Goal: Task Accomplishment & Management: Use online tool/utility

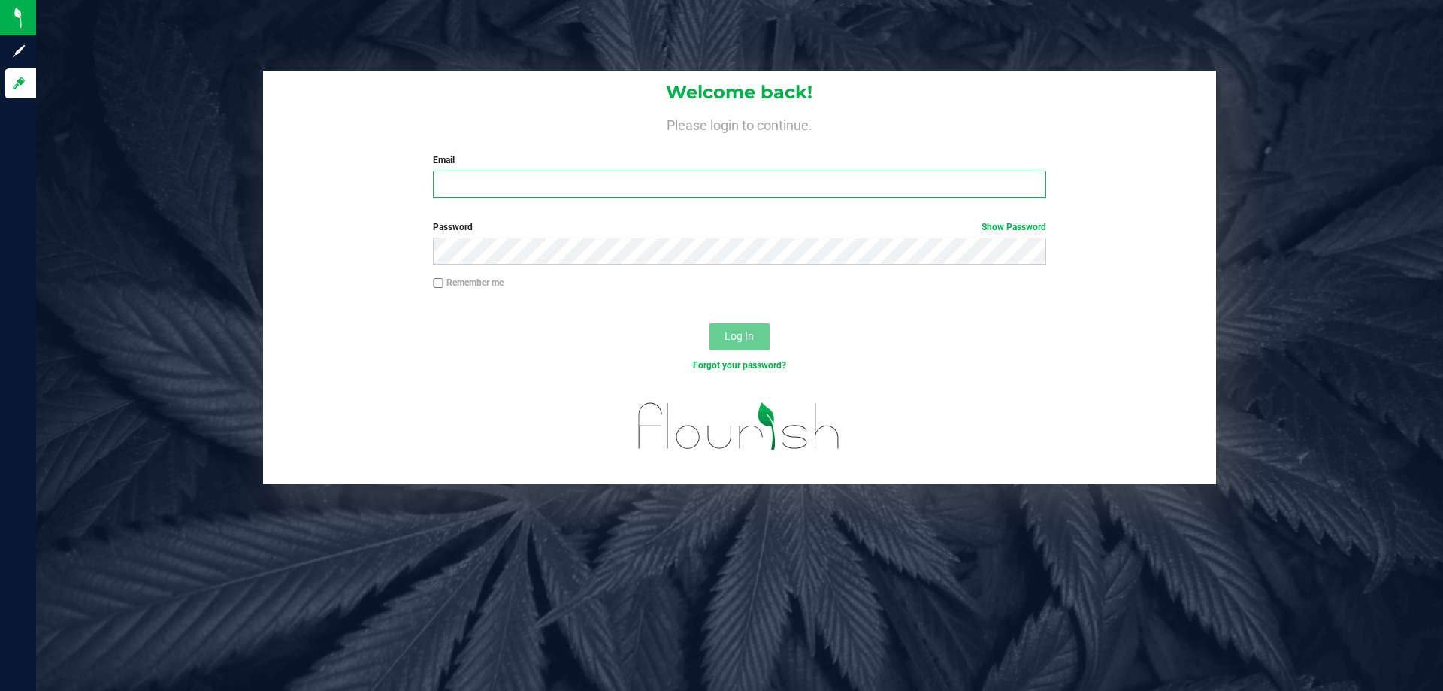
click at [570, 178] on input "Email" at bounding box center [739, 184] width 613 height 27
type input "[EMAIL_ADDRESS][DOMAIN_NAME]"
click at [710, 323] on button "Log In" at bounding box center [740, 336] width 60 height 27
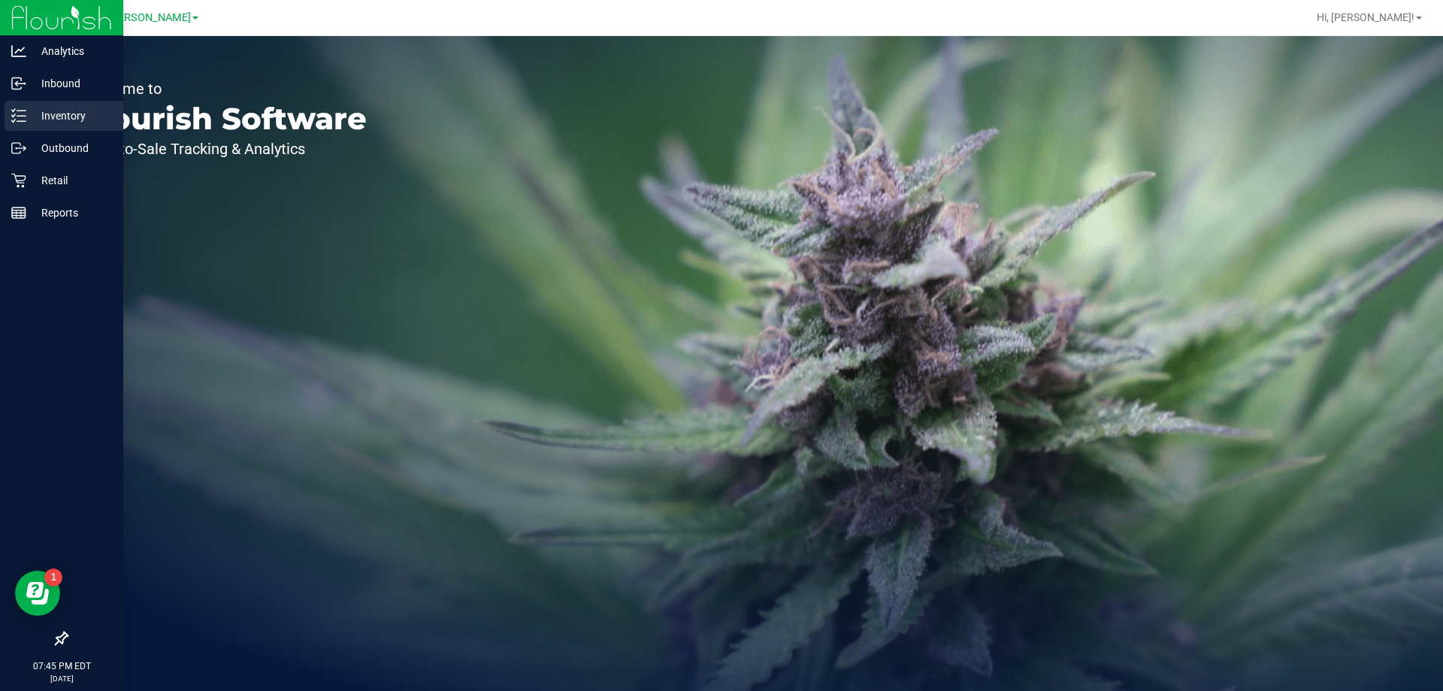
click at [67, 114] on p "Inventory" at bounding box center [71, 116] width 90 height 18
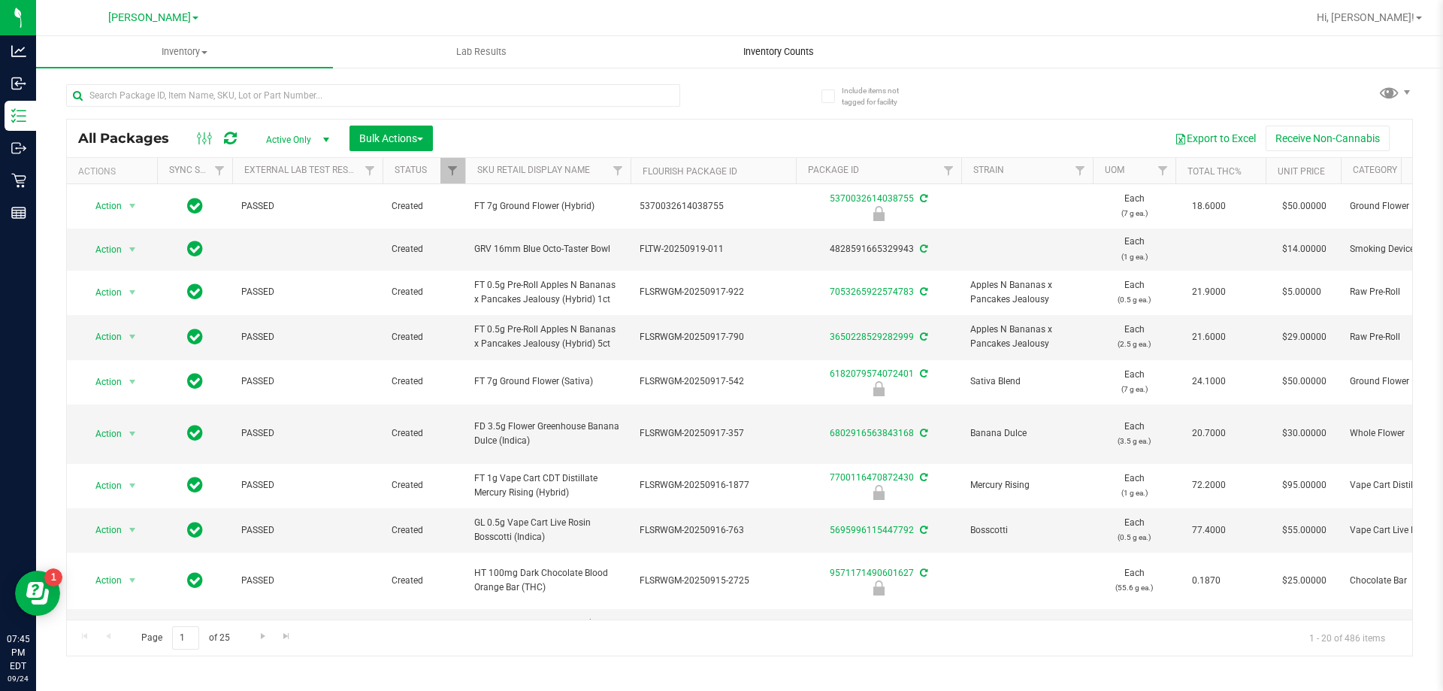
click at [785, 56] on span "Inventory Counts" at bounding box center [778, 52] width 111 height 14
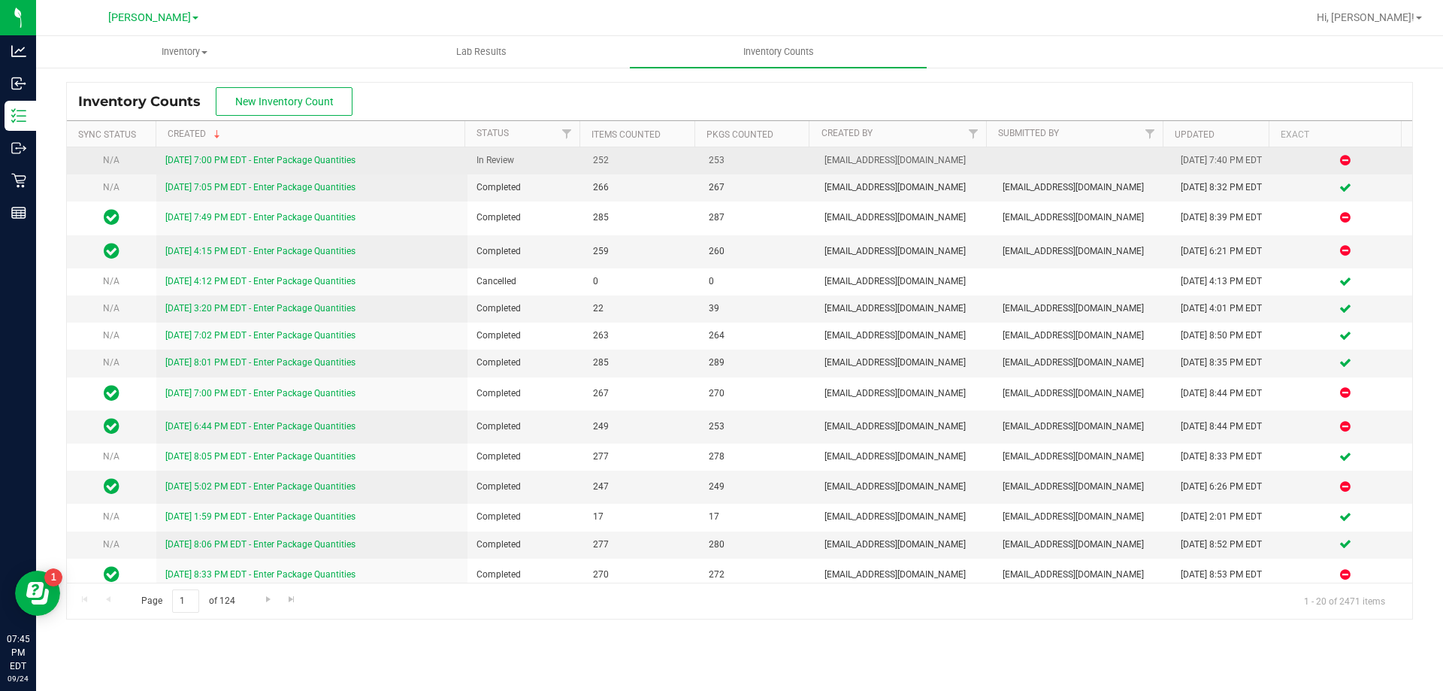
click at [251, 162] on link "[DATE] 7:00 PM EDT - Enter Package Quantities" at bounding box center [260, 160] width 190 height 11
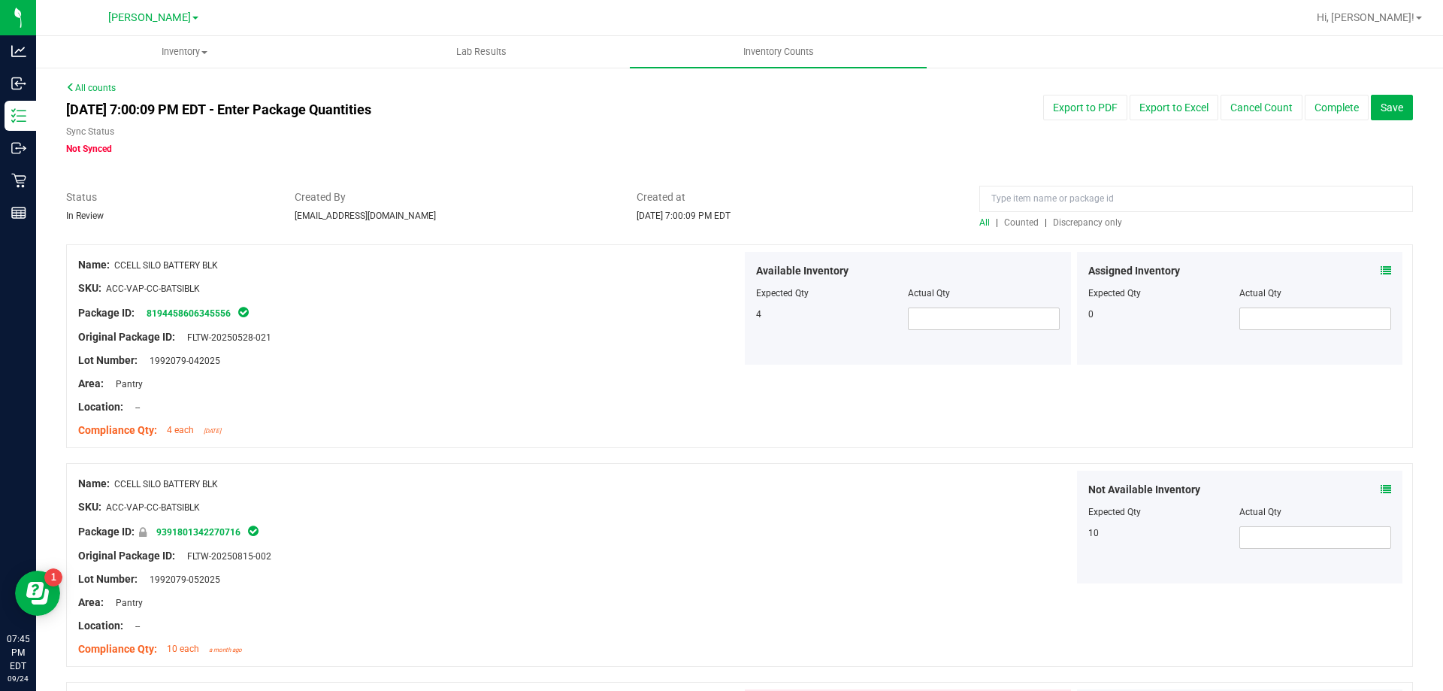
click at [1081, 225] on span "Discrepancy only" at bounding box center [1087, 222] width 69 height 11
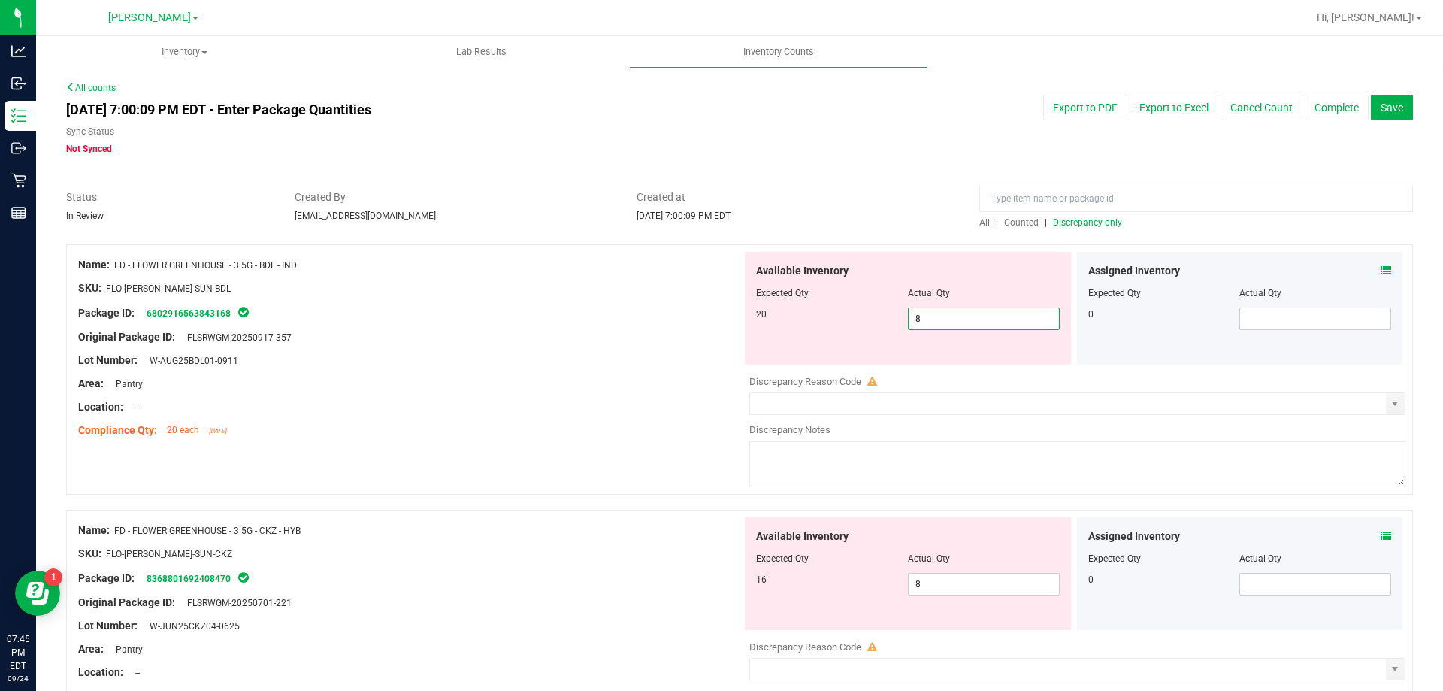
click at [977, 322] on span "8 8" at bounding box center [984, 318] width 152 height 23
type input "20"
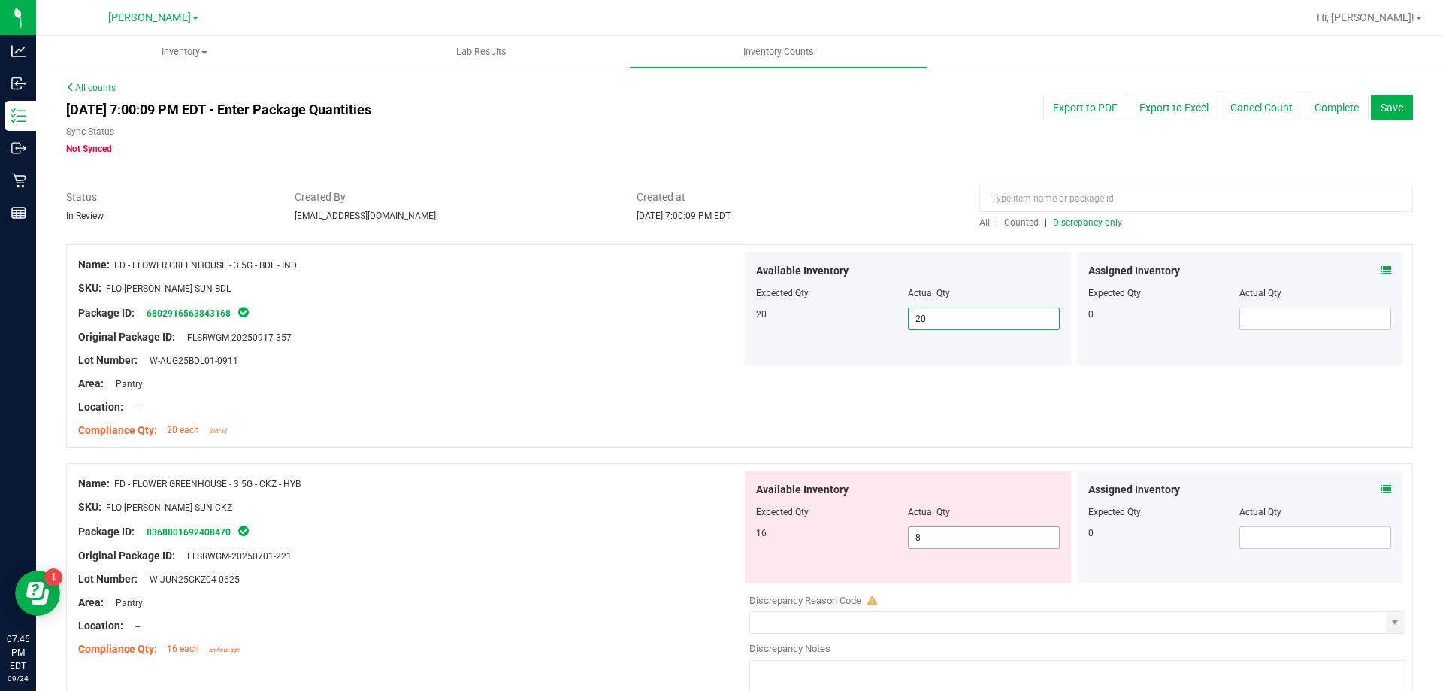
click at [967, 538] on input "8" at bounding box center [984, 537] width 150 height 21
type input "16"
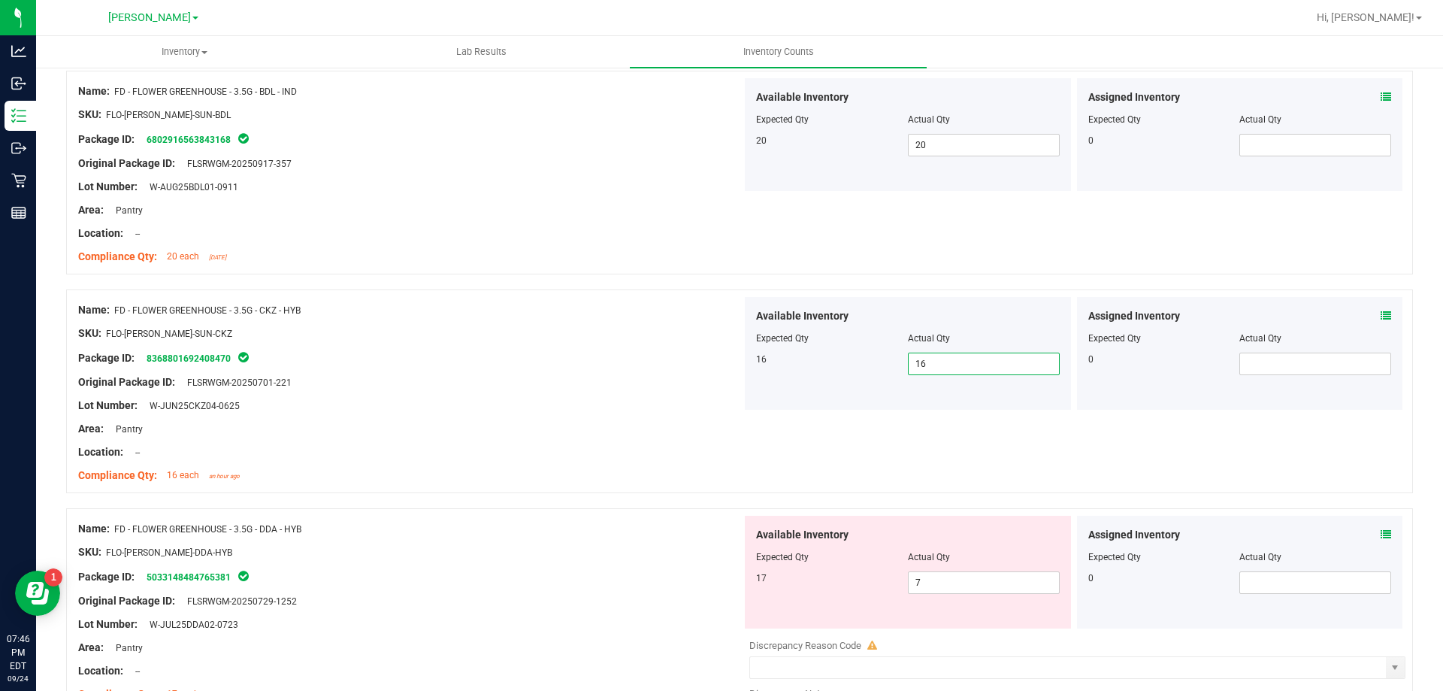
scroll to position [298, 0]
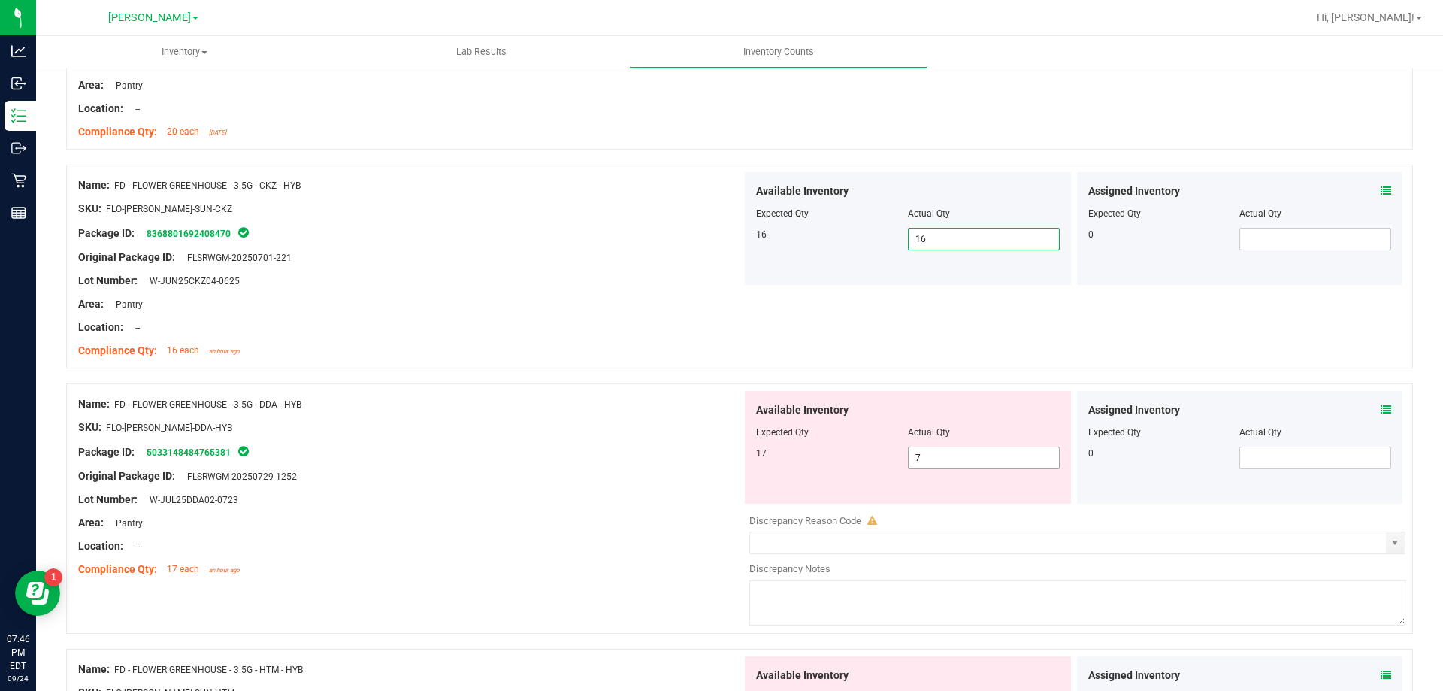
click at [965, 455] on input "7" at bounding box center [984, 457] width 150 height 21
type input "17"
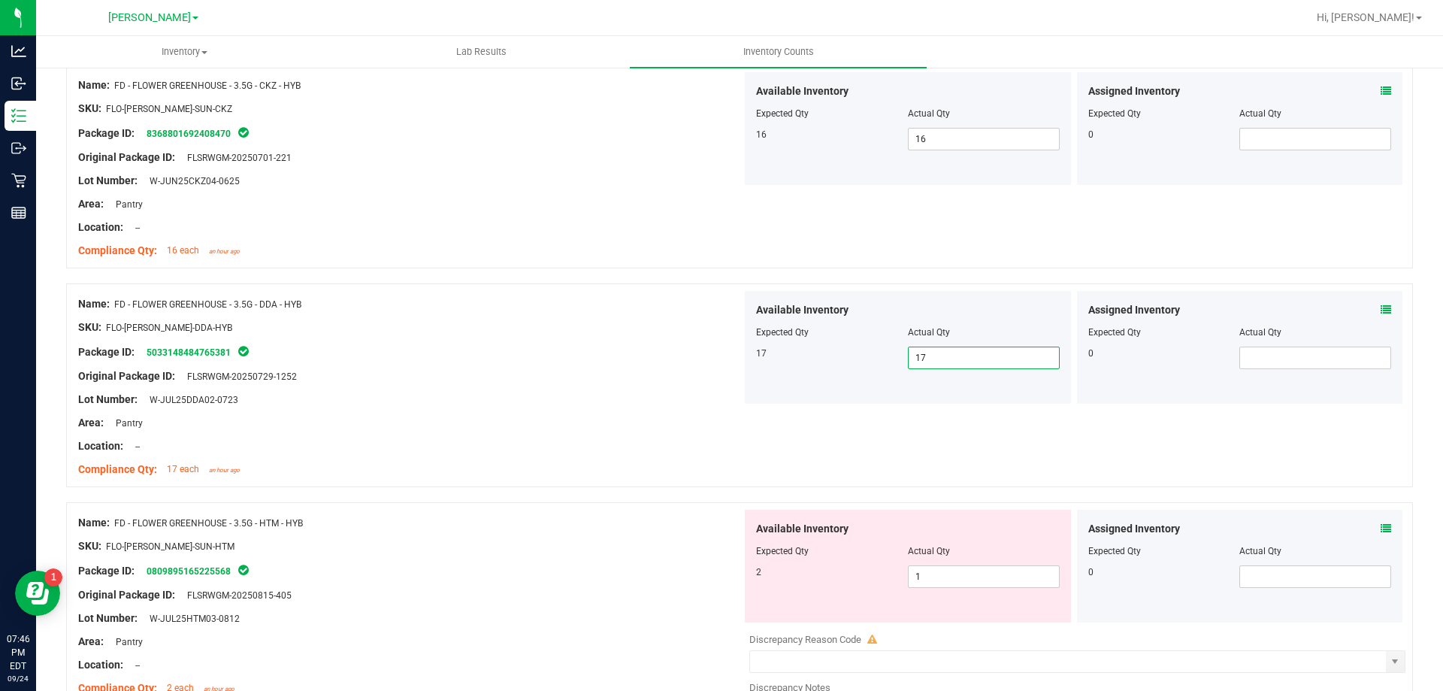
scroll to position [569, 0]
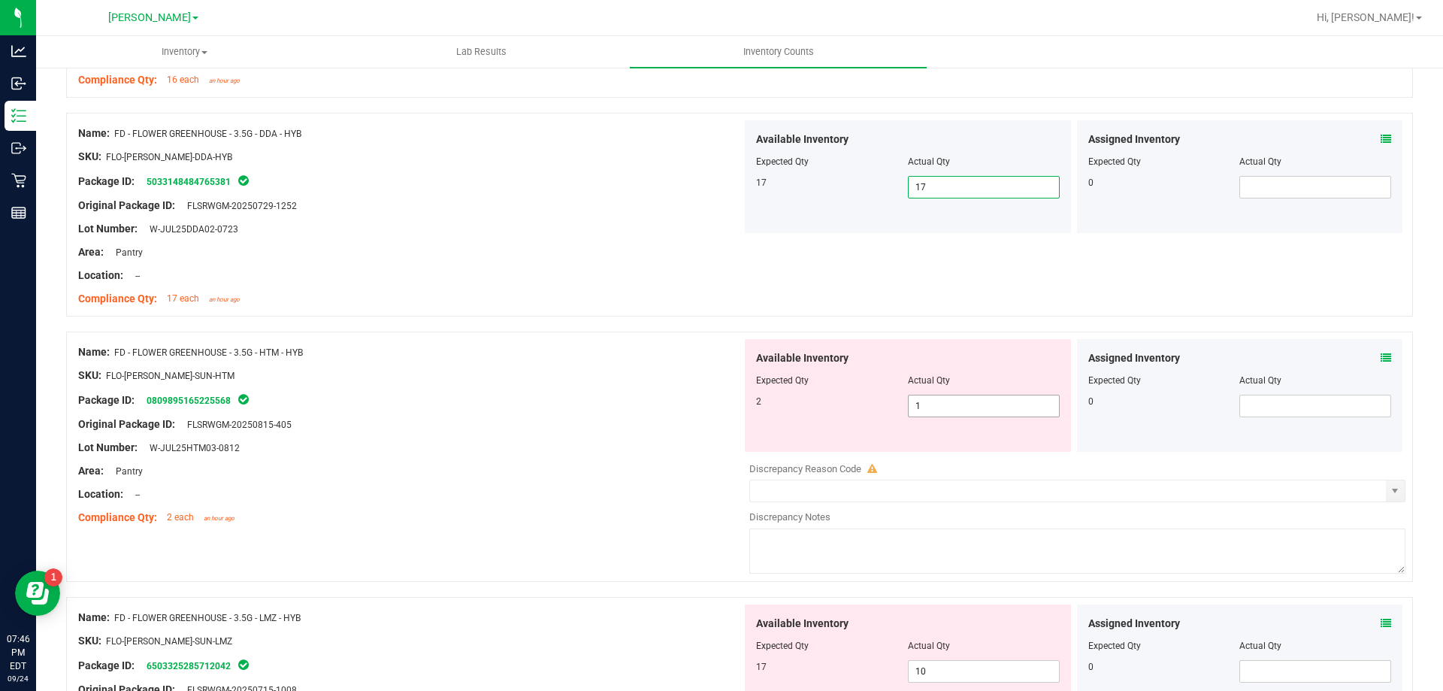
click at [1001, 404] on input "1" at bounding box center [984, 405] width 150 height 21
click at [1381, 357] on icon at bounding box center [1386, 358] width 11 height 11
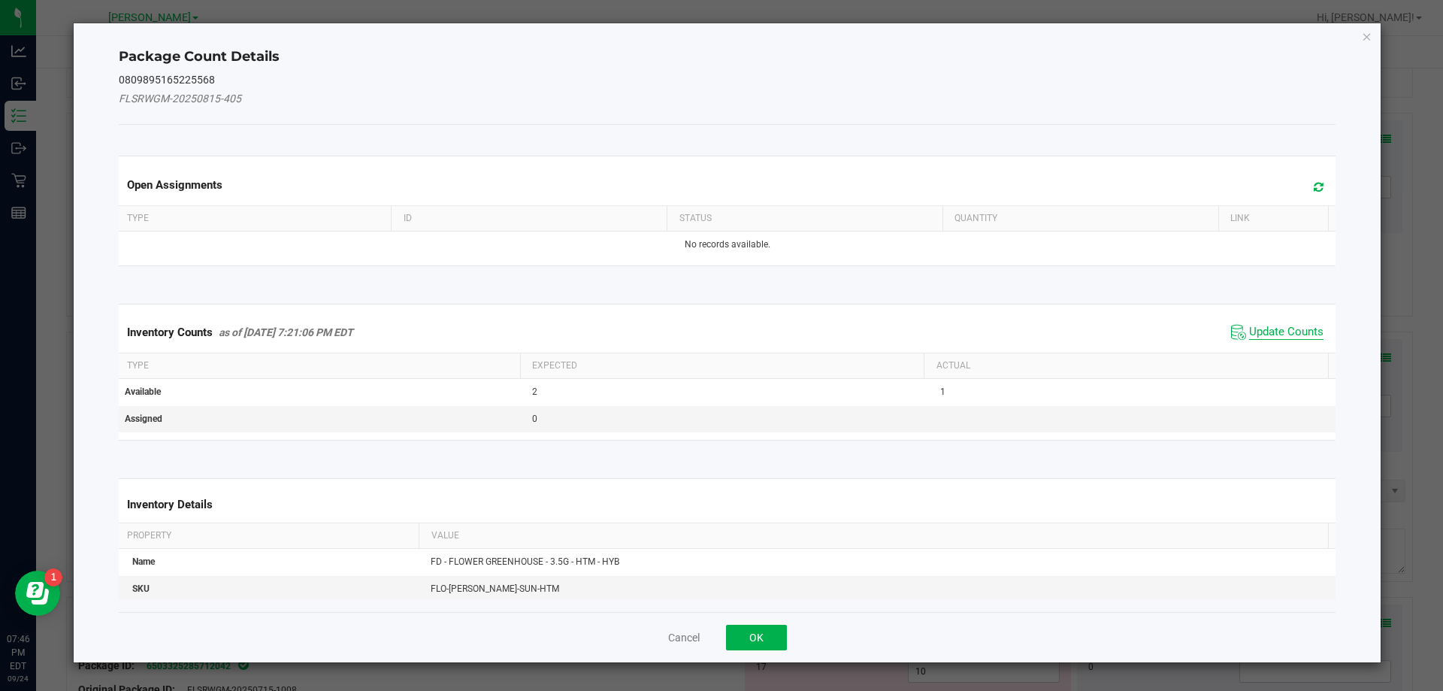
click at [1269, 332] on span "Update Counts" at bounding box center [1286, 332] width 74 height 15
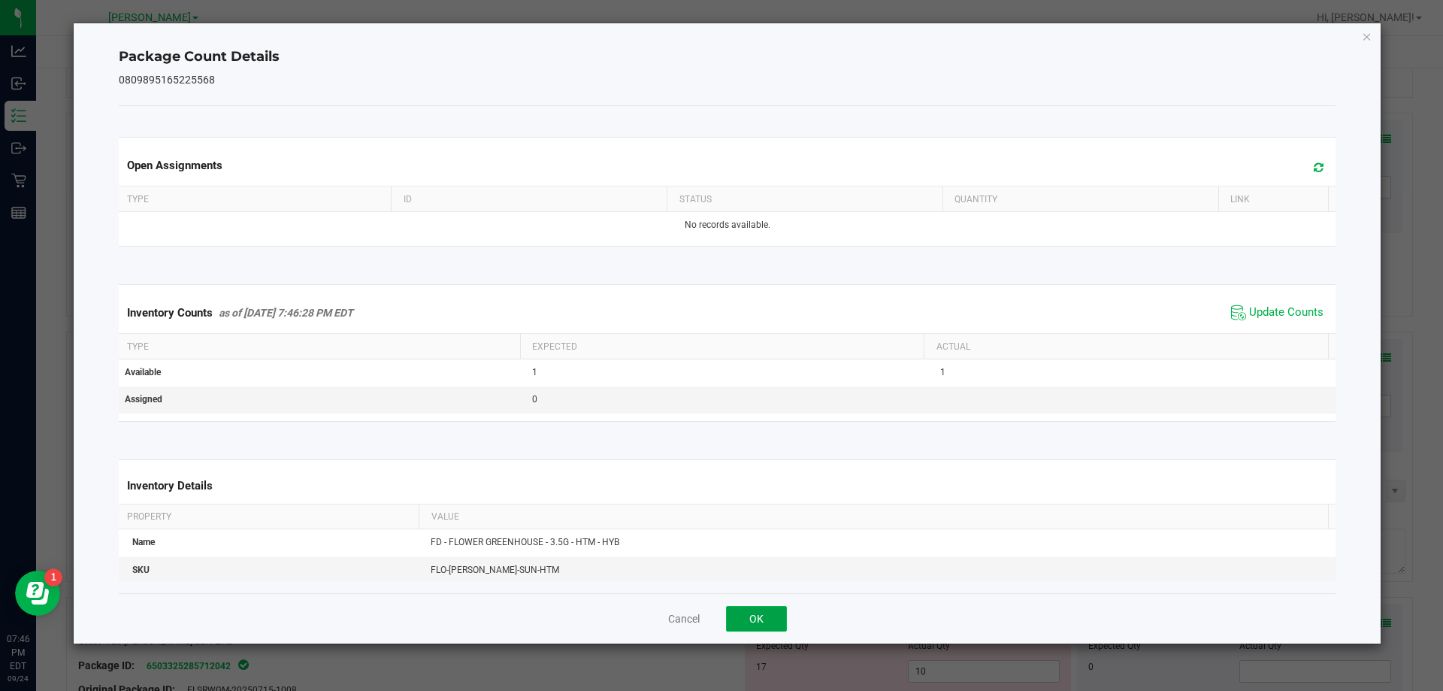
click at [772, 625] on button "OK" at bounding box center [756, 619] width 61 height 26
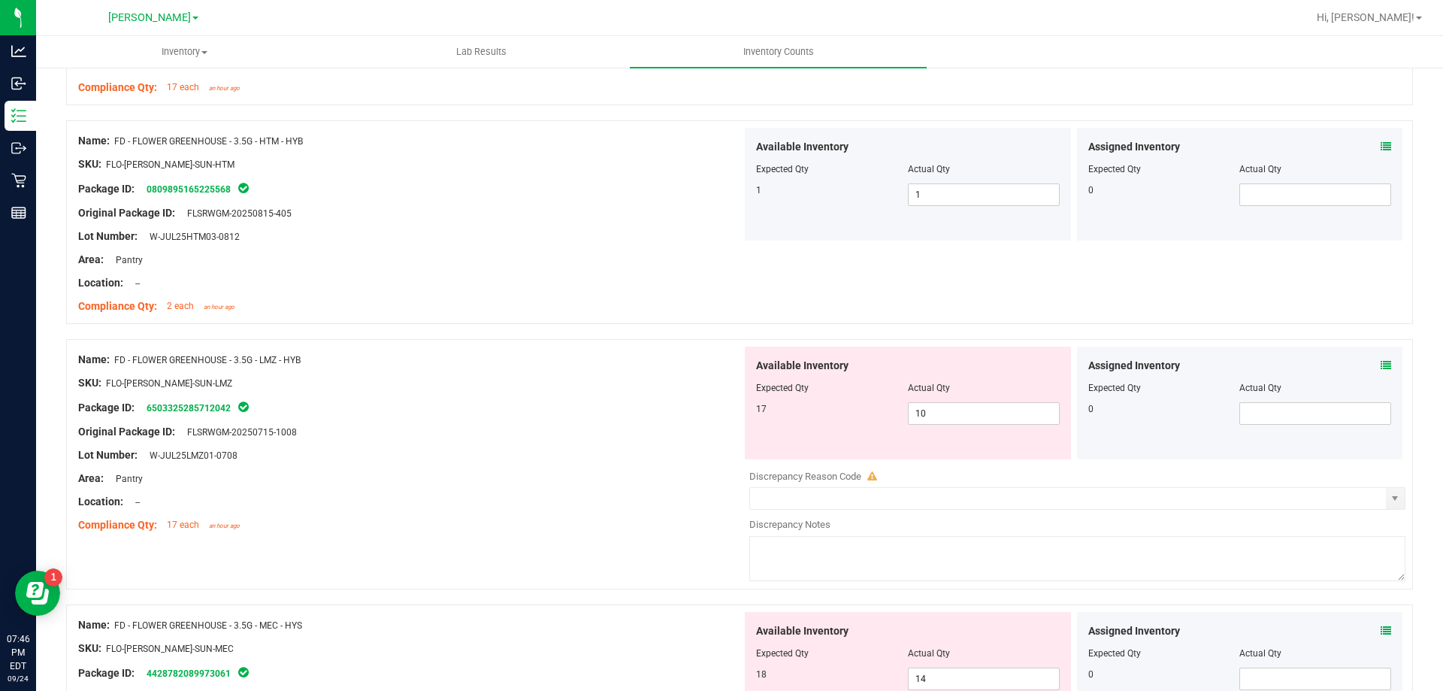
scroll to position [781, 0]
click at [963, 414] on input "10" at bounding box center [984, 412] width 150 height 21
type input "17"
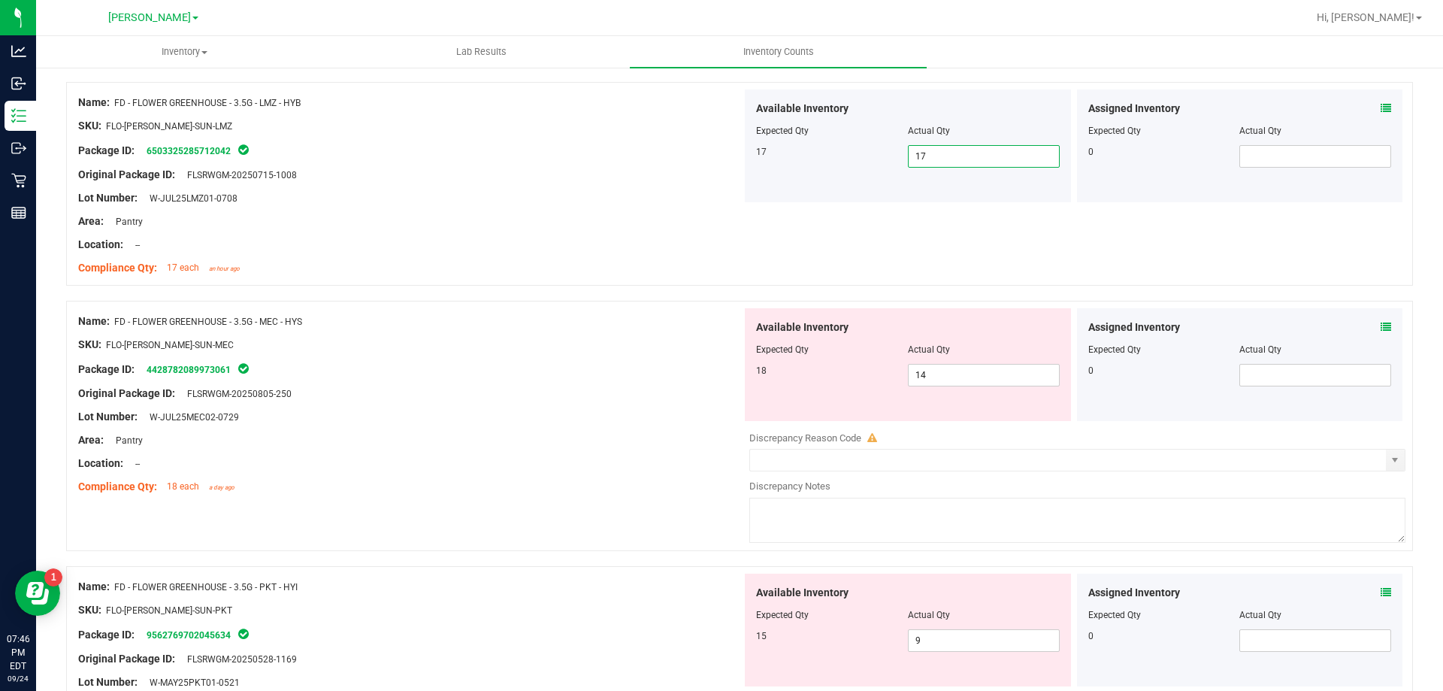
scroll to position [1036, 0]
click at [985, 380] on input "14" at bounding box center [984, 375] width 150 height 21
type input "18"
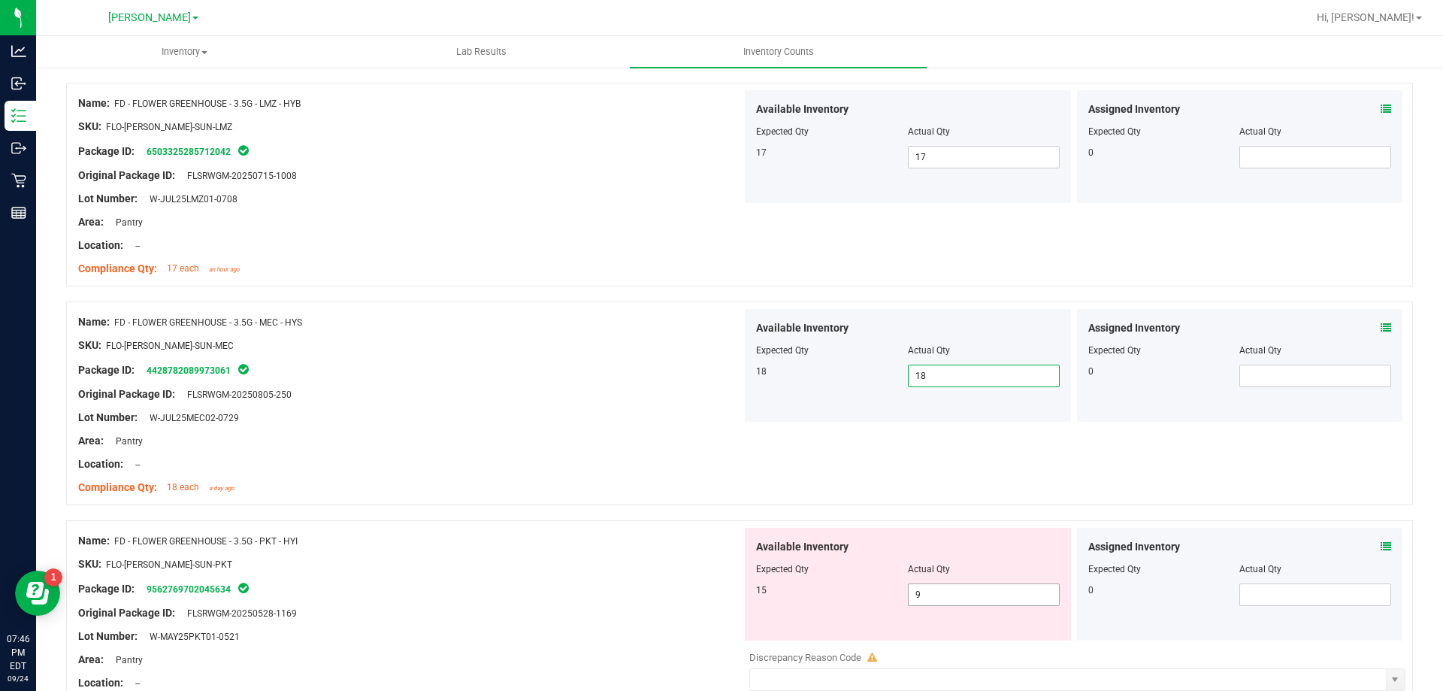
click at [967, 603] on input "9" at bounding box center [984, 594] width 150 height 21
type input "15"
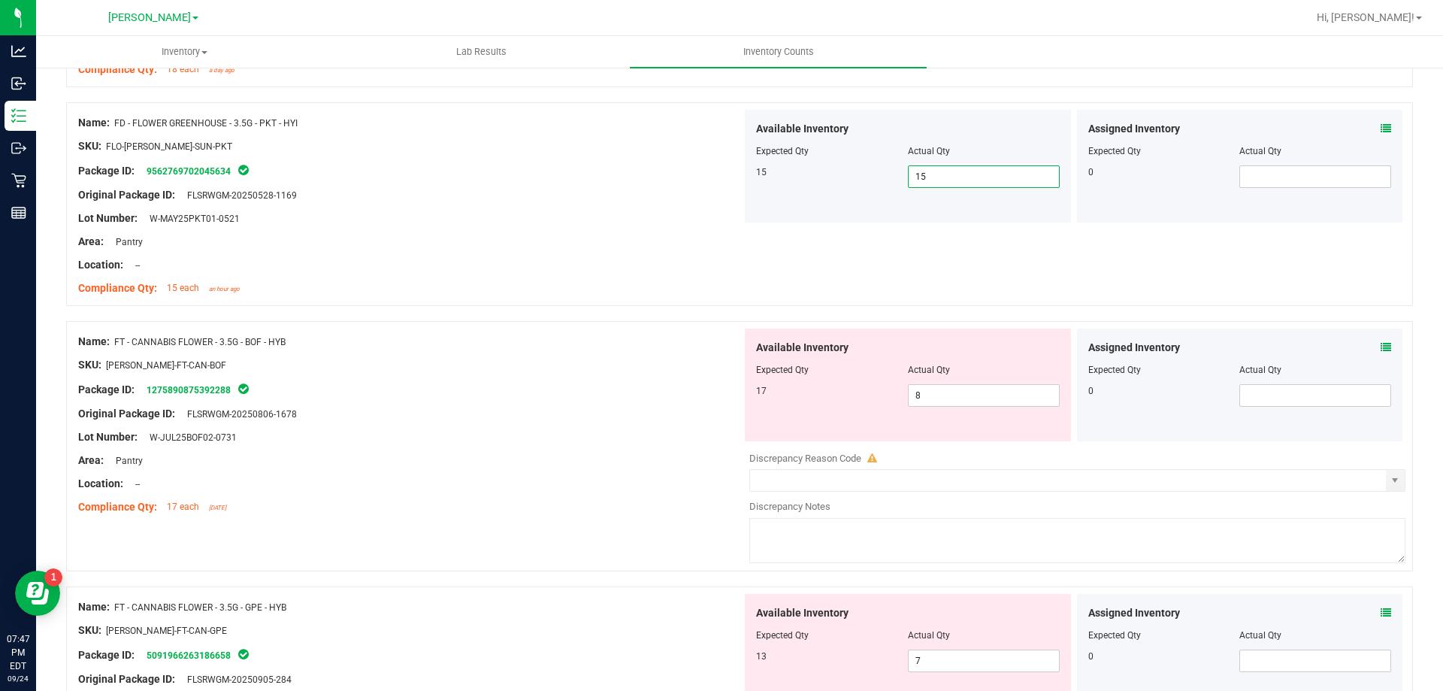
scroll to position [1451, 0]
click at [976, 406] on input "8" at bounding box center [984, 398] width 150 height 21
type input "17"
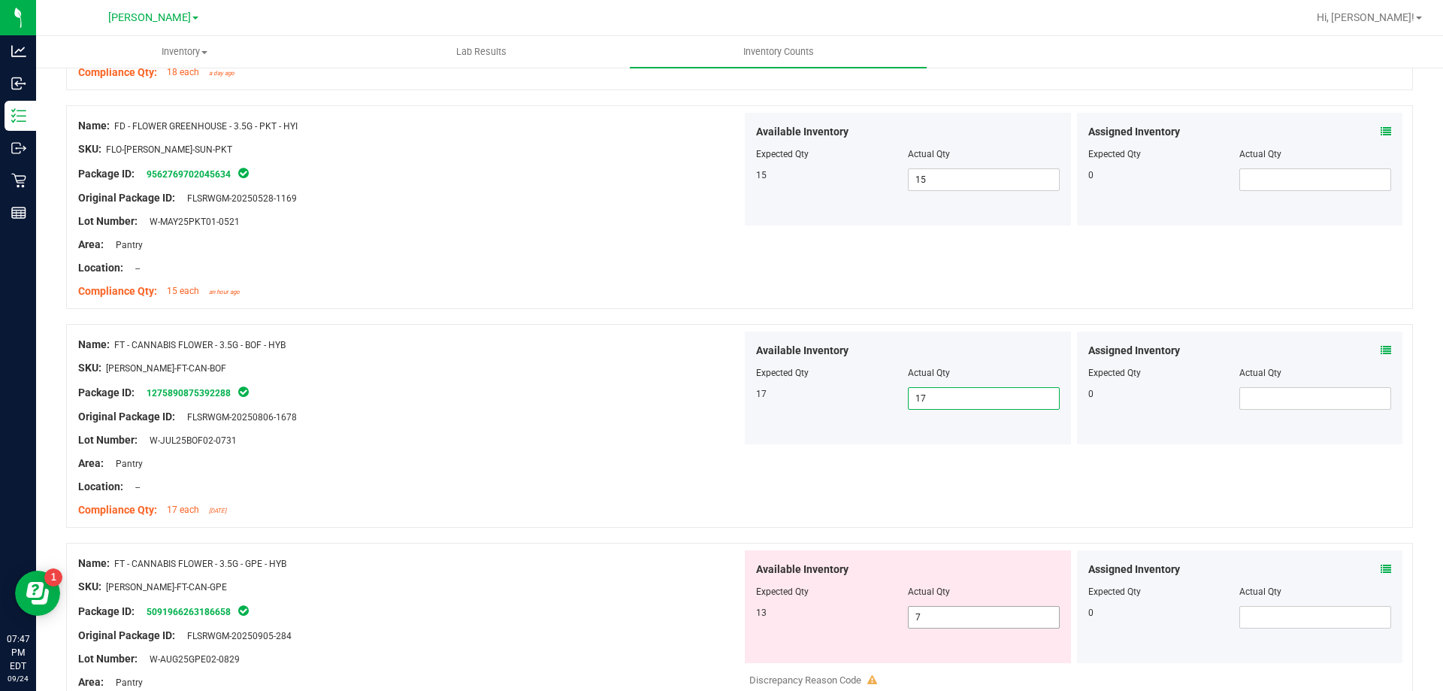
click at [967, 620] on input "7" at bounding box center [984, 617] width 150 height 21
type input "13"
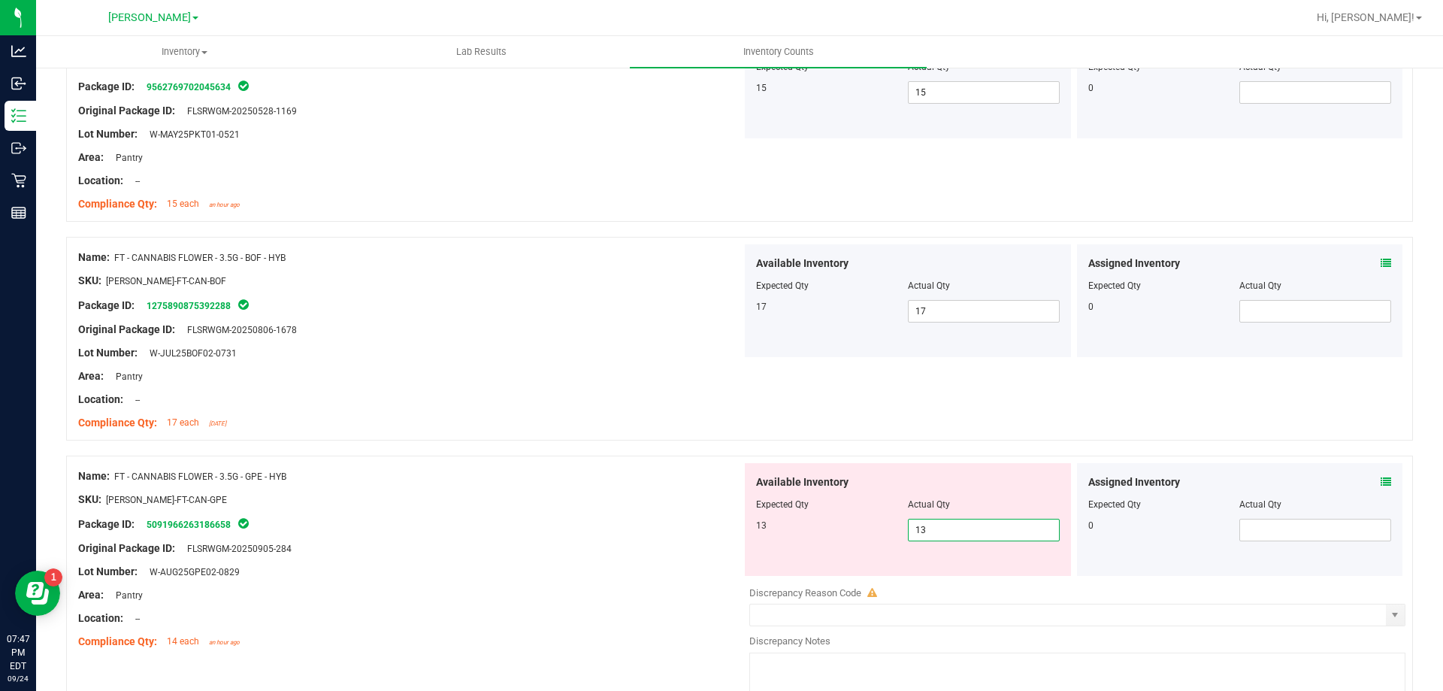
scroll to position [1692, 0]
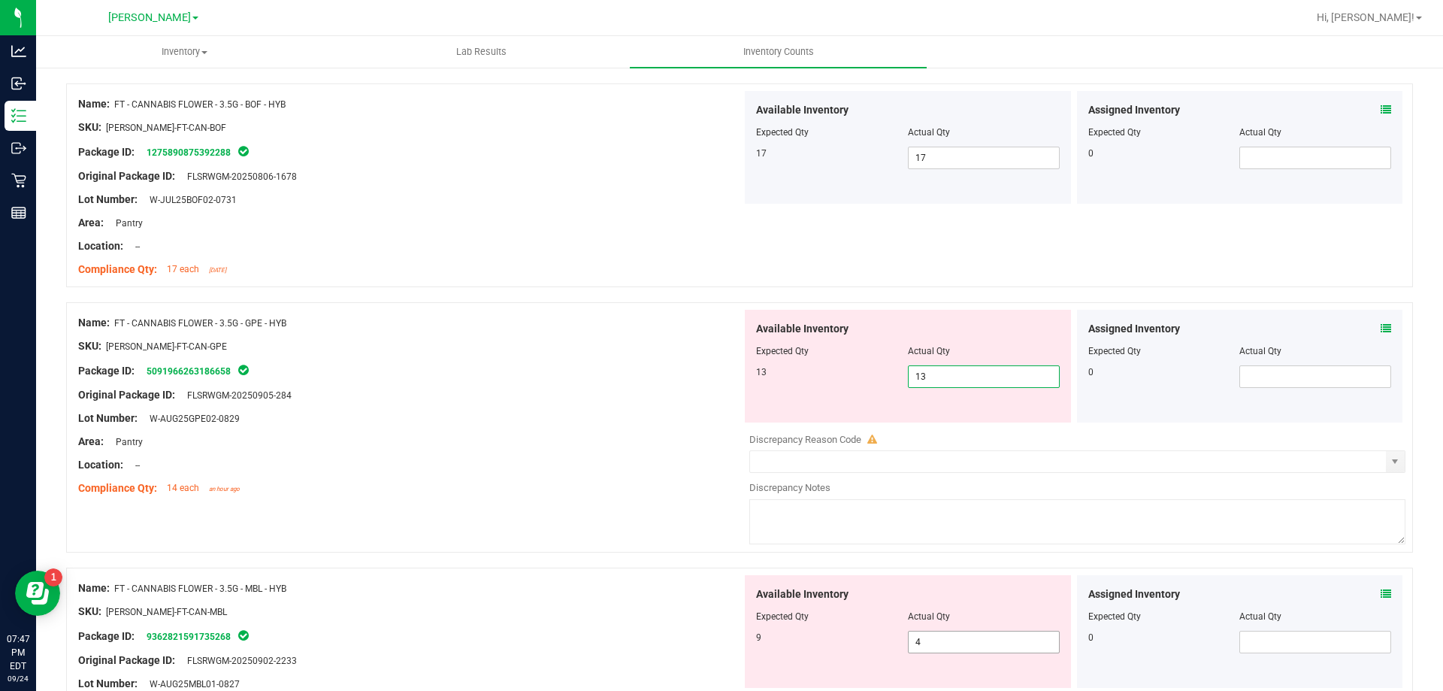
click at [981, 642] on div "Available Inventory Expected Qty Actual Qty 9 4 4" at bounding box center [1074, 694] width 664 height 238
type input "13"
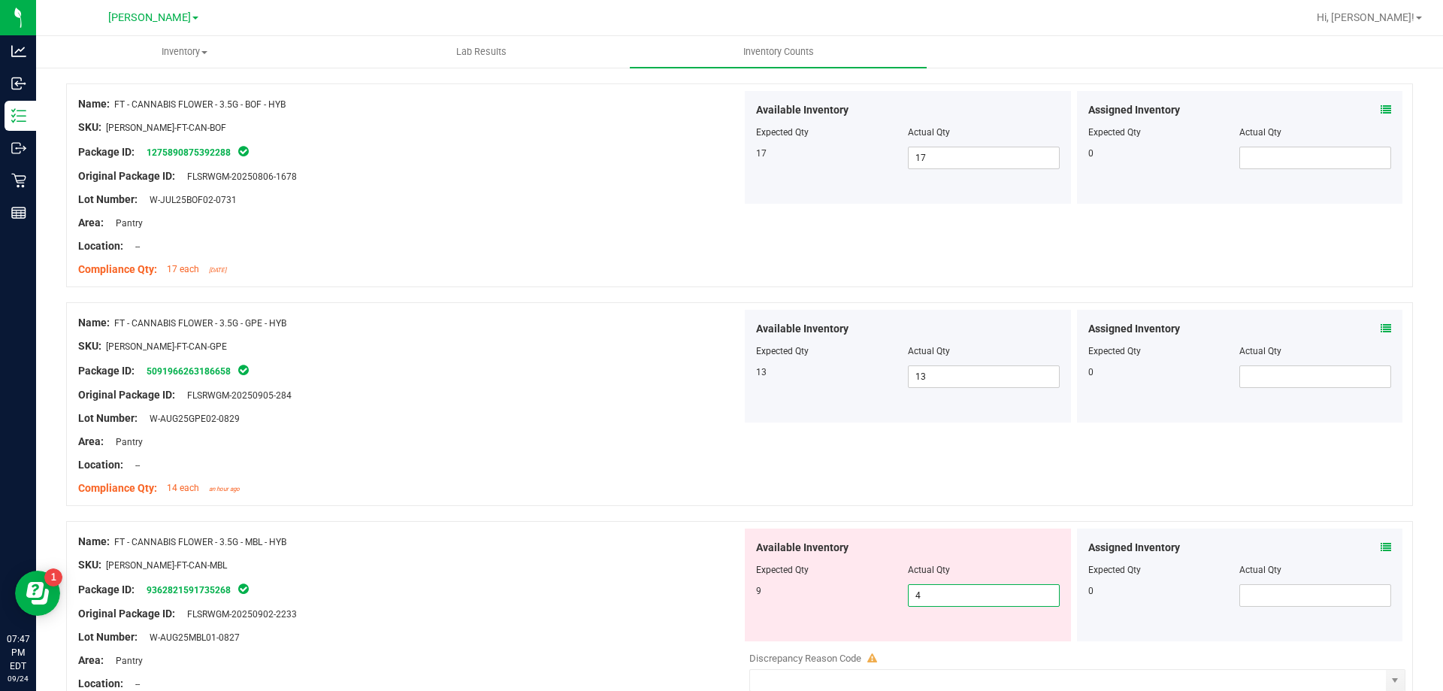
click at [1381, 546] on icon at bounding box center [1386, 547] width 11 height 11
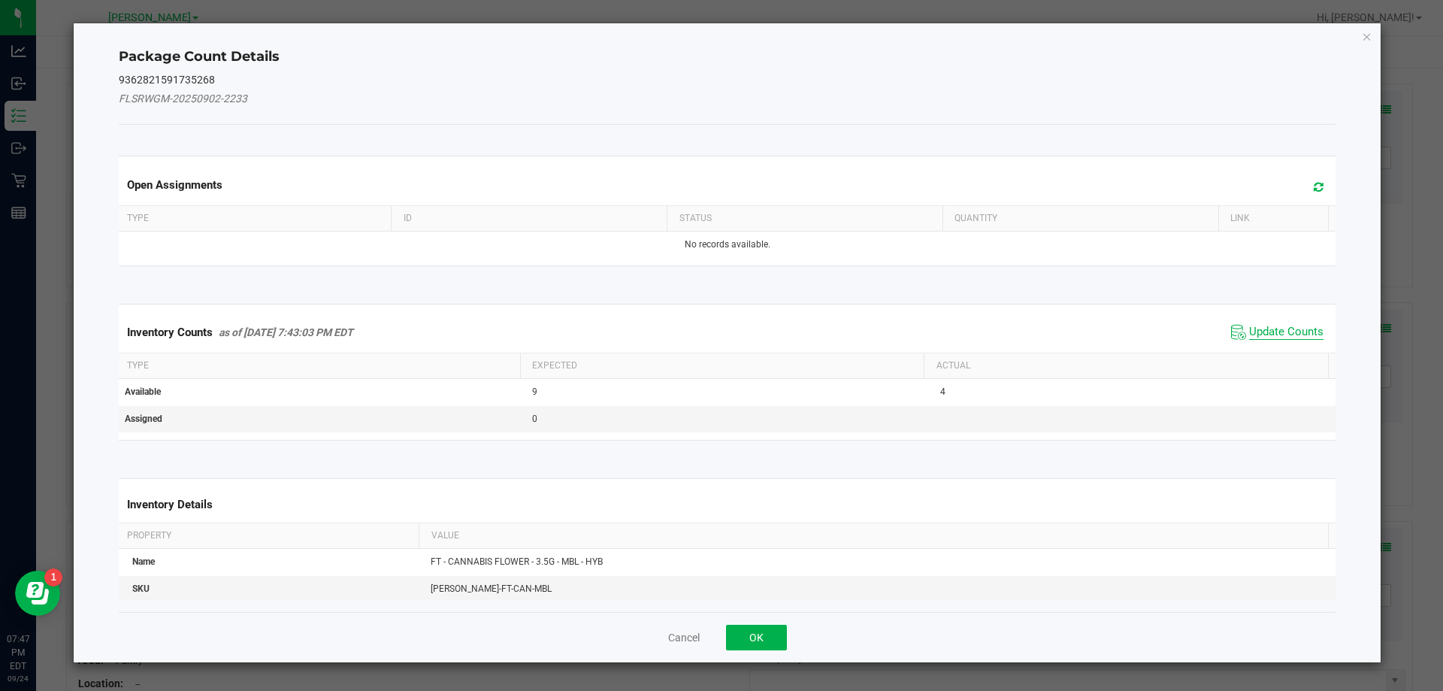
click at [1273, 334] on span "Update Counts" at bounding box center [1286, 332] width 74 height 15
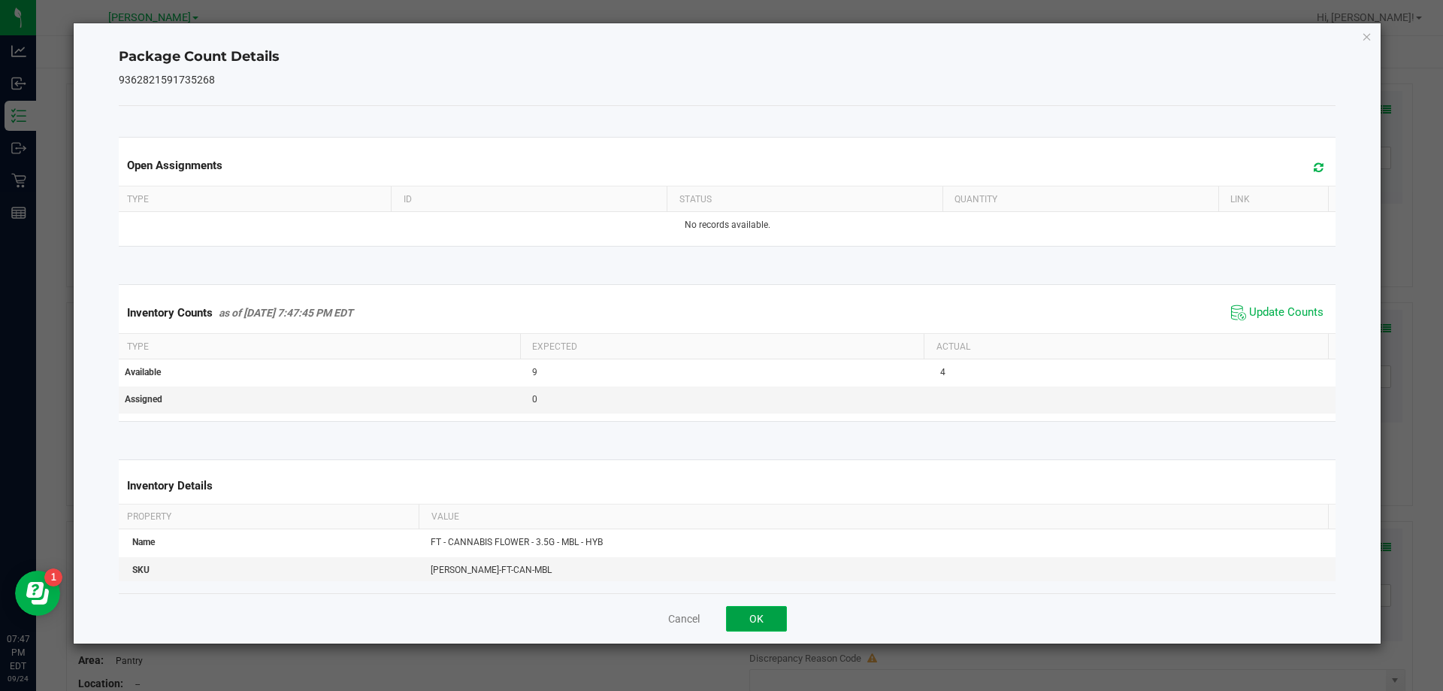
click at [768, 622] on button "OK" at bounding box center [756, 619] width 61 height 26
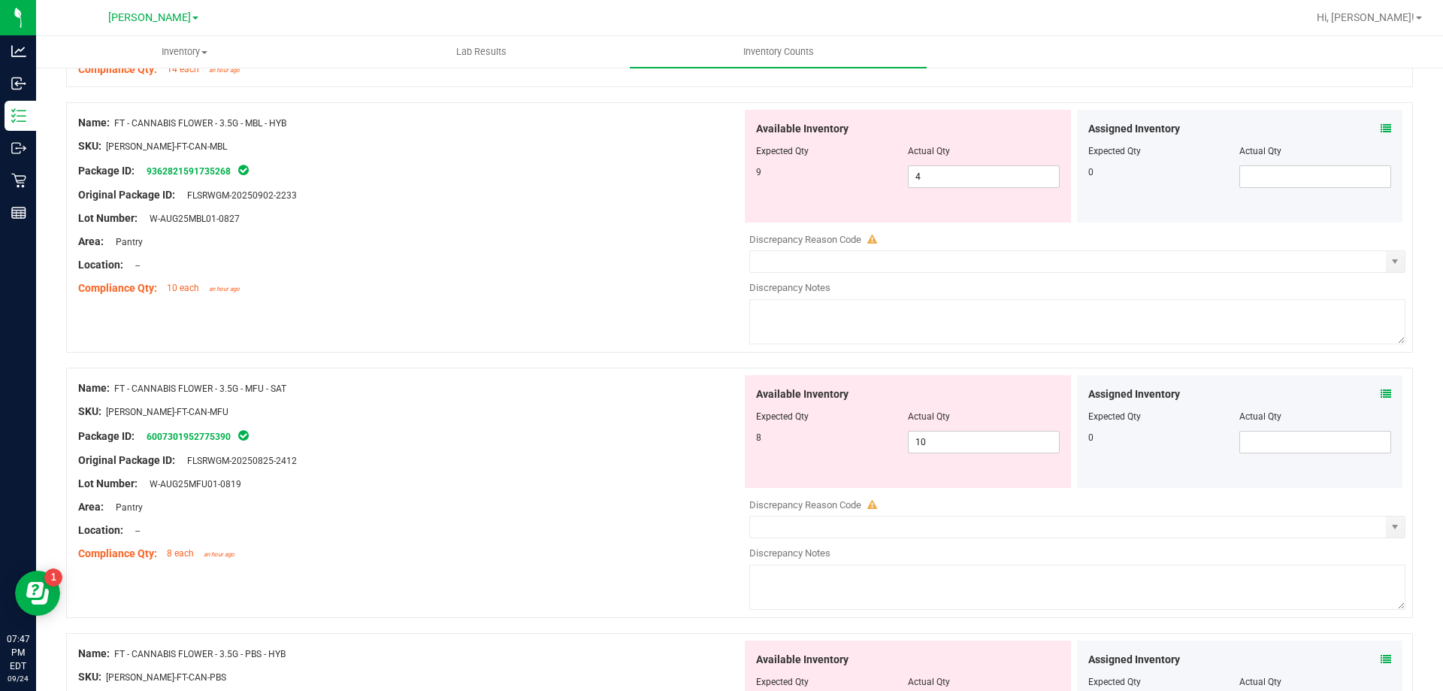
scroll to position [2113, 0]
click at [1381, 392] on icon at bounding box center [1386, 391] width 11 height 11
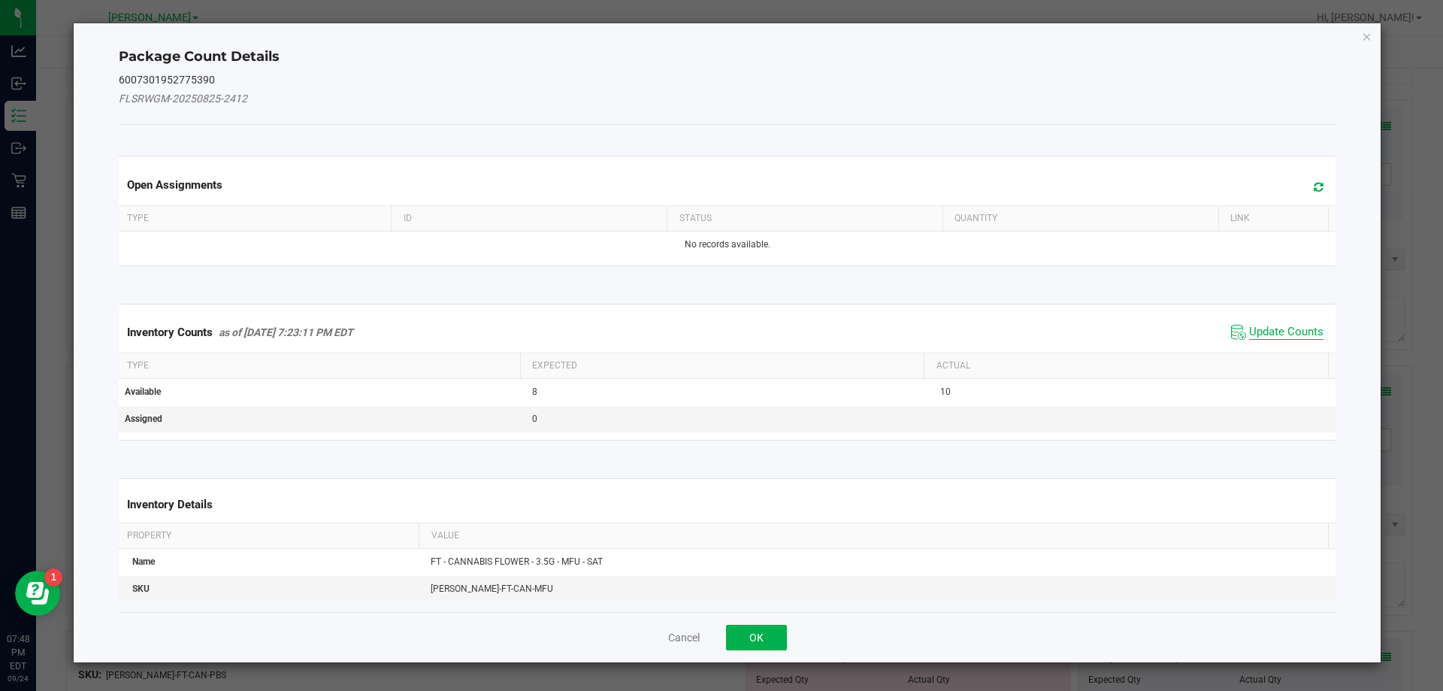
click at [1272, 337] on span "Update Counts" at bounding box center [1286, 332] width 74 height 15
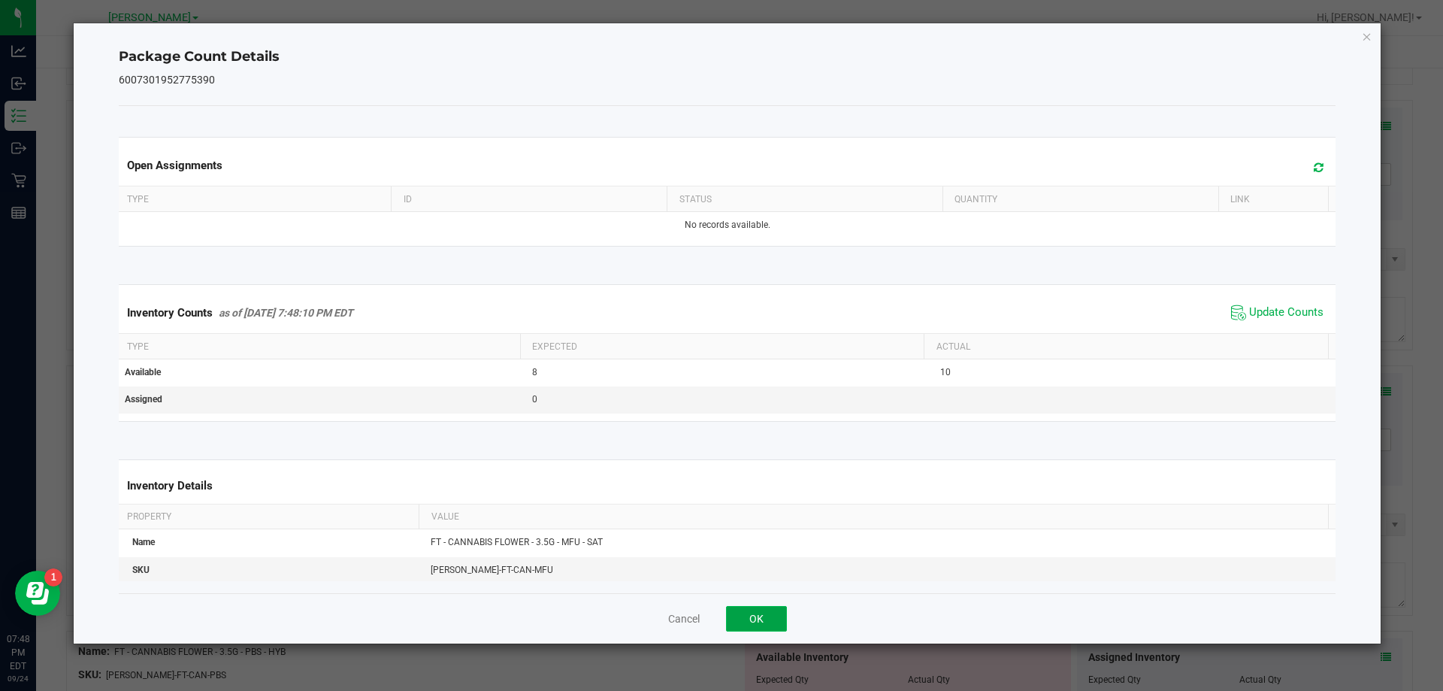
click at [782, 627] on button "OK" at bounding box center [756, 619] width 61 height 26
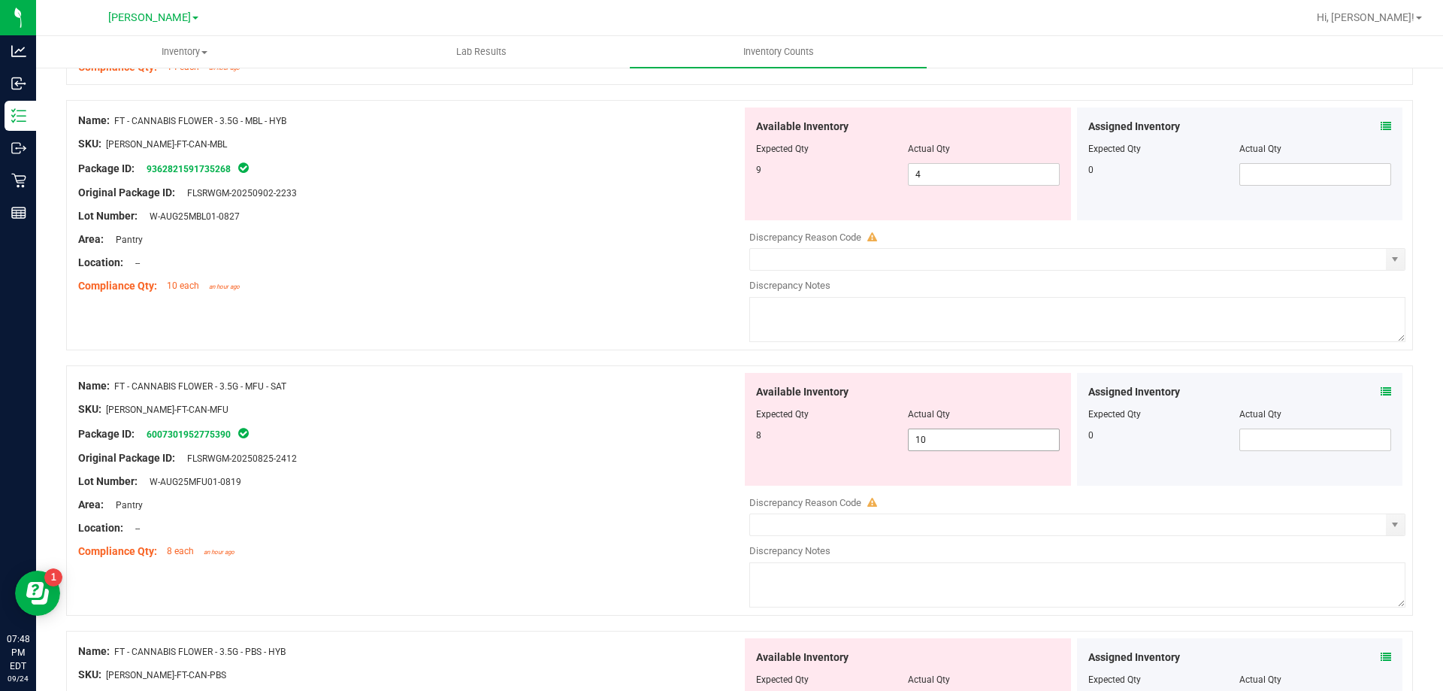
click at [966, 438] on span "10 10" at bounding box center [984, 439] width 152 height 23
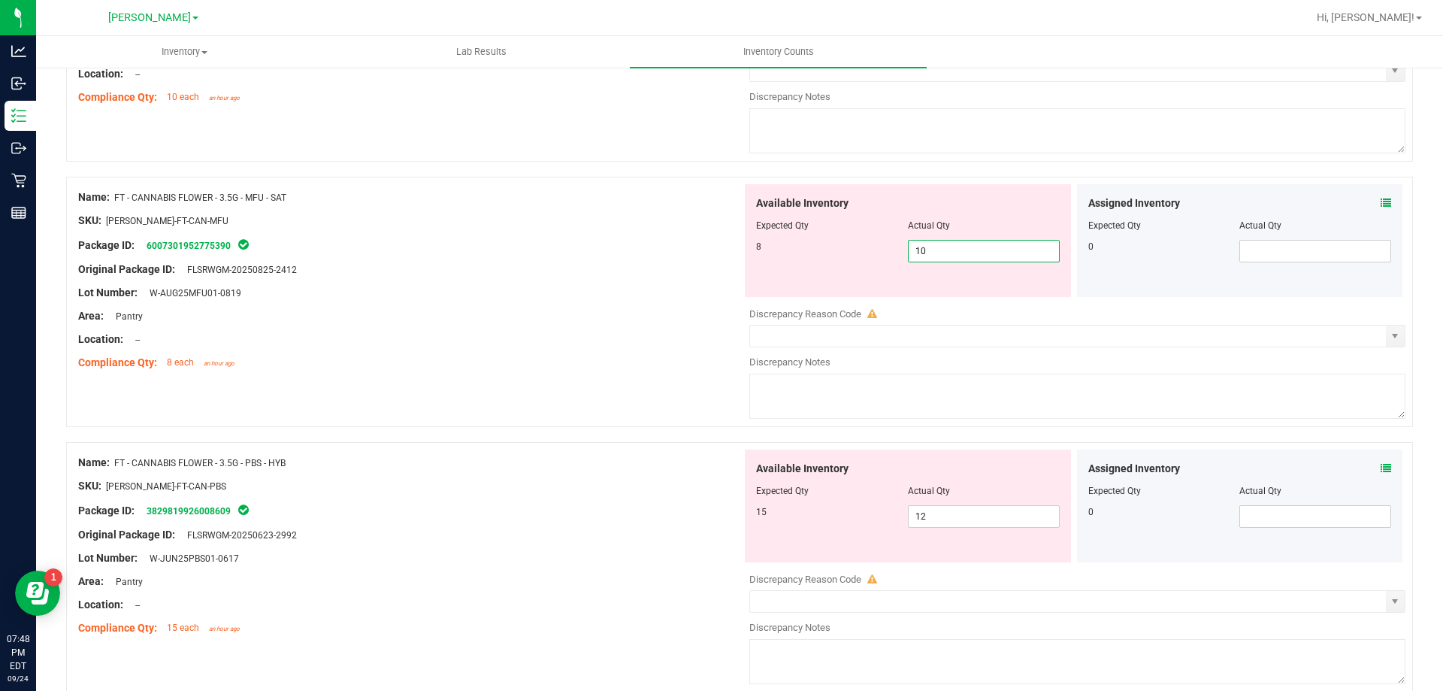
scroll to position [2301, 0]
click at [1381, 470] on icon at bounding box center [1386, 469] width 11 height 11
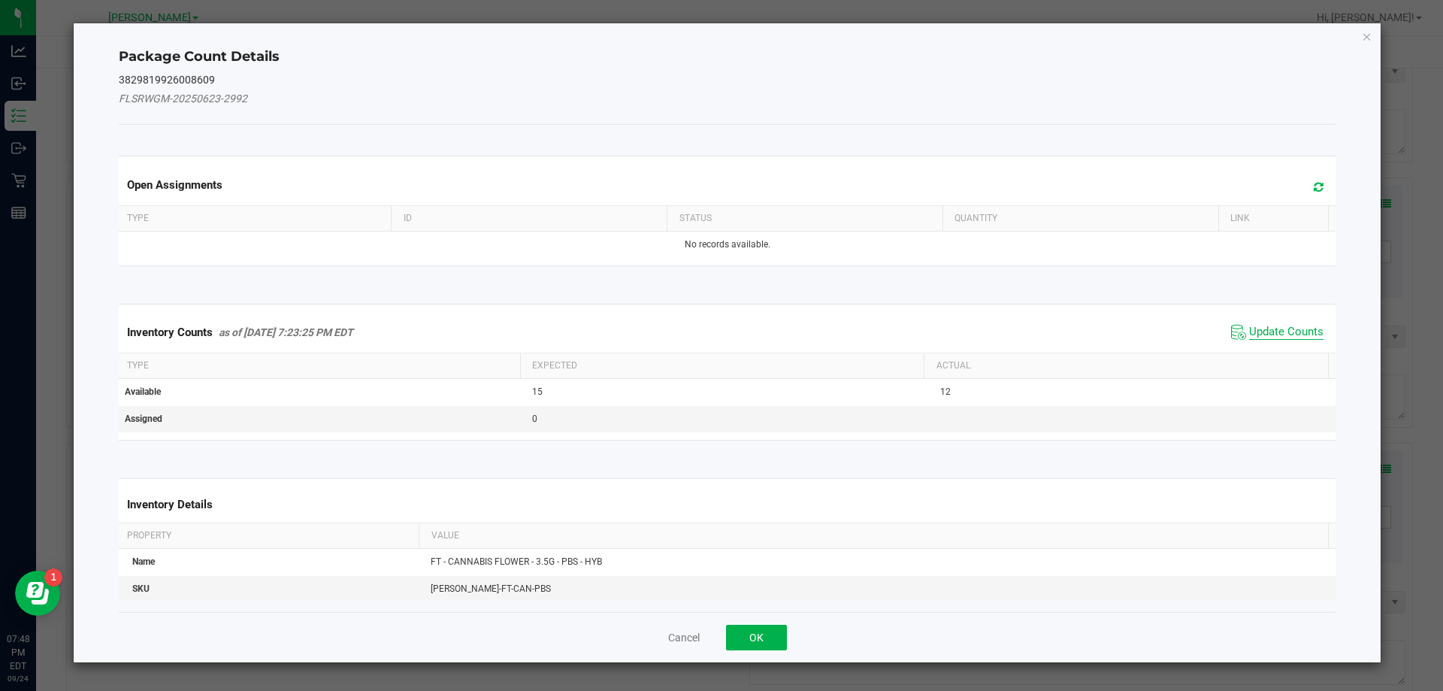
click at [1272, 325] on span "Update Counts" at bounding box center [1286, 332] width 74 height 15
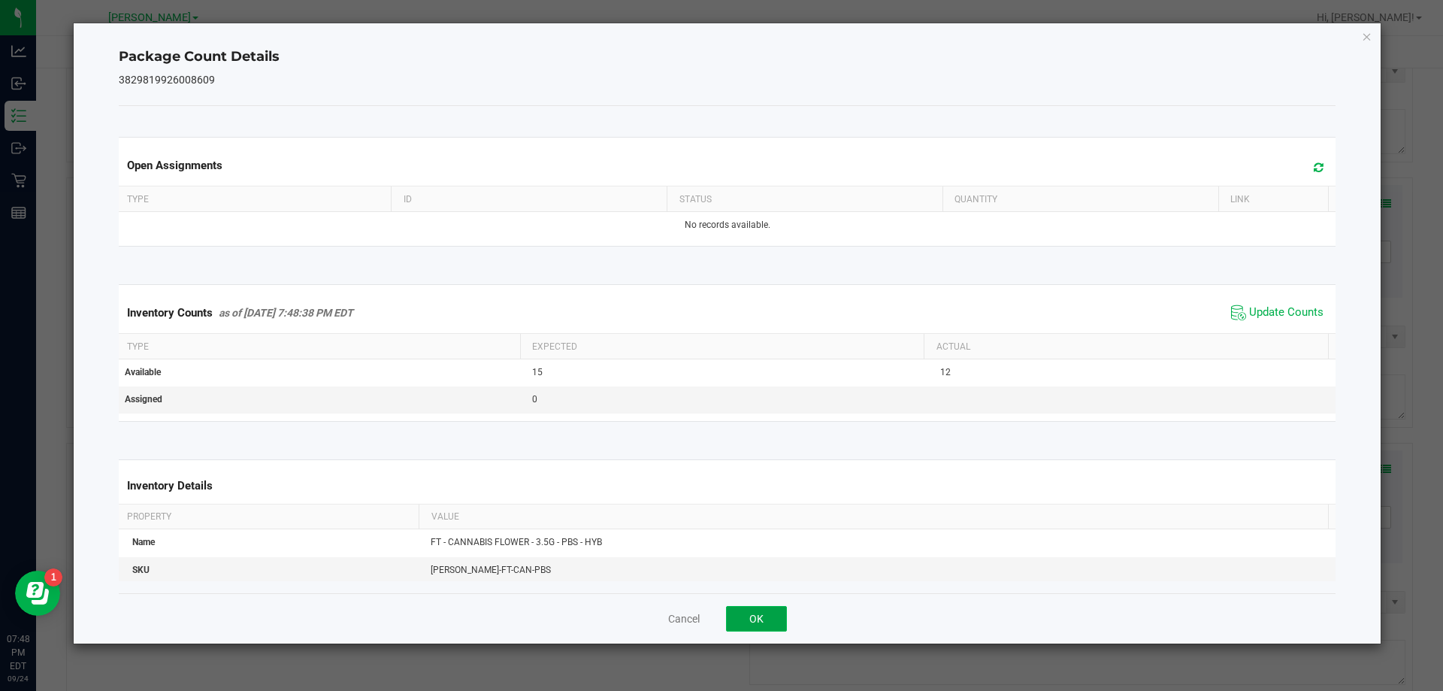
click at [770, 625] on button "OK" at bounding box center [756, 619] width 61 height 26
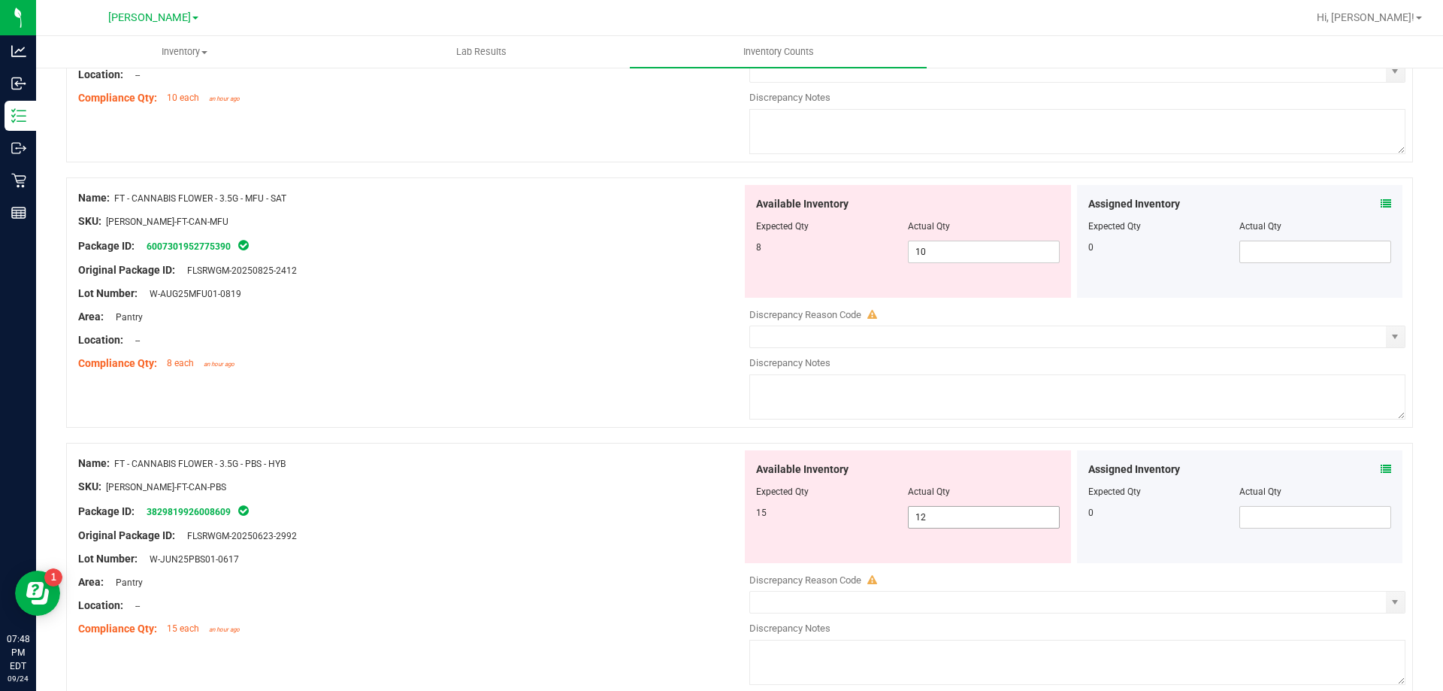
click at [989, 519] on input "12" at bounding box center [984, 517] width 150 height 21
type input "16"
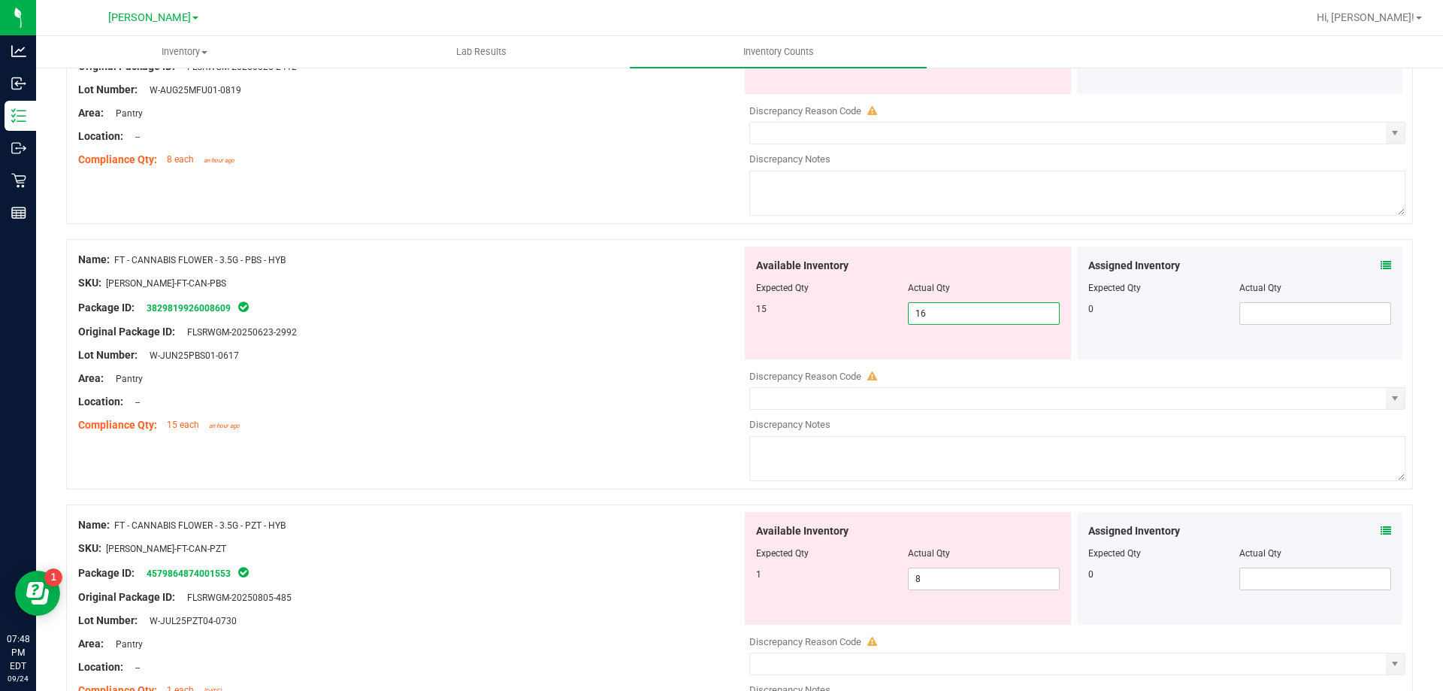
scroll to position [2504, 0]
click at [984, 579] on input "8" at bounding box center [984, 579] width 150 height 21
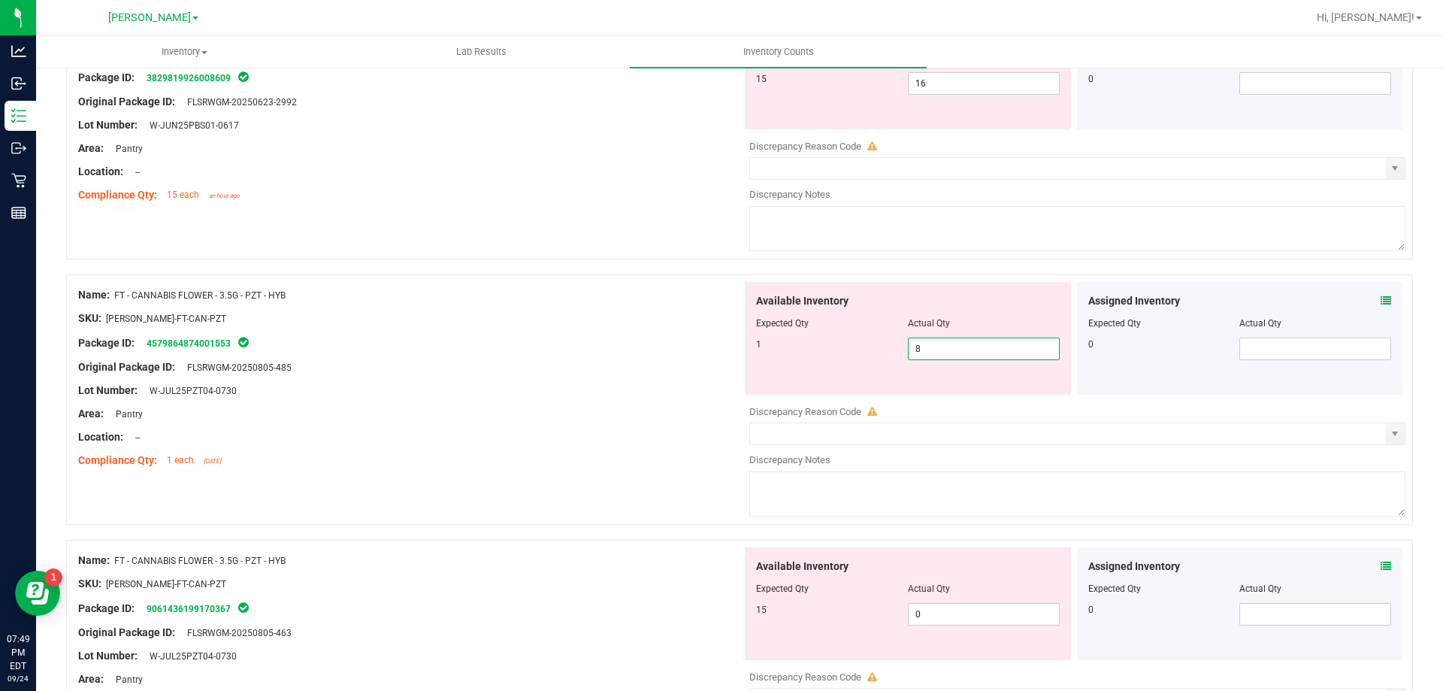
scroll to position [2749, 0]
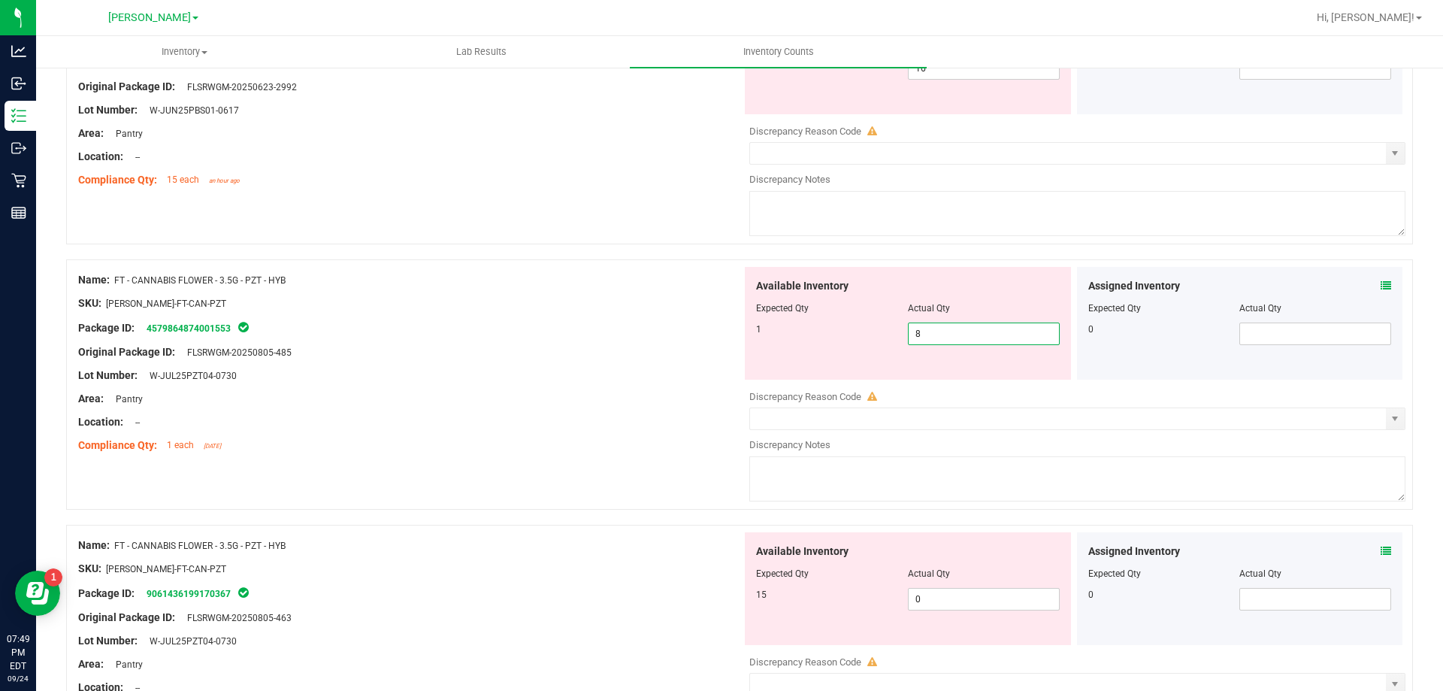
drag, startPoint x: 952, startPoint y: 338, endPoint x: 768, endPoint y: 340, distance: 184.2
click at [768, 340] on div "1 8 8" at bounding box center [908, 333] width 304 height 23
type input "1"
click at [940, 608] on div "Available Inventory Expected Qty Actual Qty 15 0 0" at bounding box center [1074, 651] width 664 height 238
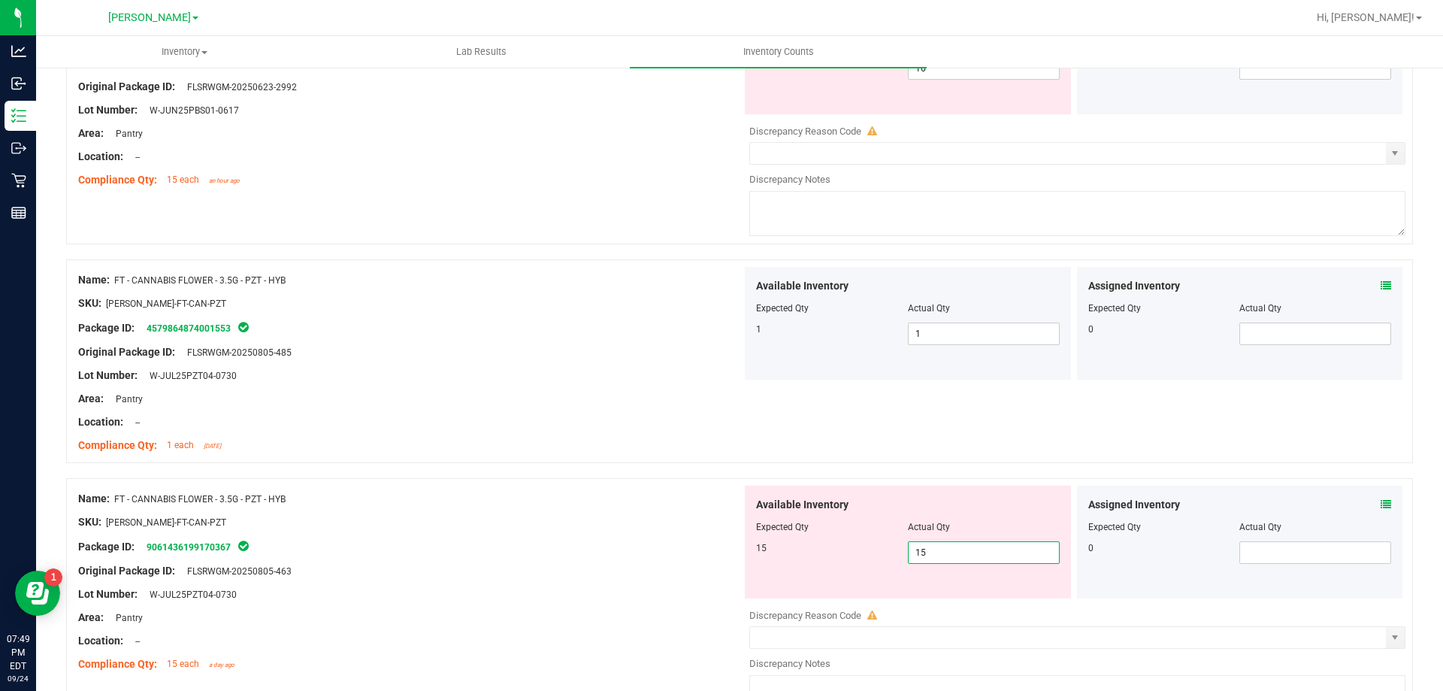
type input "15"
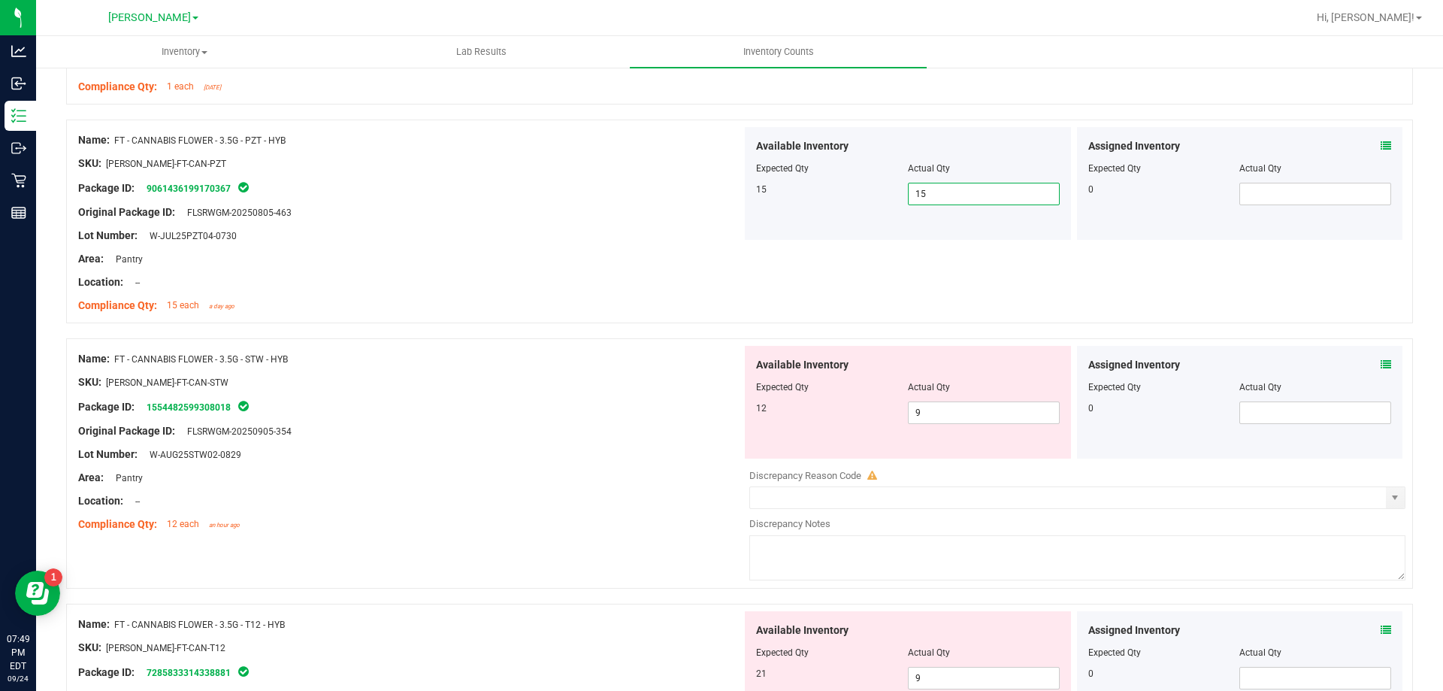
scroll to position [3109, 0]
click at [979, 416] on input "9" at bounding box center [984, 411] width 150 height 21
click at [1381, 362] on icon at bounding box center [1386, 363] width 11 height 11
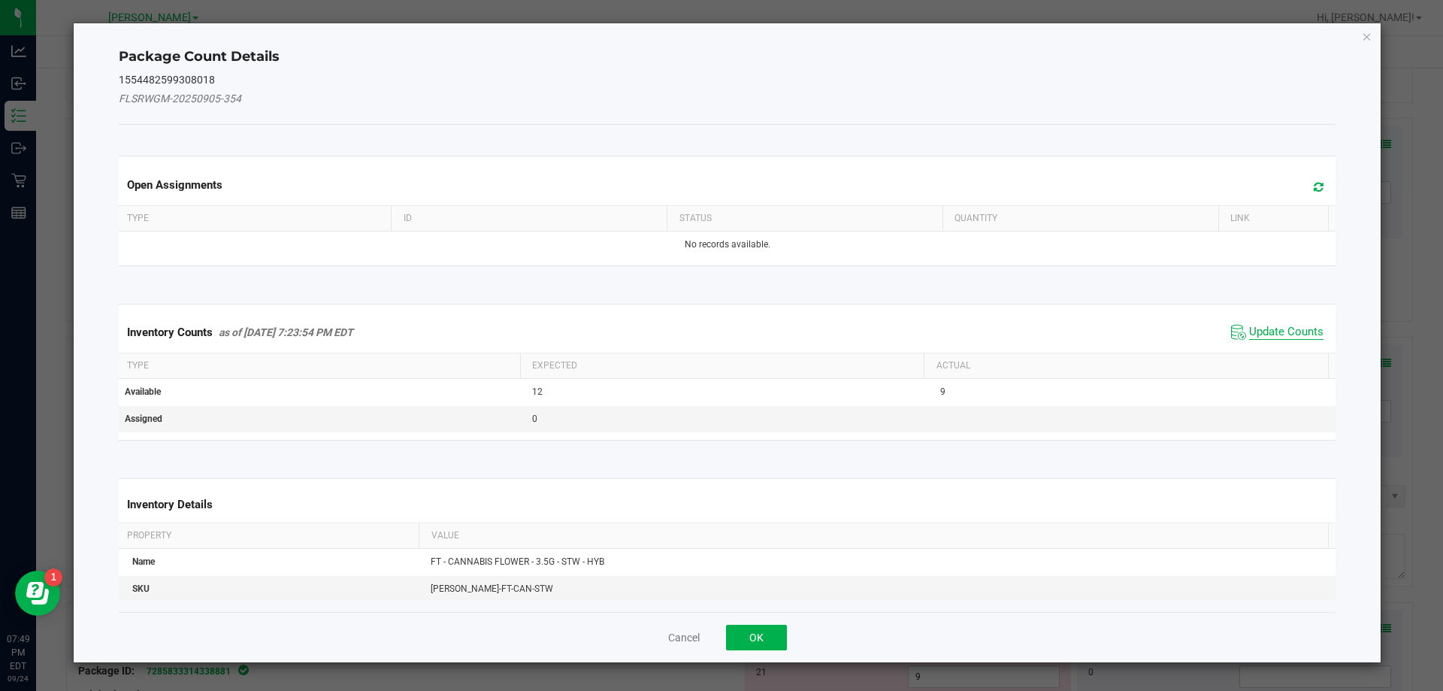
click at [1271, 327] on span "Update Counts" at bounding box center [1286, 332] width 74 height 15
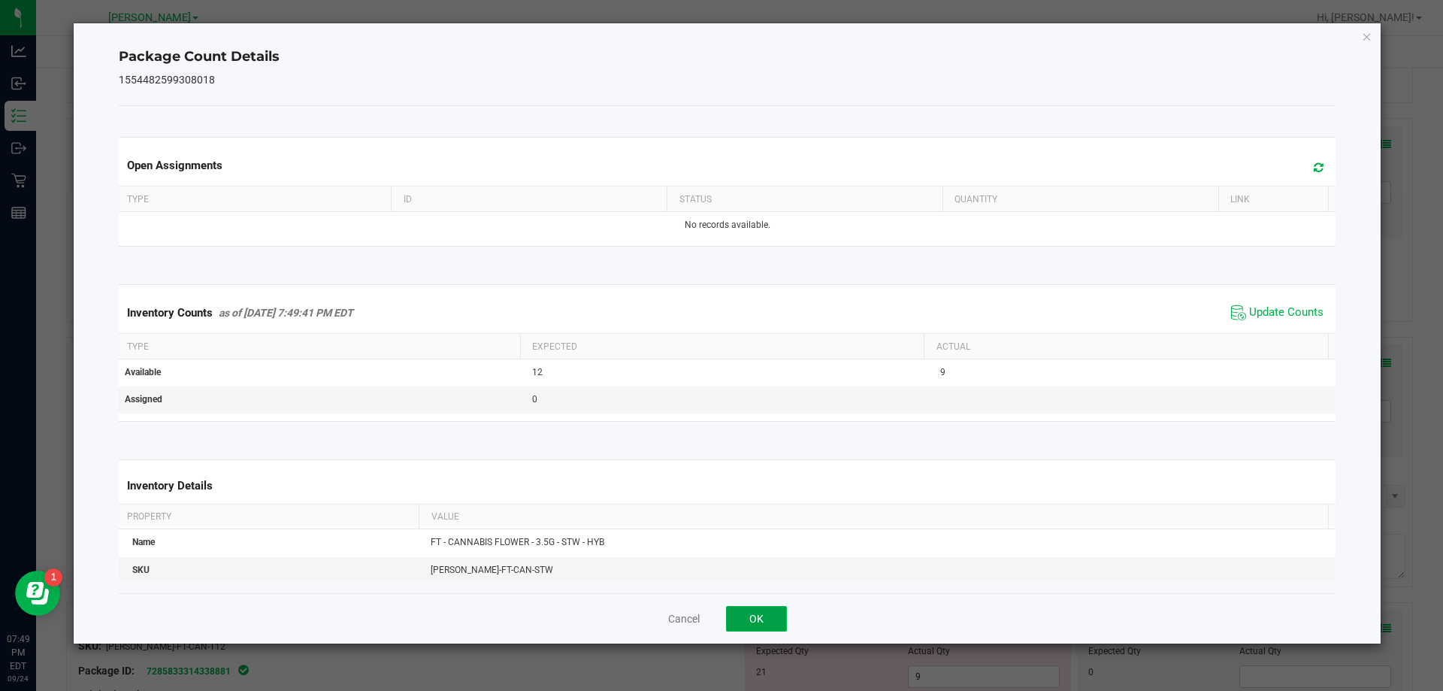
click at [770, 622] on button "OK" at bounding box center [756, 619] width 61 height 26
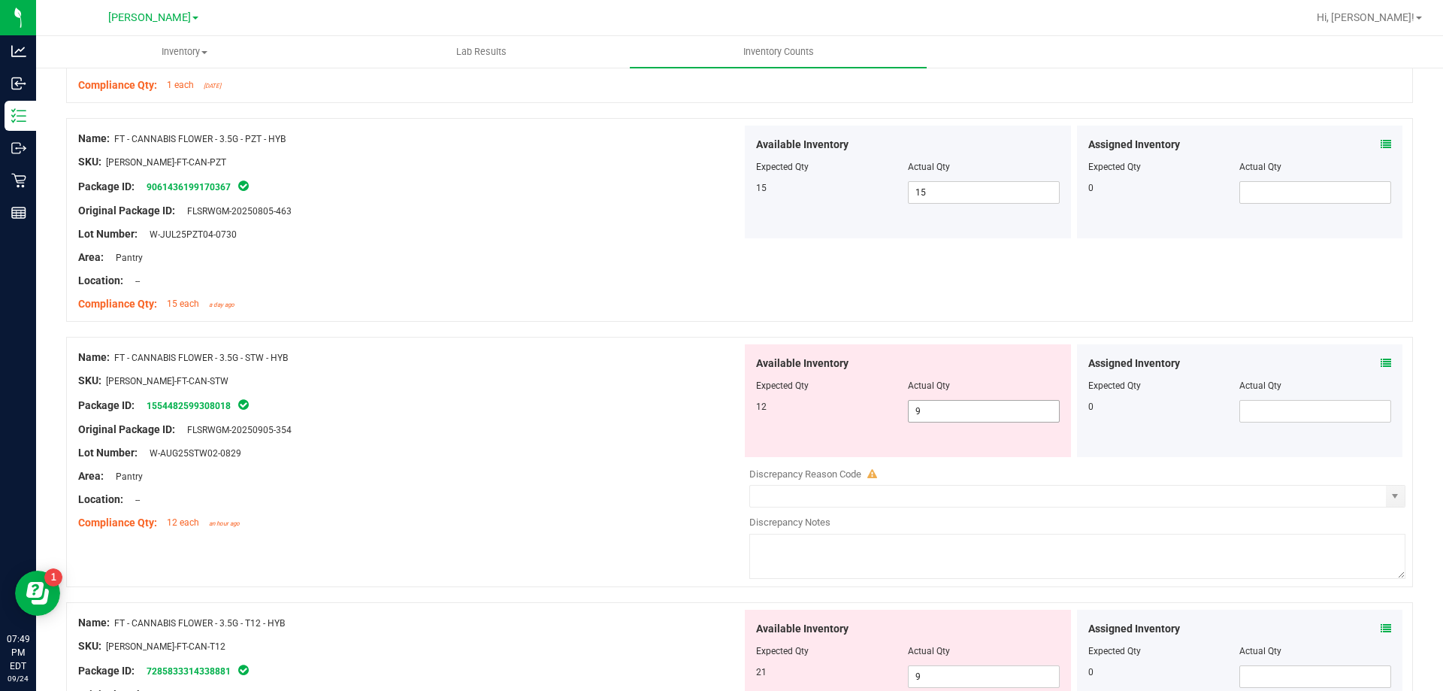
click at [970, 416] on input "9" at bounding box center [984, 411] width 150 height 21
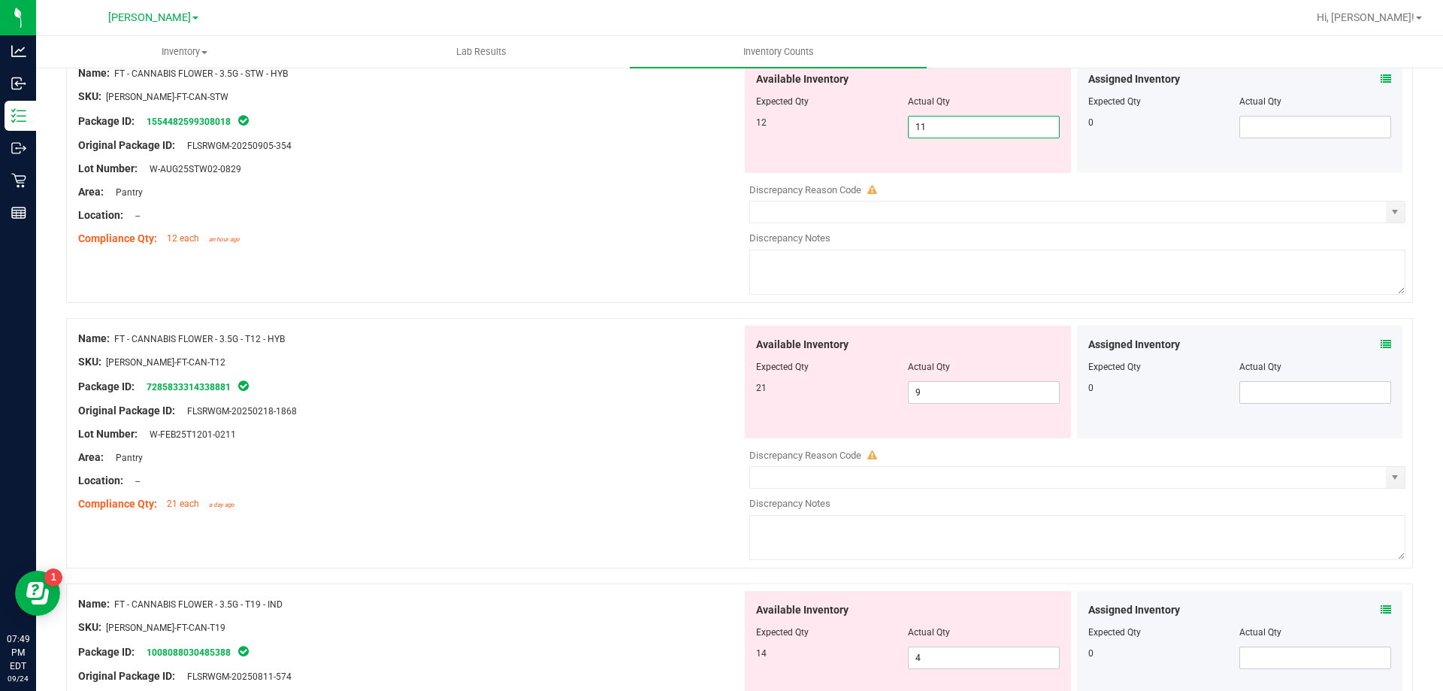
scroll to position [3405, 0]
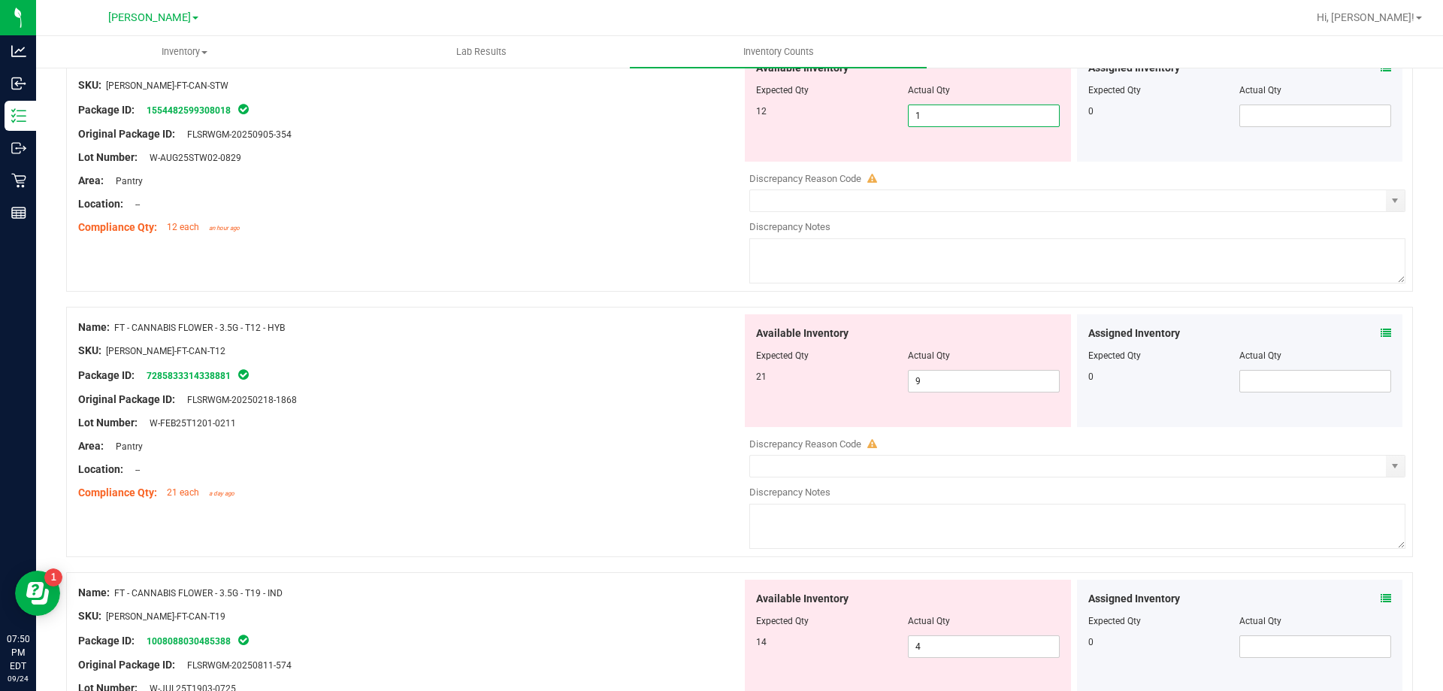
type input "11"
click at [953, 381] on input "9" at bounding box center [984, 381] width 150 height 21
type input "21"
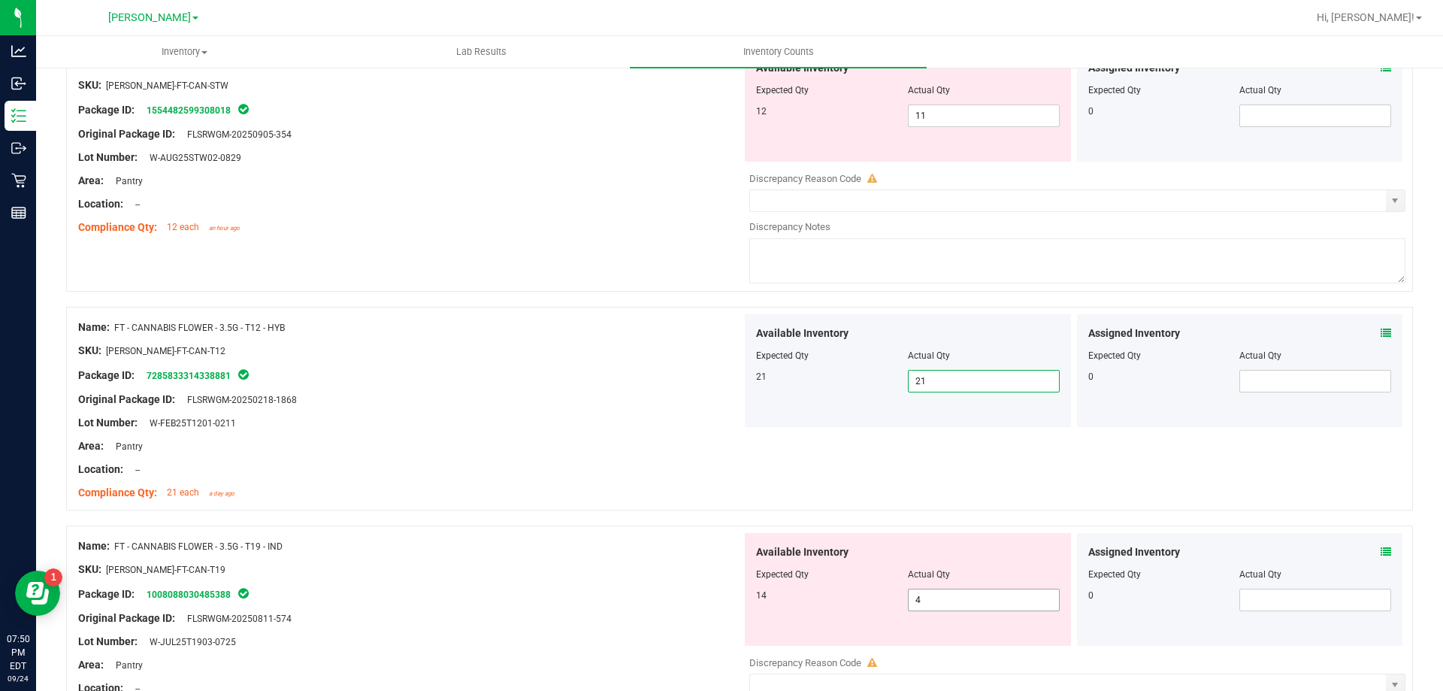
click at [978, 604] on input "4" at bounding box center [984, 599] width 150 height 21
type input "14"
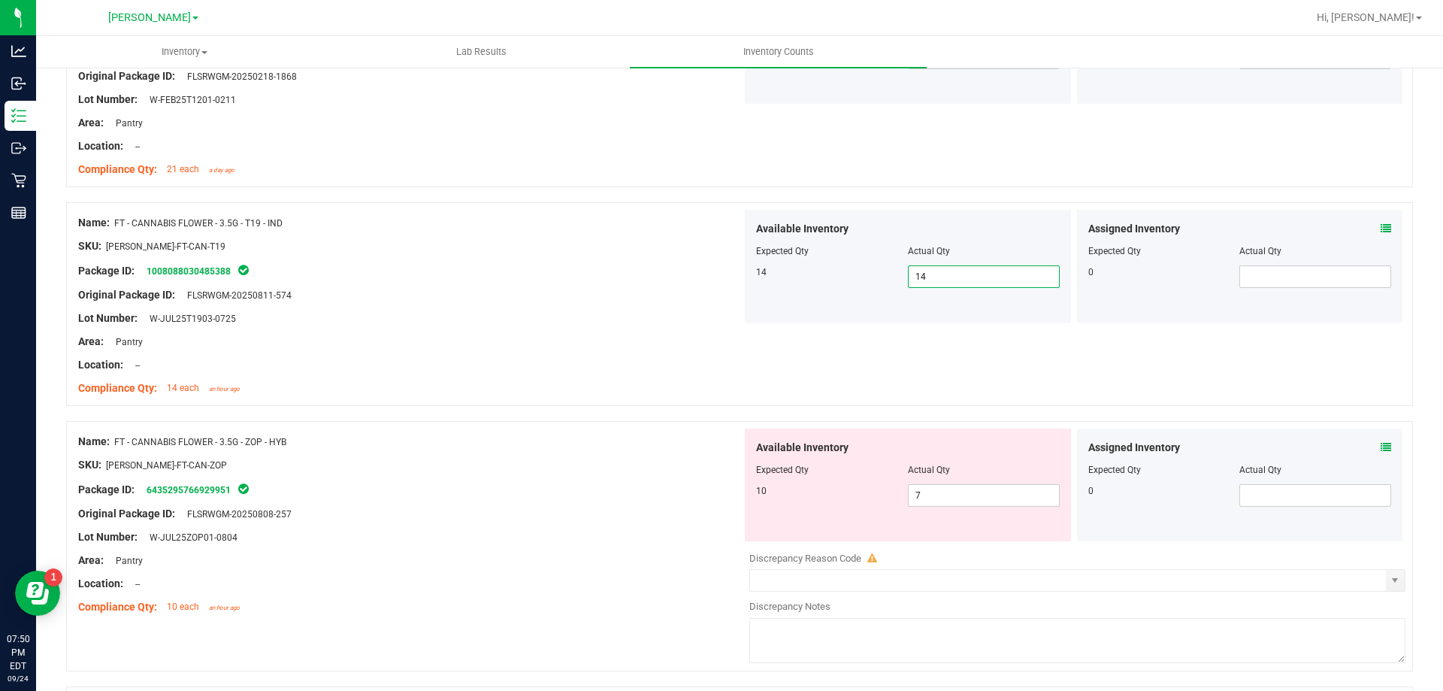
scroll to position [3764, 0]
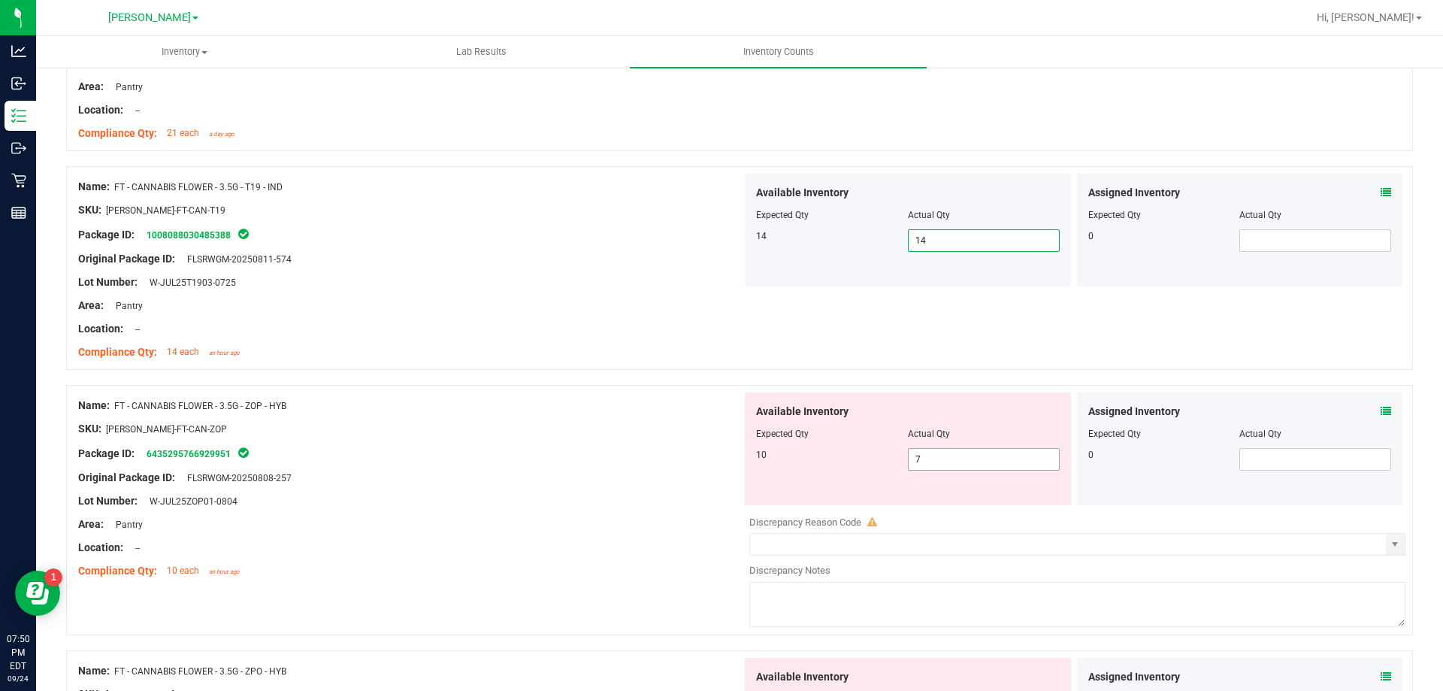
click at [973, 463] on input "7" at bounding box center [984, 459] width 150 height 21
type input "10"
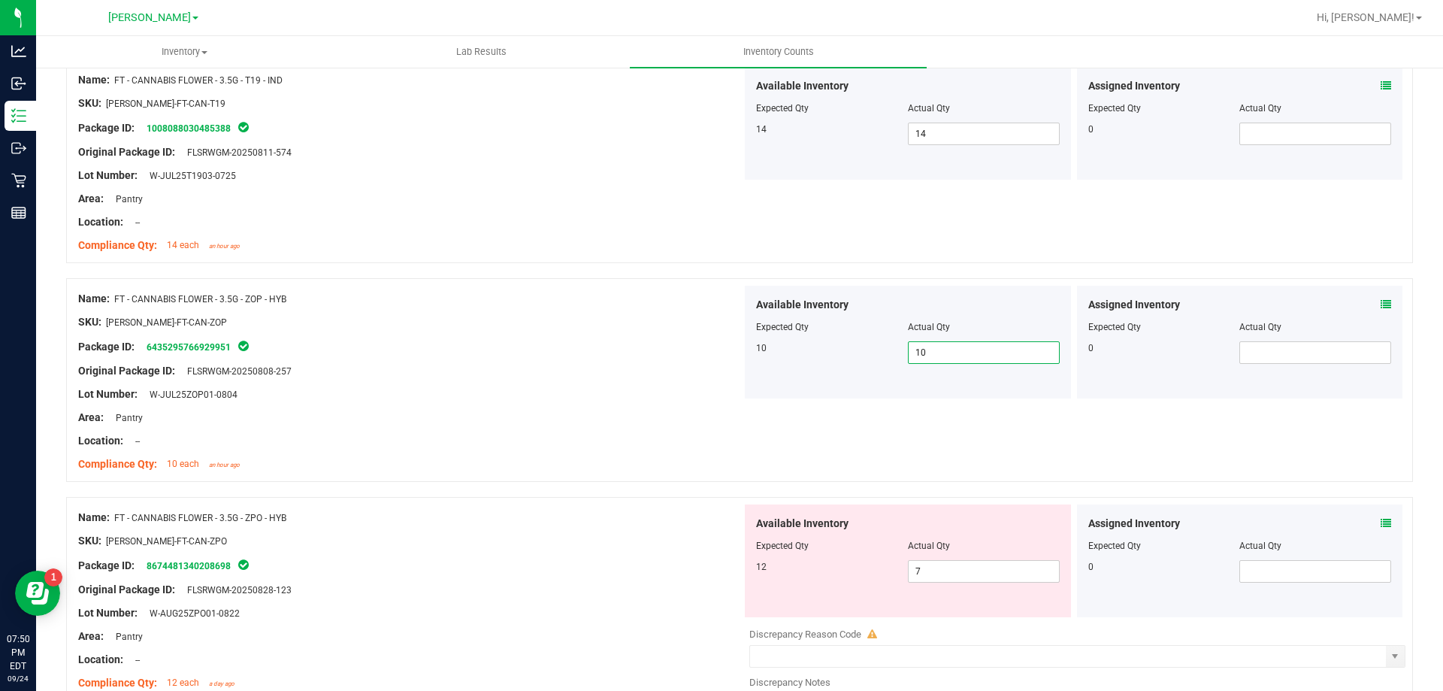
scroll to position [3926, 0]
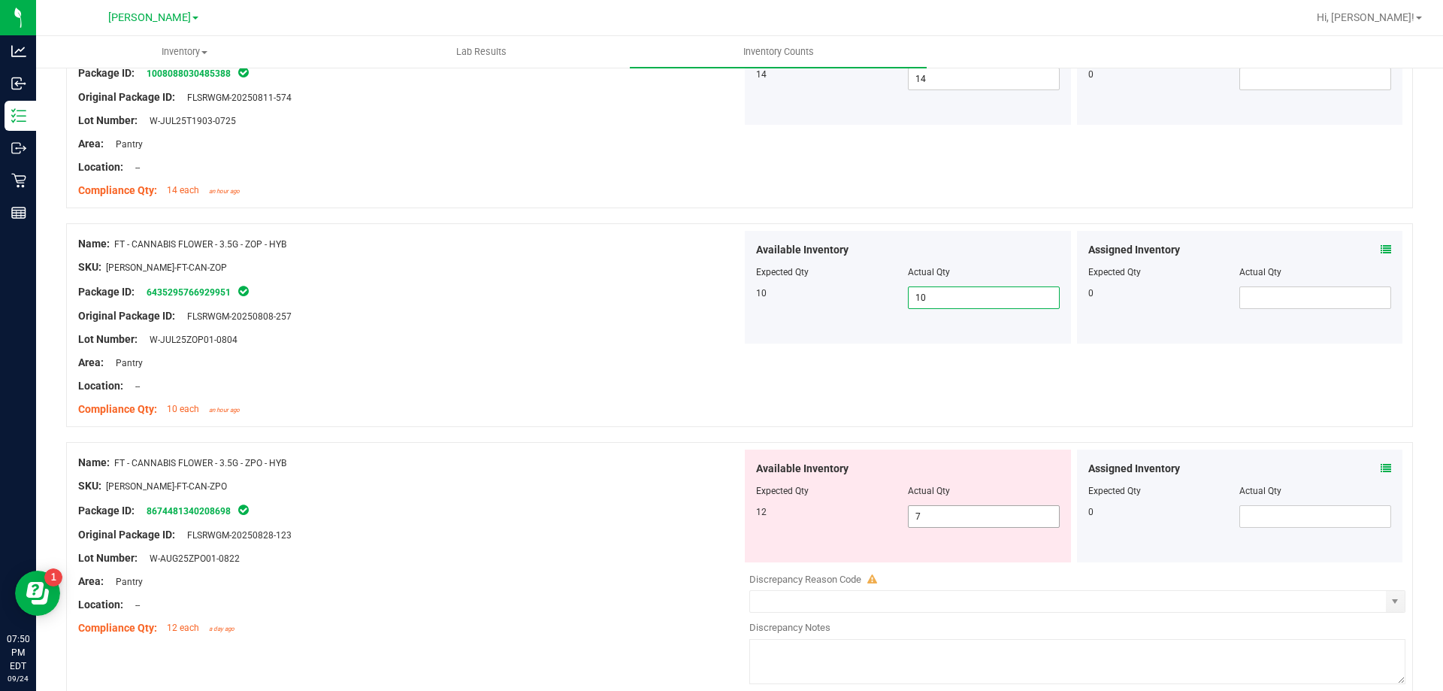
click at [982, 512] on input "7" at bounding box center [984, 516] width 150 height 21
type input "12"
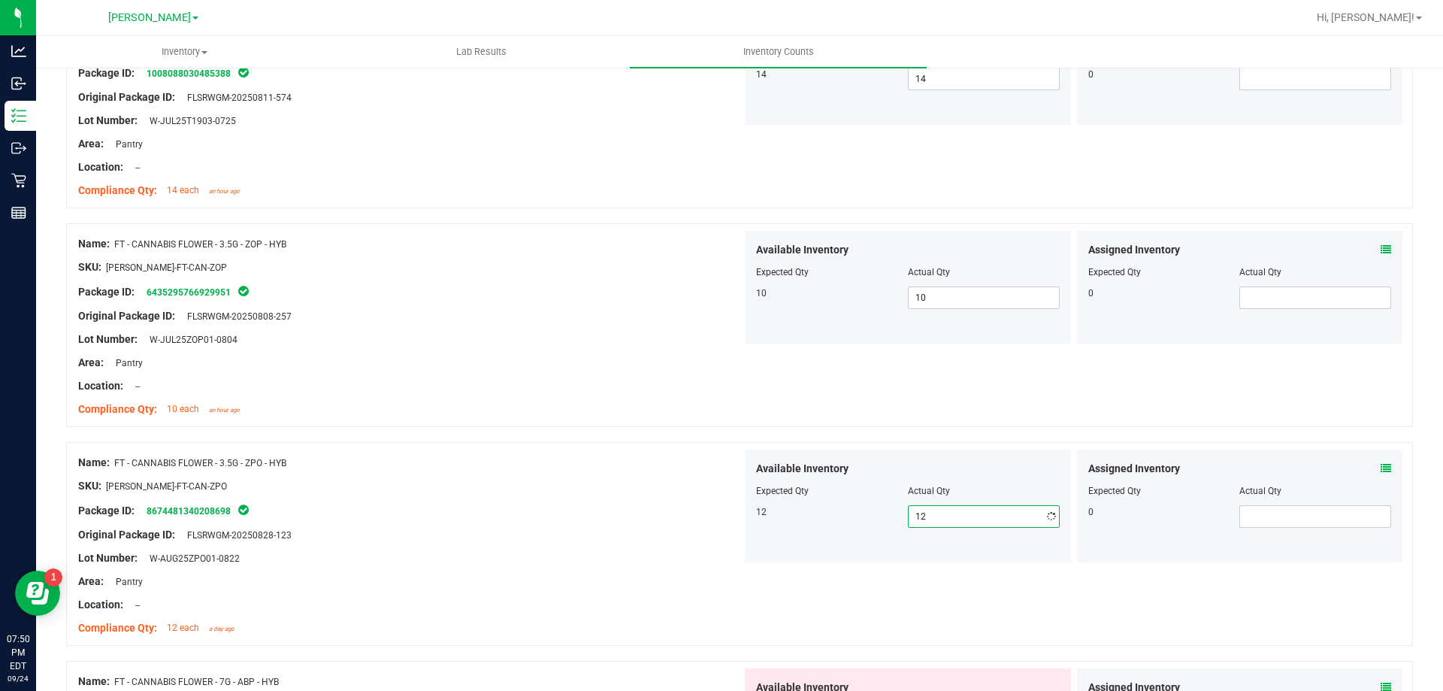
type input "12"
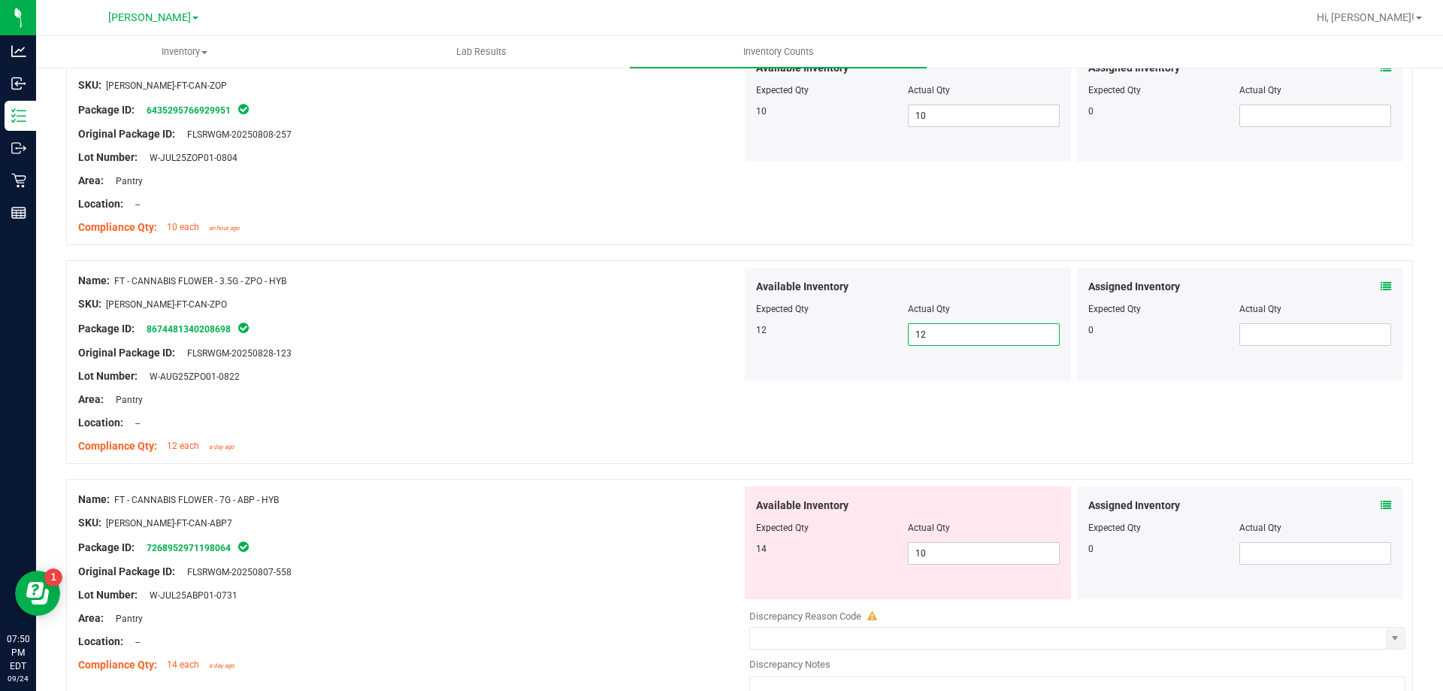
scroll to position [4207, 0]
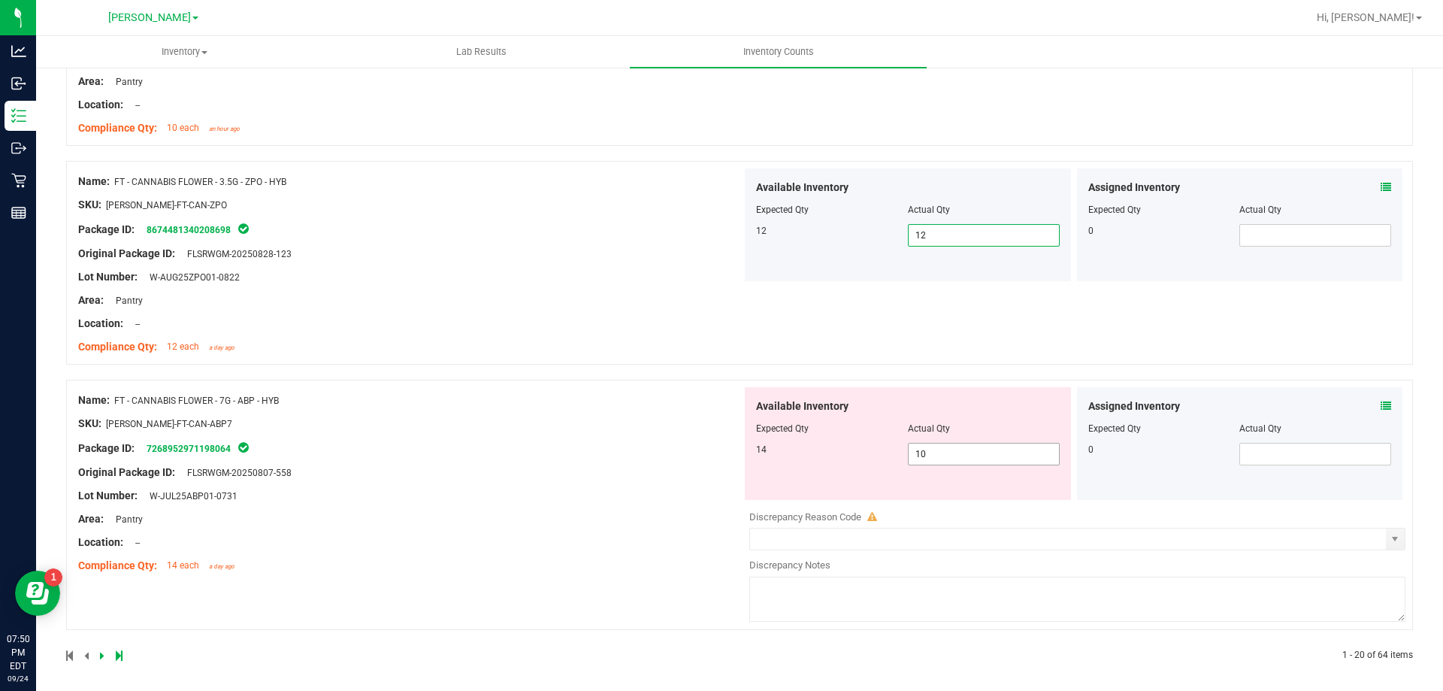
click at [980, 458] on input "10" at bounding box center [984, 453] width 150 height 21
type input "14"
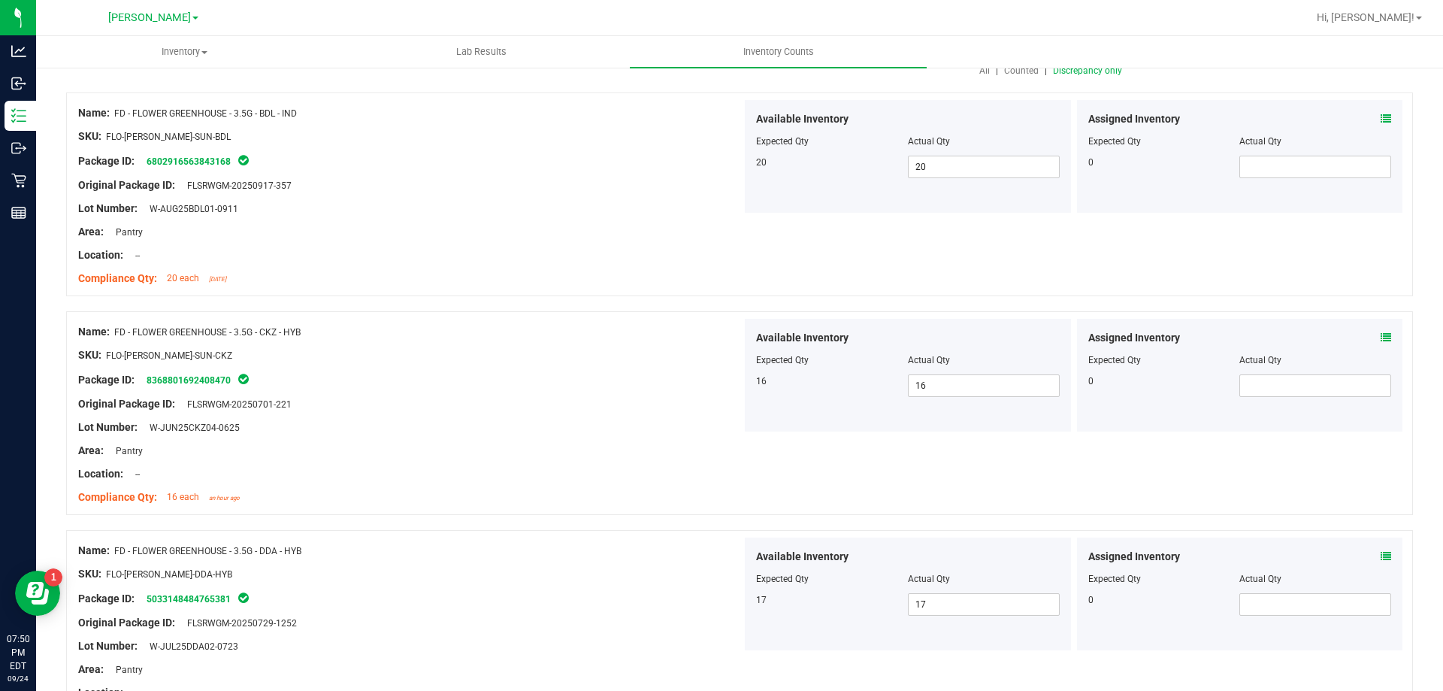
scroll to position [0, 0]
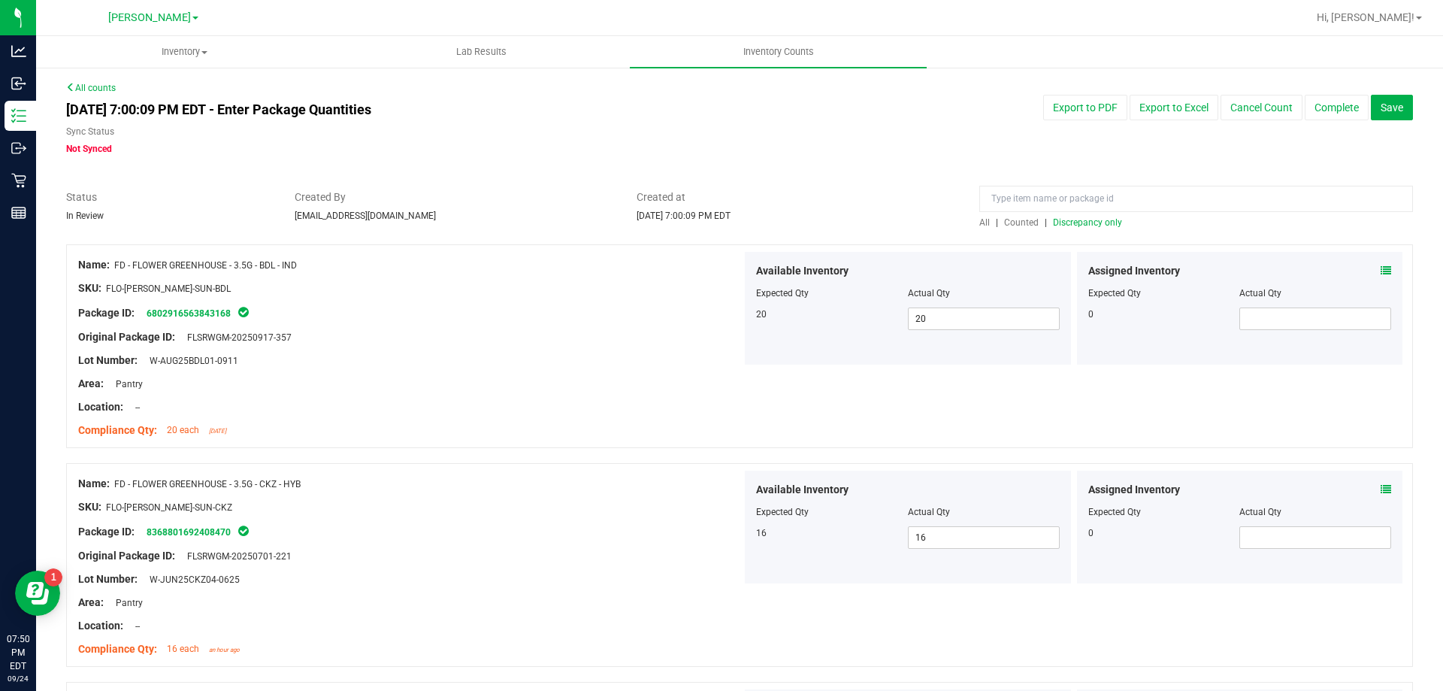
click at [1082, 222] on span "Discrepancy only" at bounding box center [1087, 222] width 69 height 11
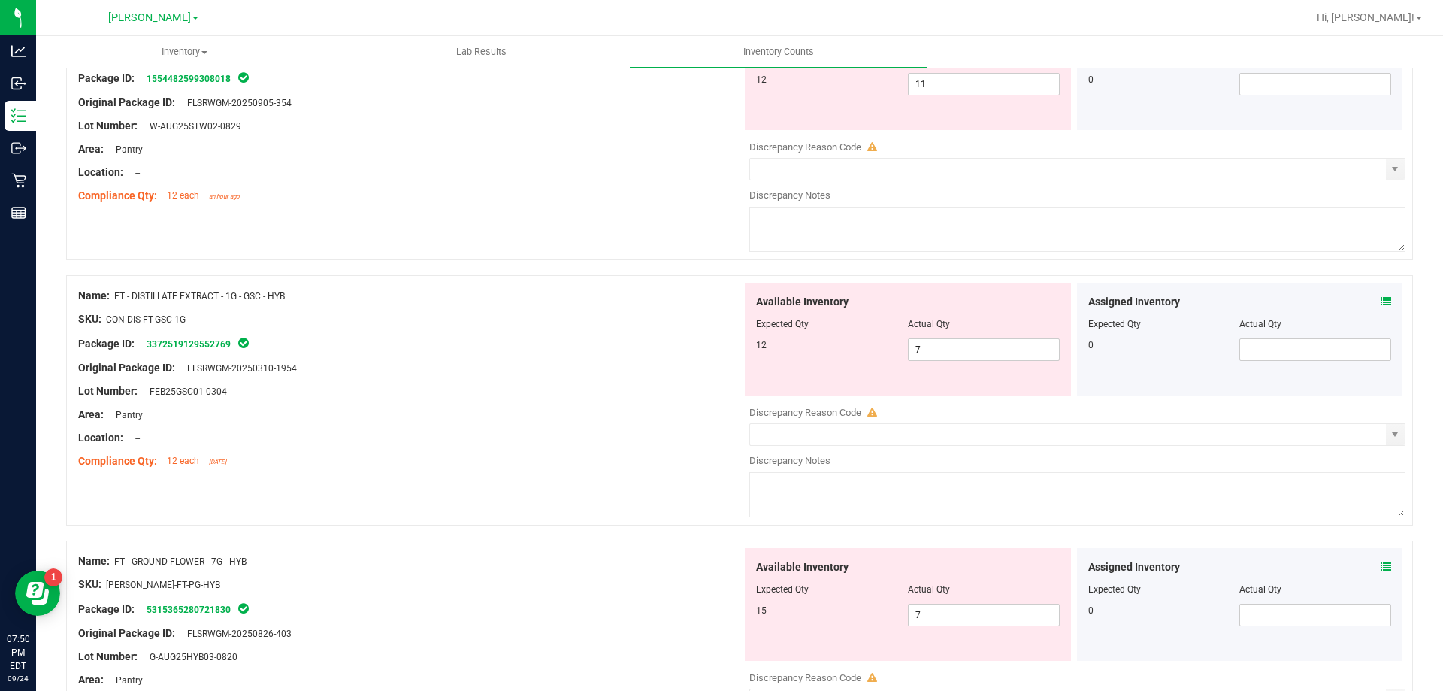
scroll to position [1052, 0]
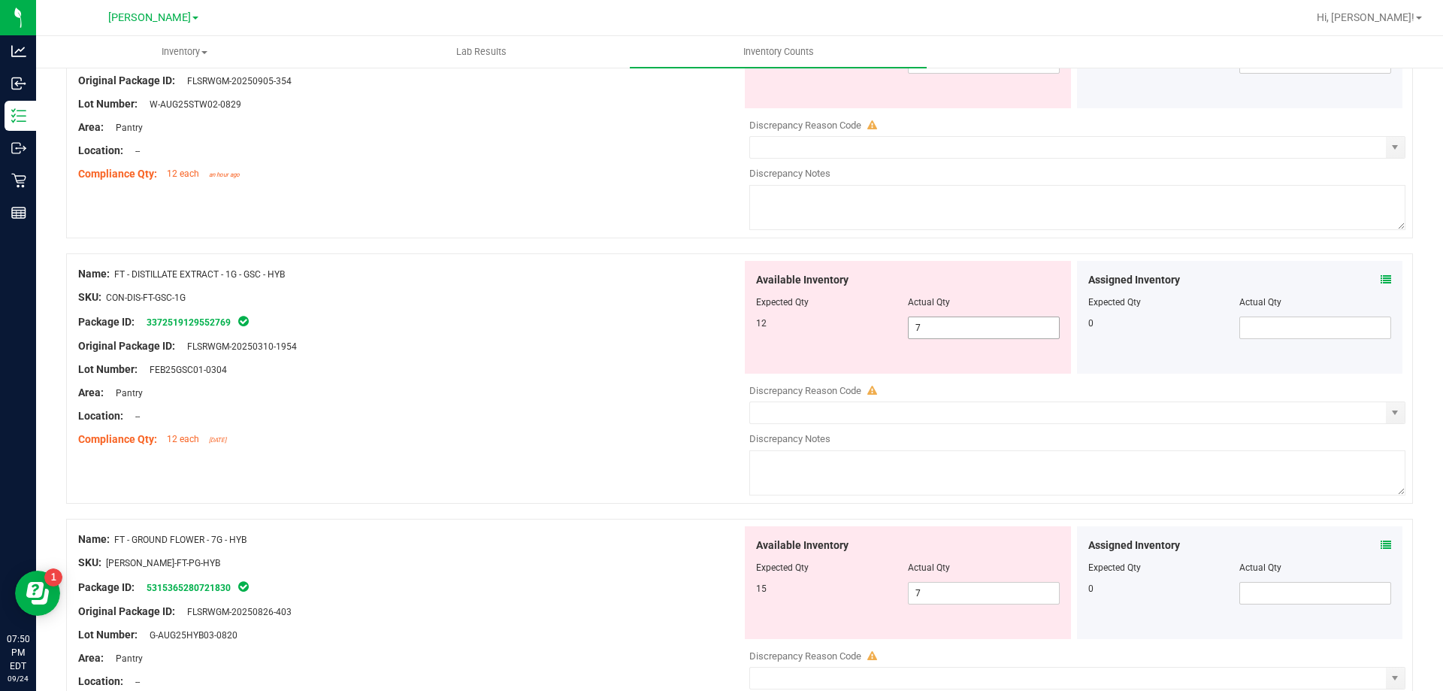
click at [934, 326] on span "7 7" at bounding box center [984, 327] width 152 height 23
type input "12"
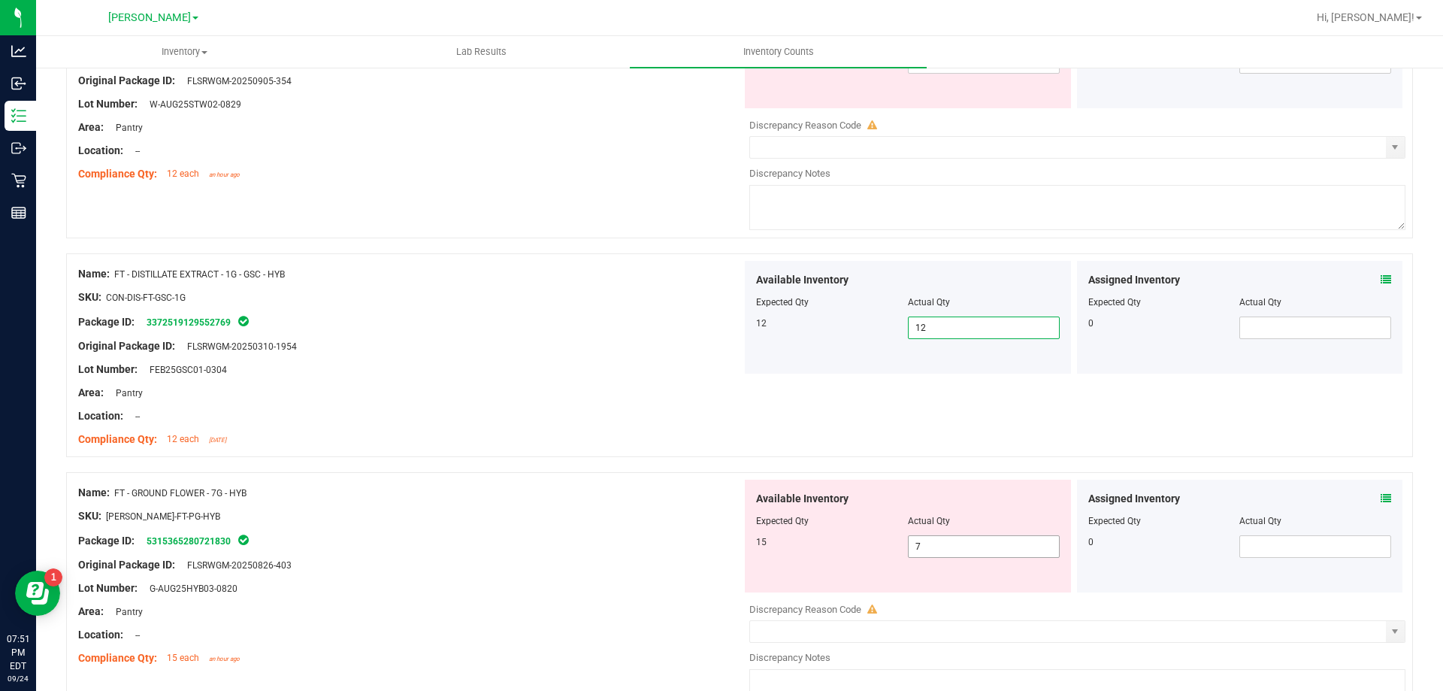
click at [969, 546] on input "7" at bounding box center [984, 546] width 150 height 21
type input "15"
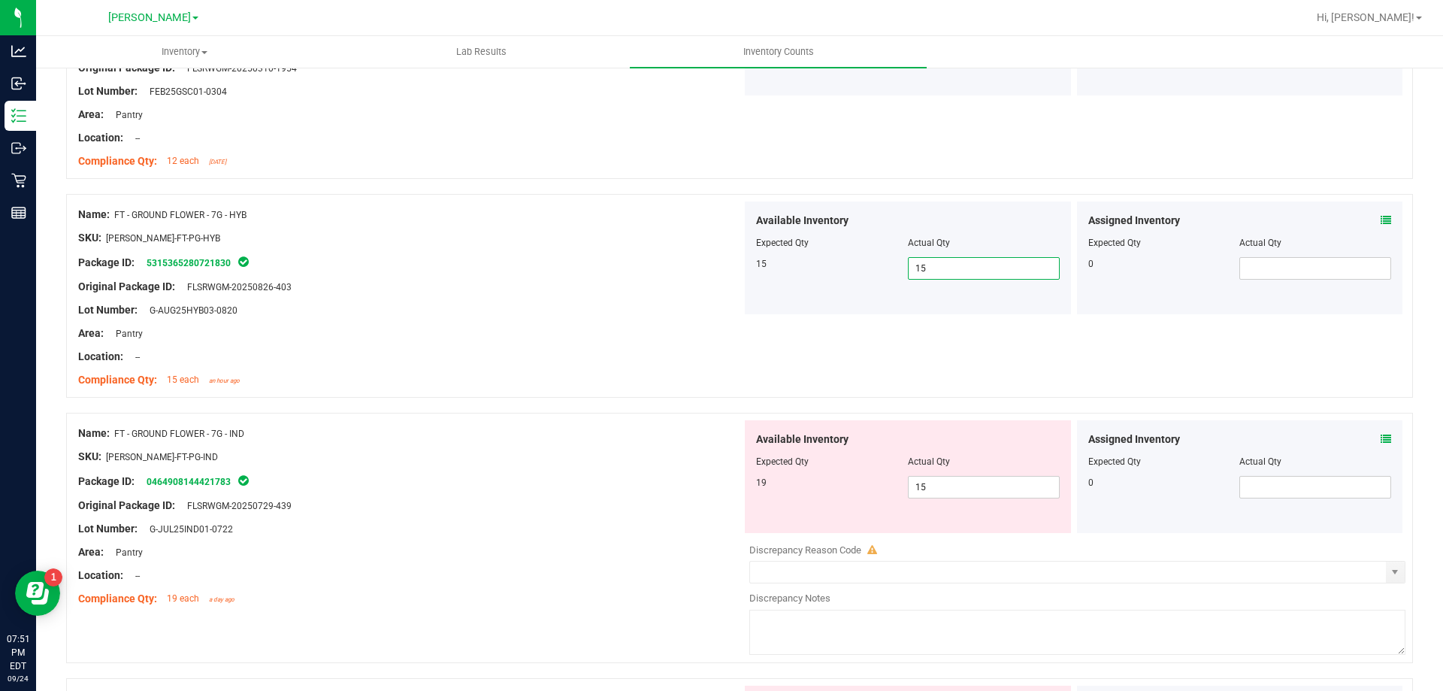
scroll to position [1395, 0]
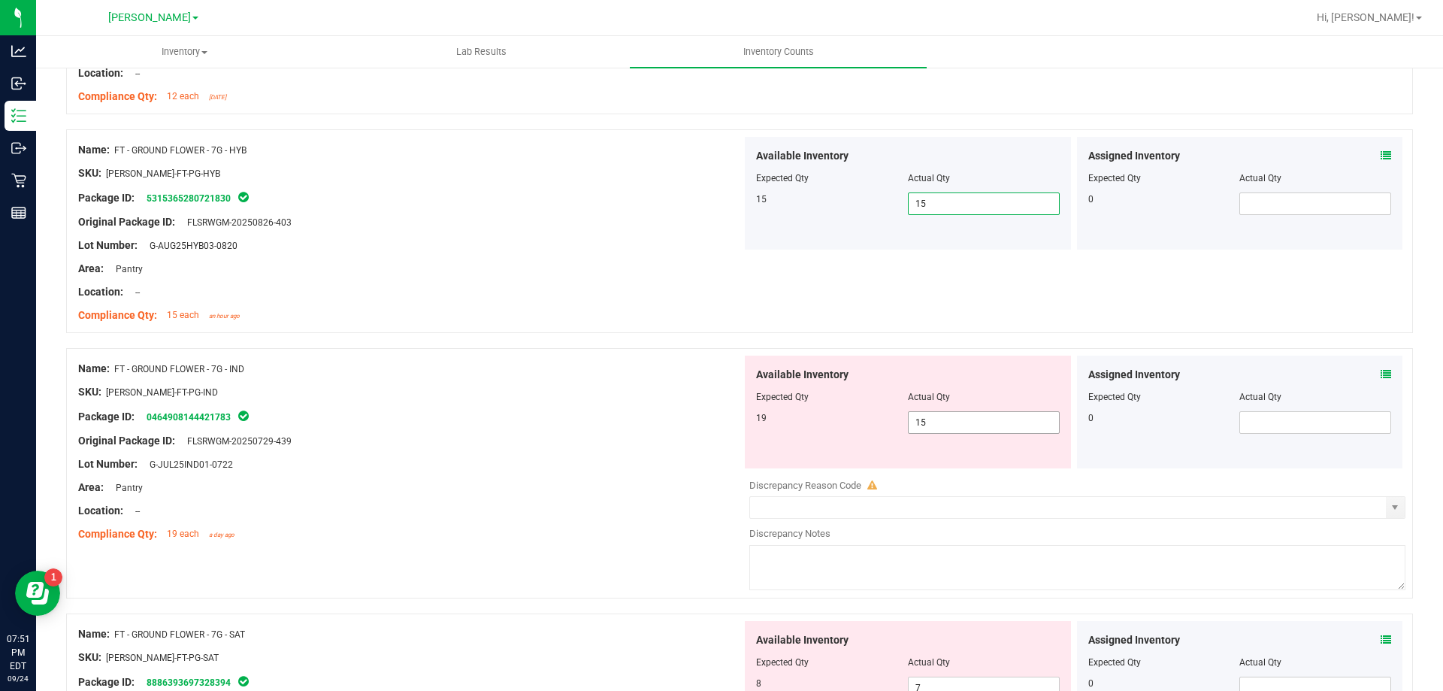
click at [999, 423] on input "15" at bounding box center [984, 422] width 150 height 21
type input "19"
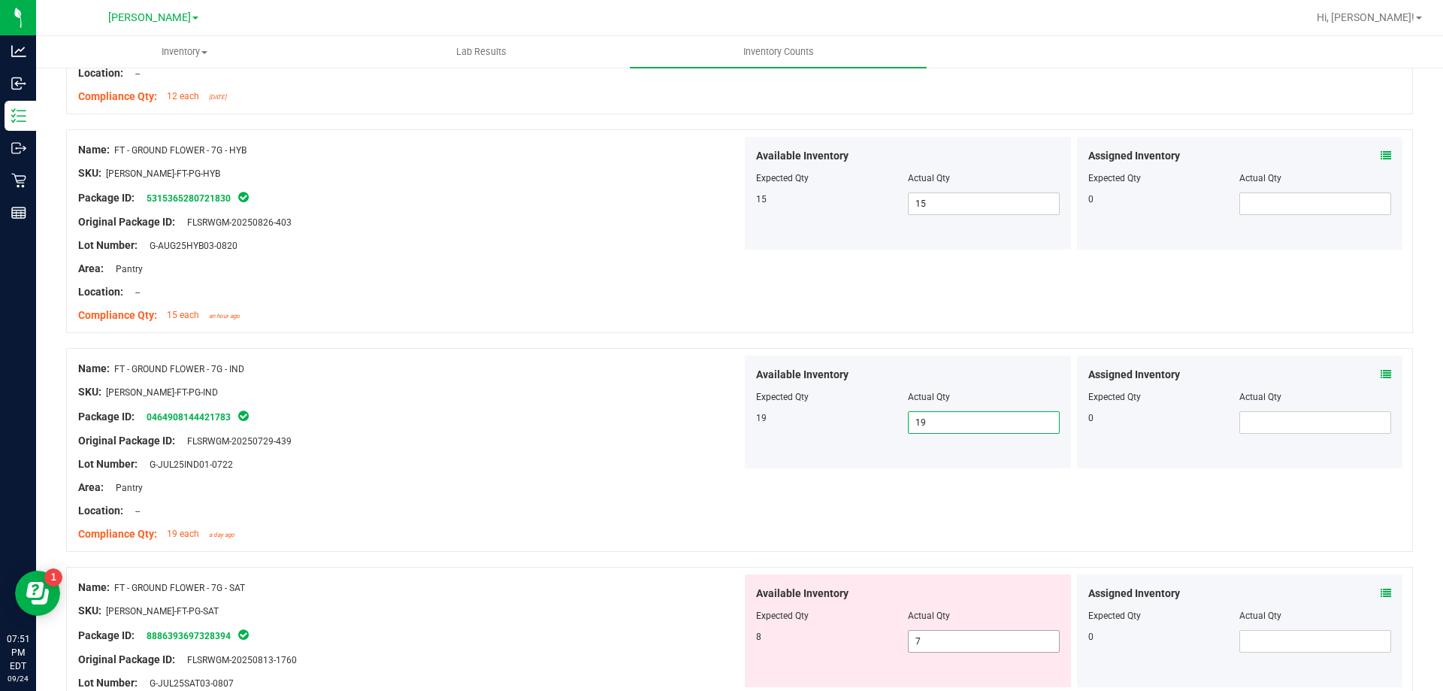
click at [961, 644] on input "7" at bounding box center [984, 641] width 150 height 21
type input "8"
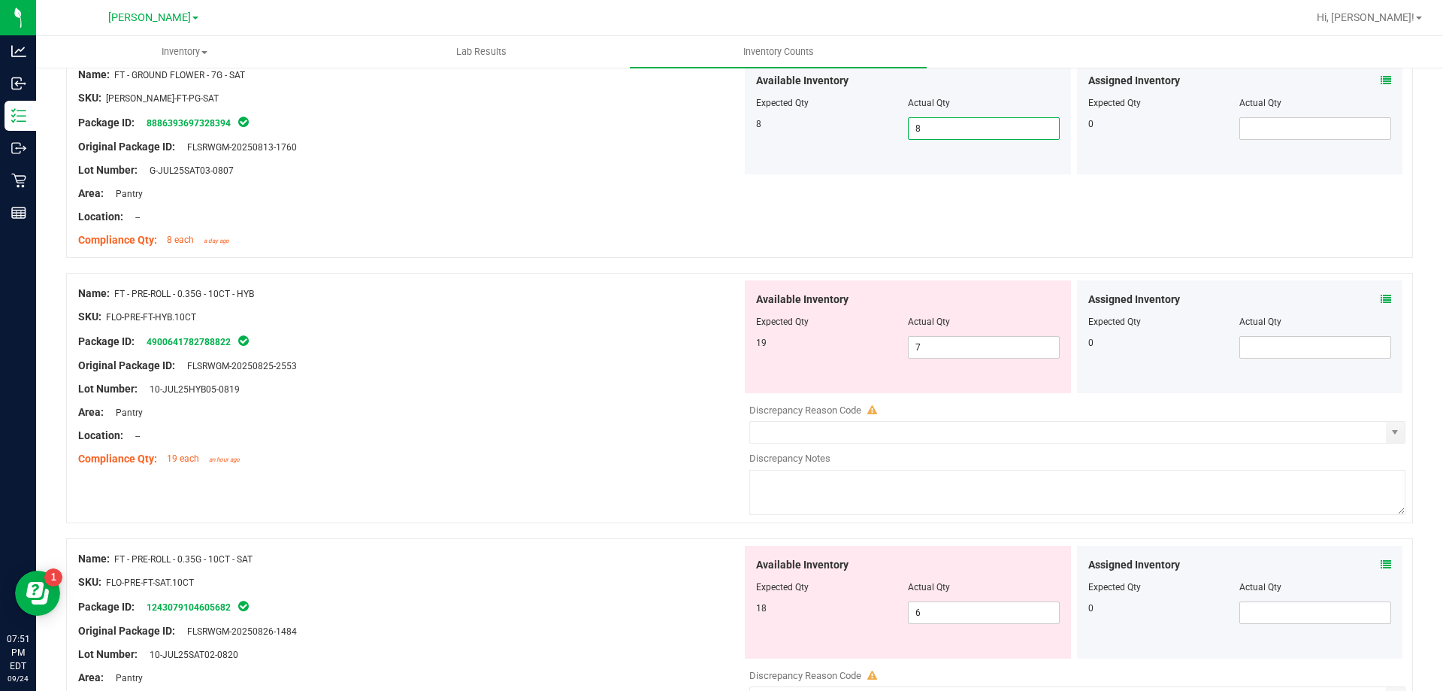
scroll to position [1914, 0]
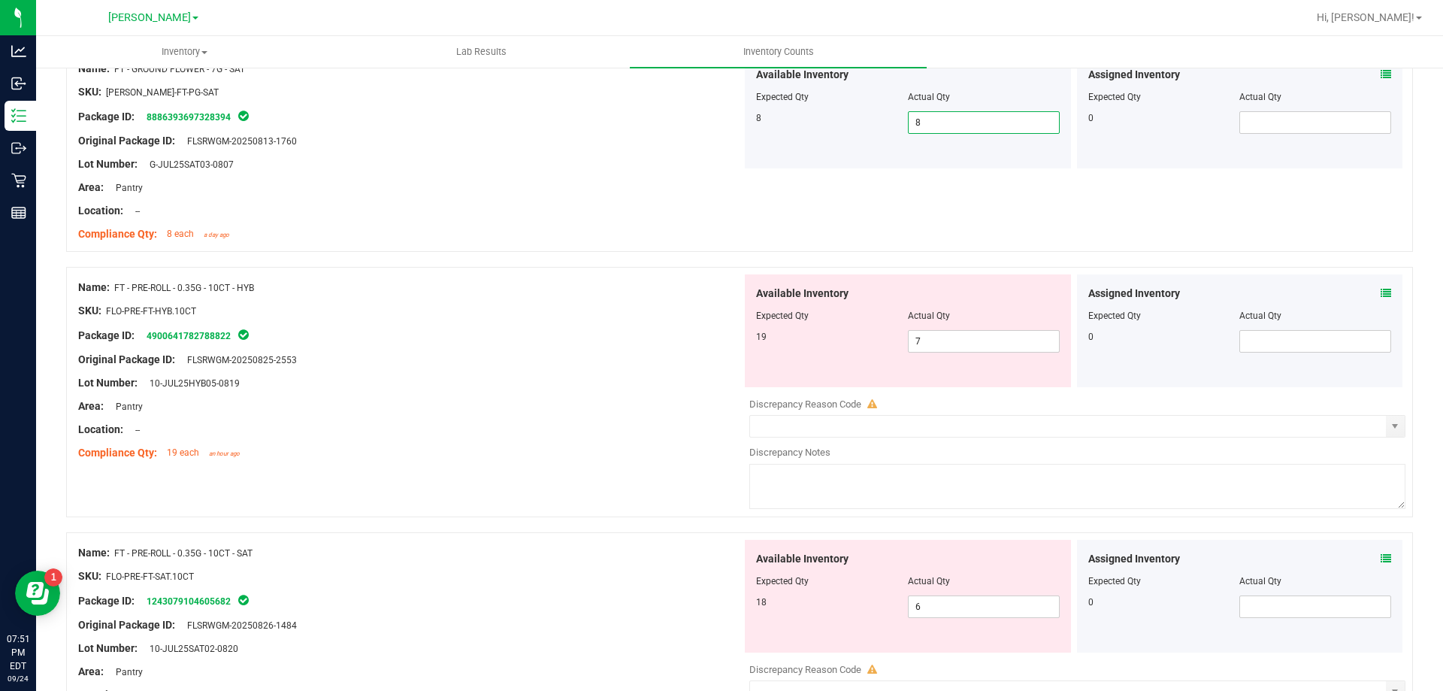
click at [531, 395] on div at bounding box center [410, 395] width 664 height 8
click at [959, 344] on input "7" at bounding box center [984, 341] width 150 height 21
type input "19"
click at [990, 605] on div "Available Inventory Expected Qty Actual Qty 18 6 6" at bounding box center [908, 596] width 326 height 113
type input "19"
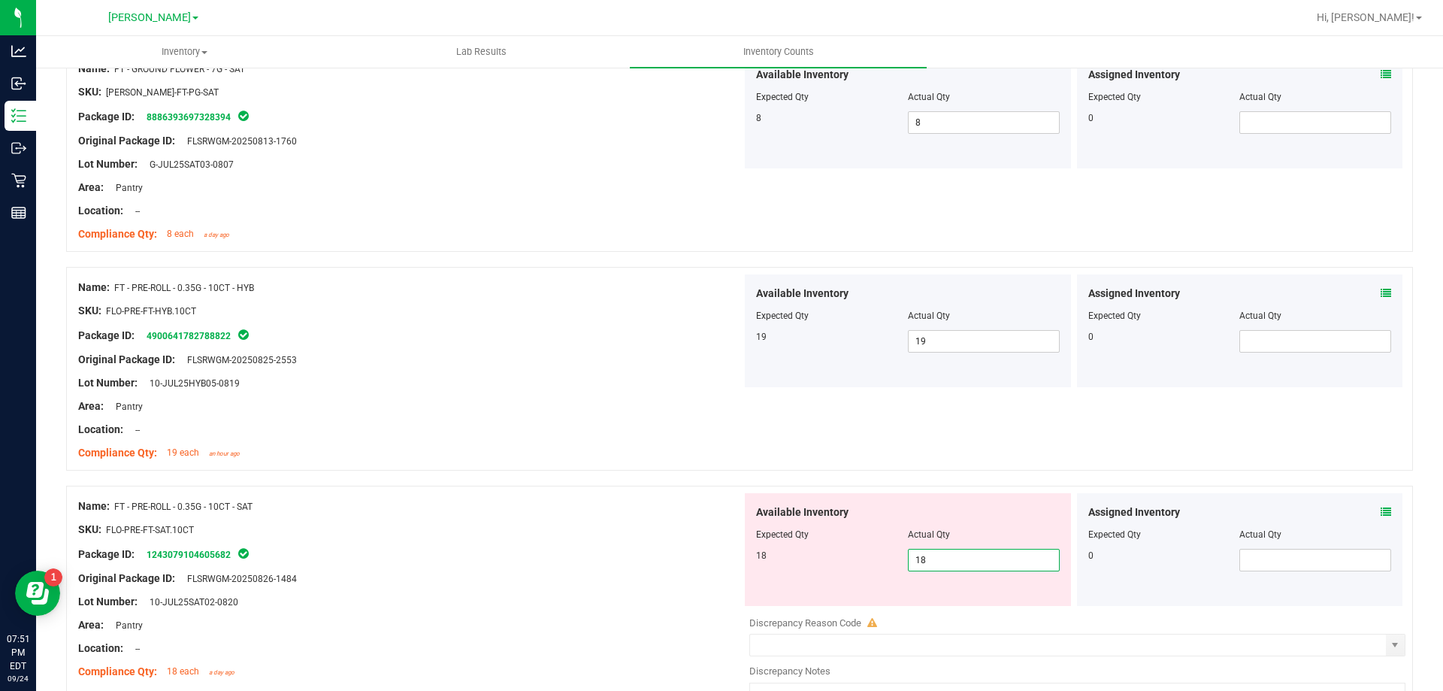
type input "18"
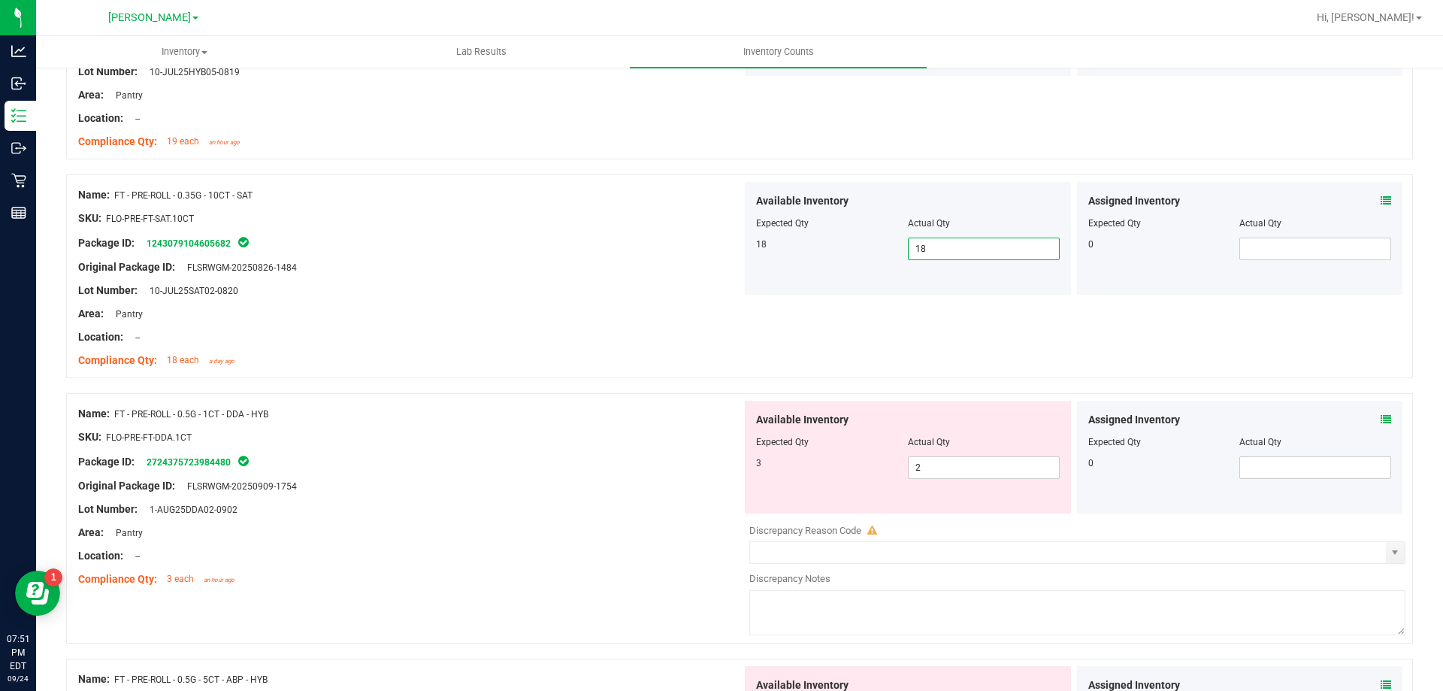
scroll to position [2251, 0]
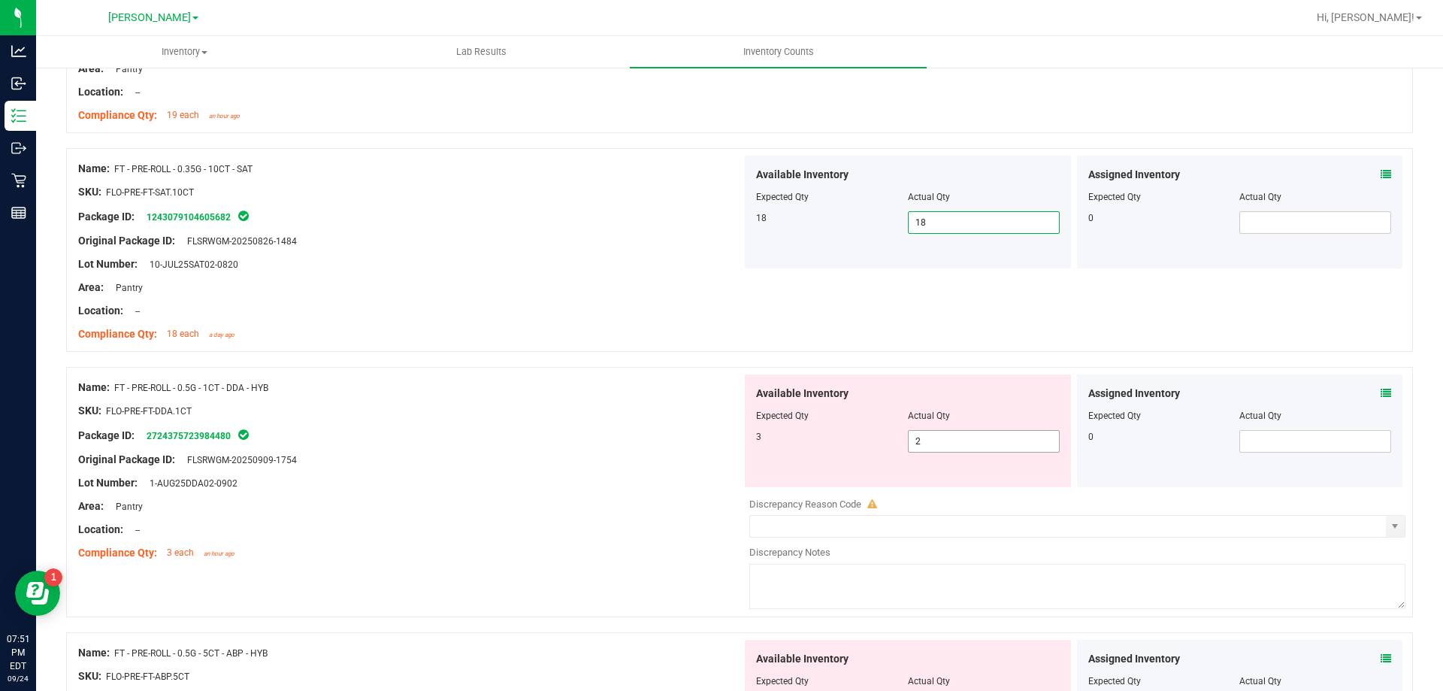
click at [954, 441] on input "2" at bounding box center [984, 441] width 150 height 21
click at [1381, 392] on icon at bounding box center [1386, 393] width 11 height 11
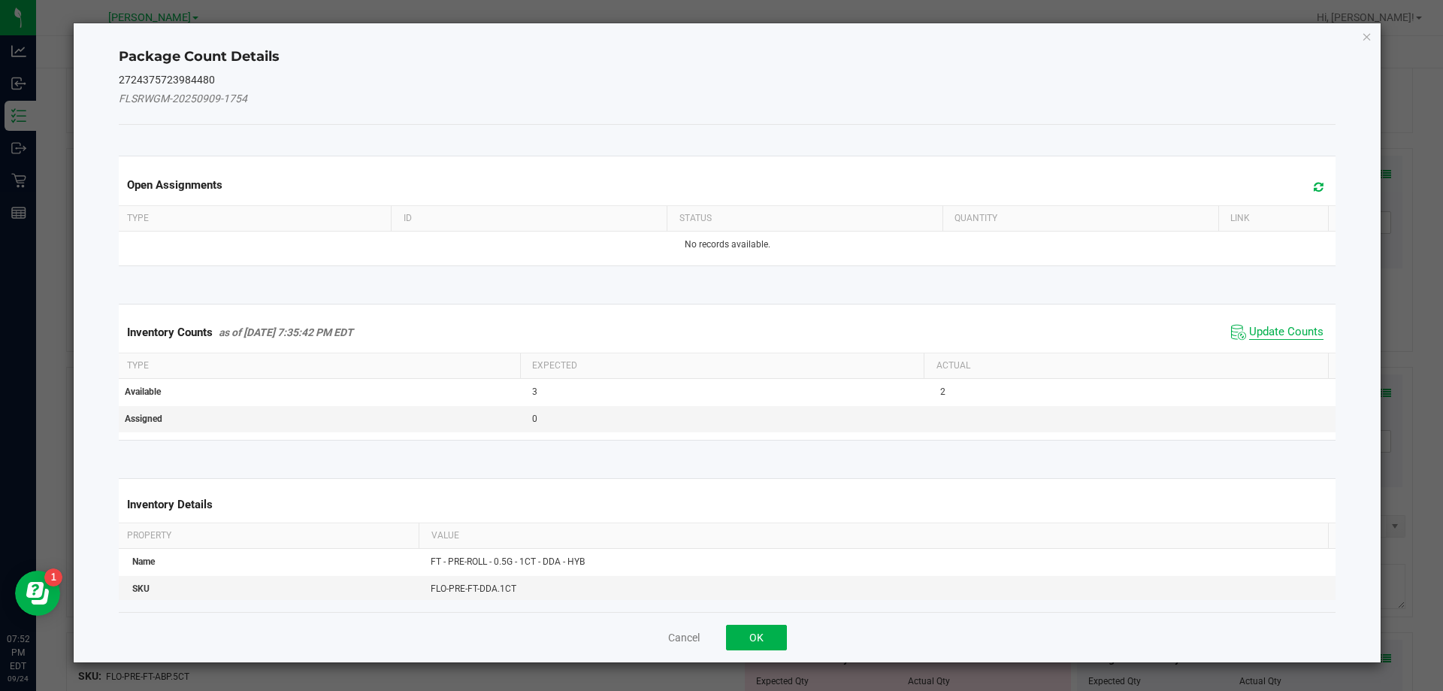
click at [1267, 333] on span "Update Counts" at bounding box center [1286, 332] width 74 height 15
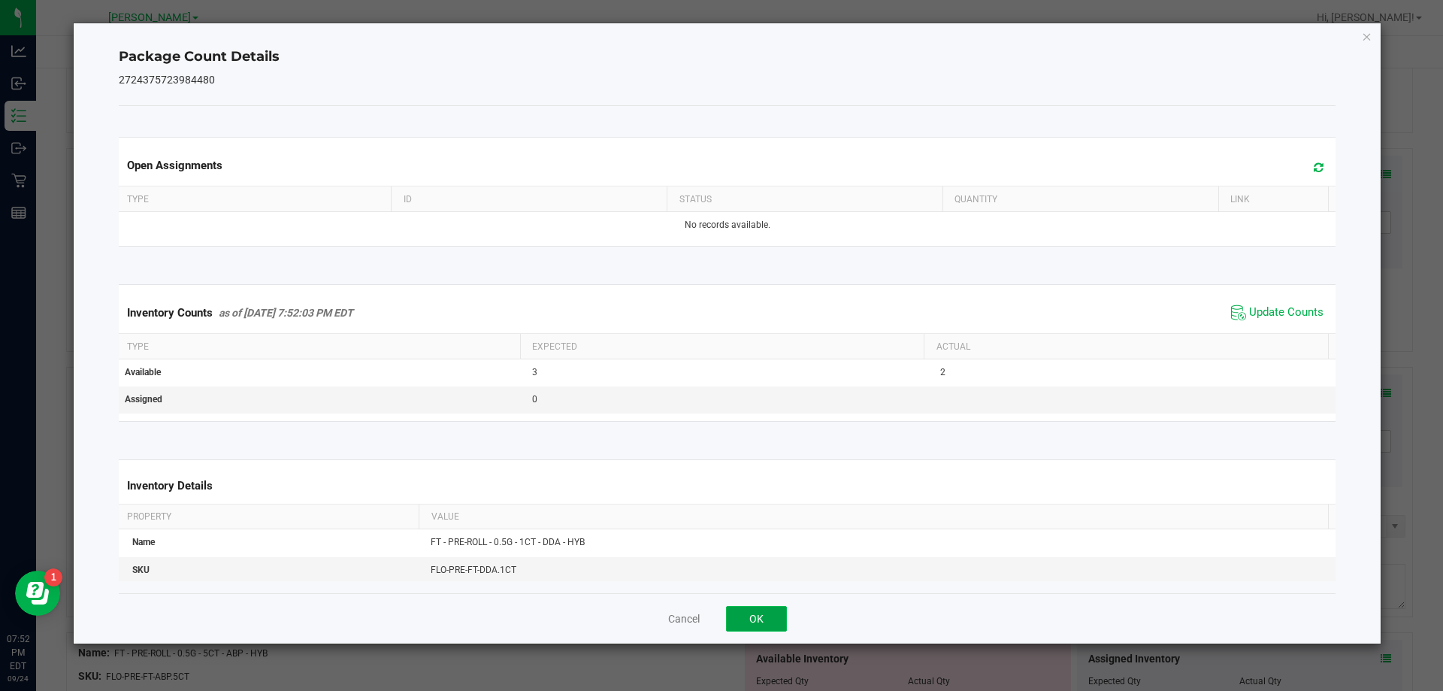
click at [776, 619] on button "OK" at bounding box center [756, 619] width 61 height 26
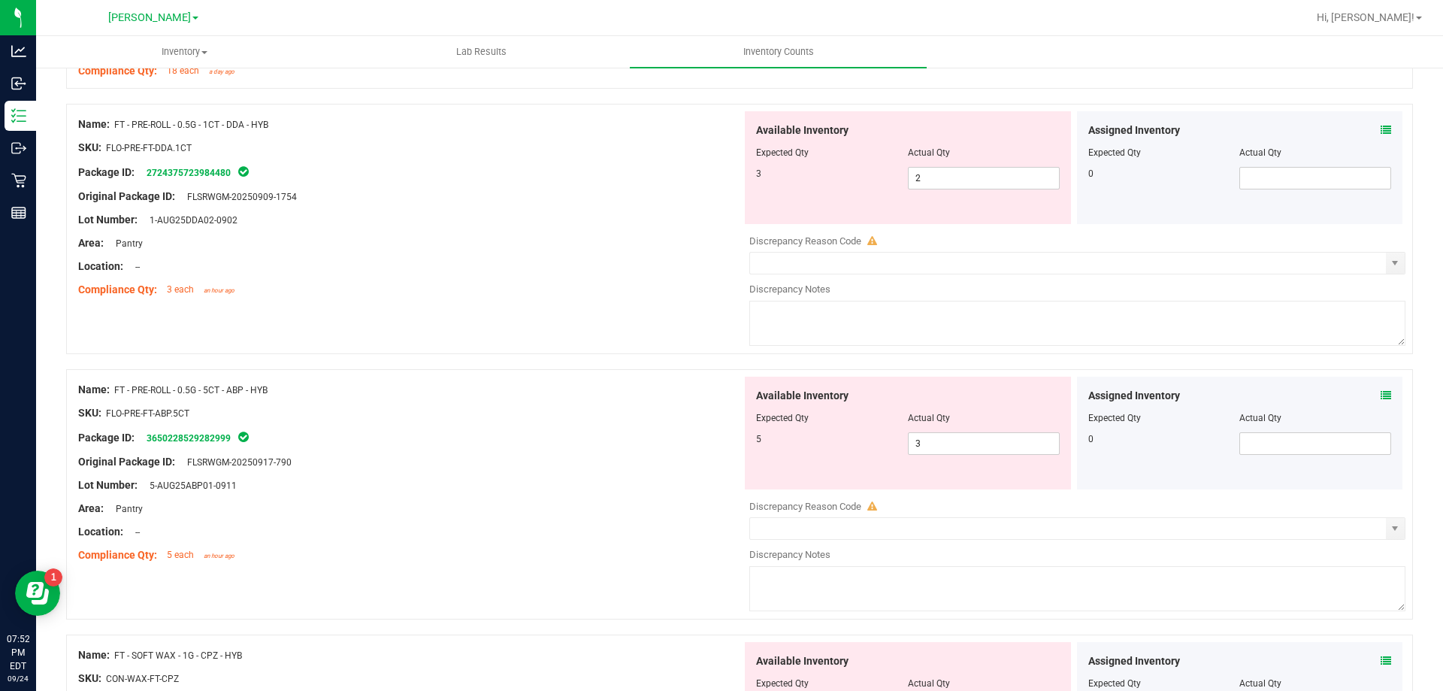
scroll to position [2556, 0]
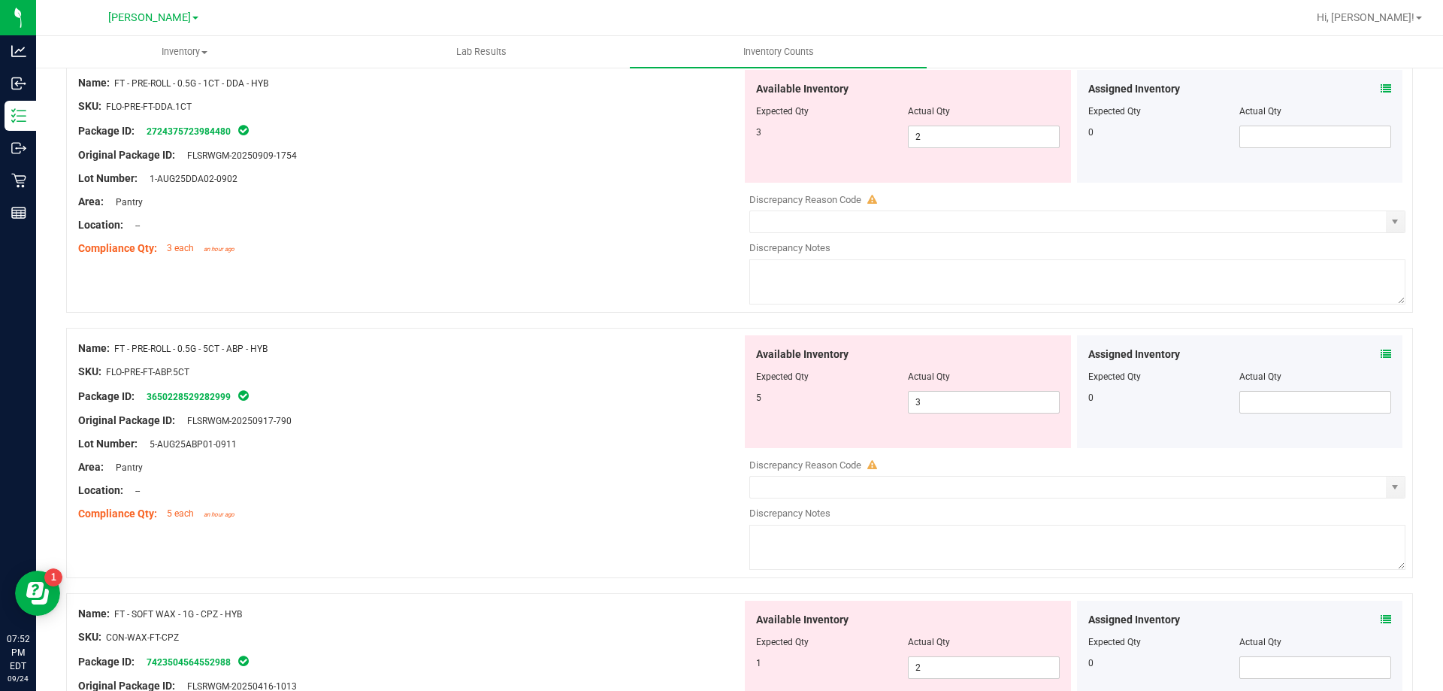
click at [1381, 356] on icon at bounding box center [1386, 354] width 11 height 11
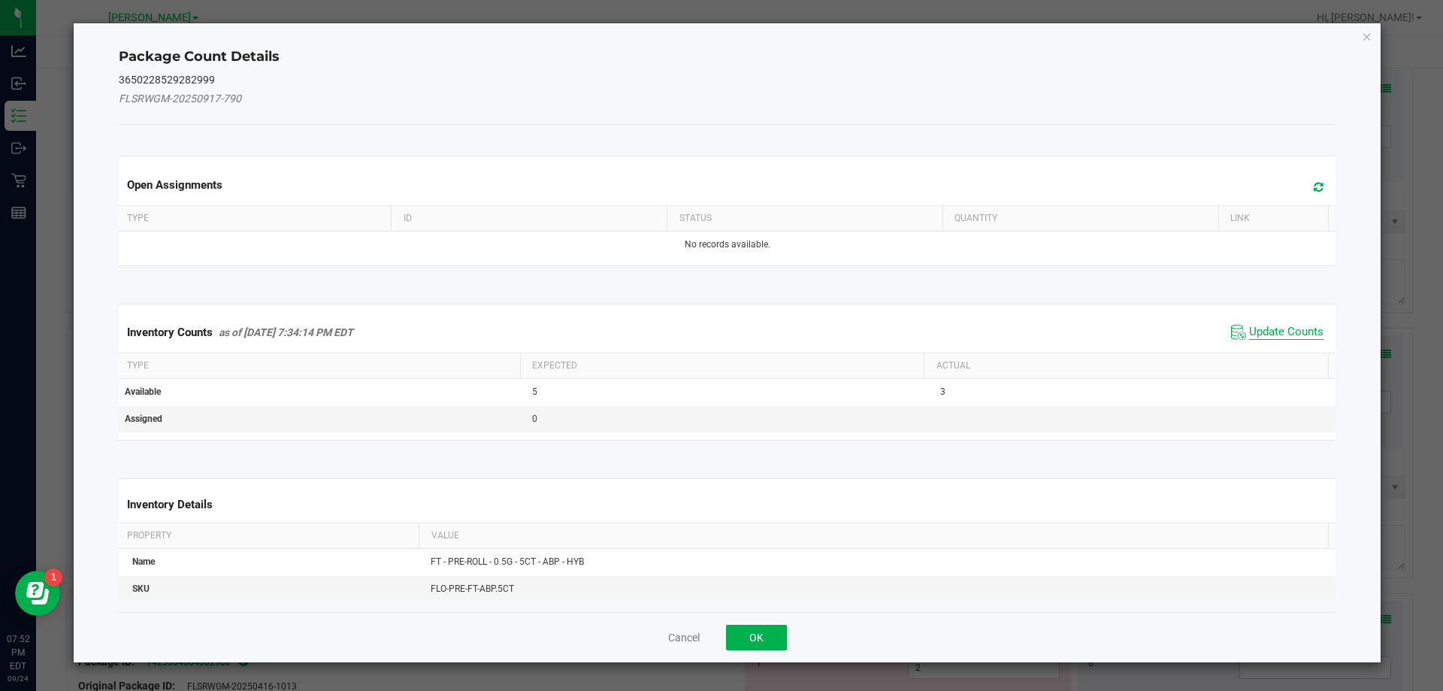
click at [1275, 338] on span "Update Counts" at bounding box center [1286, 332] width 74 height 15
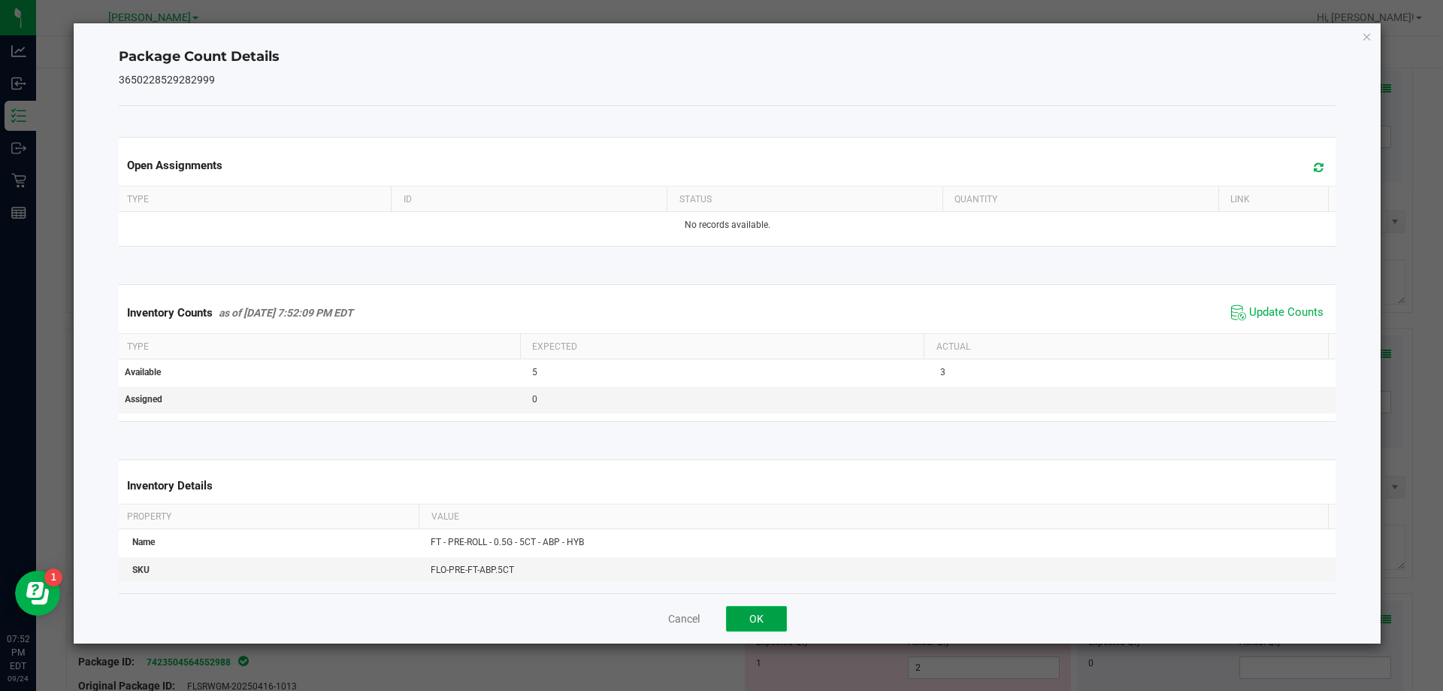
click at [774, 629] on button "OK" at bounding box center [756, 619] width 61 height 26
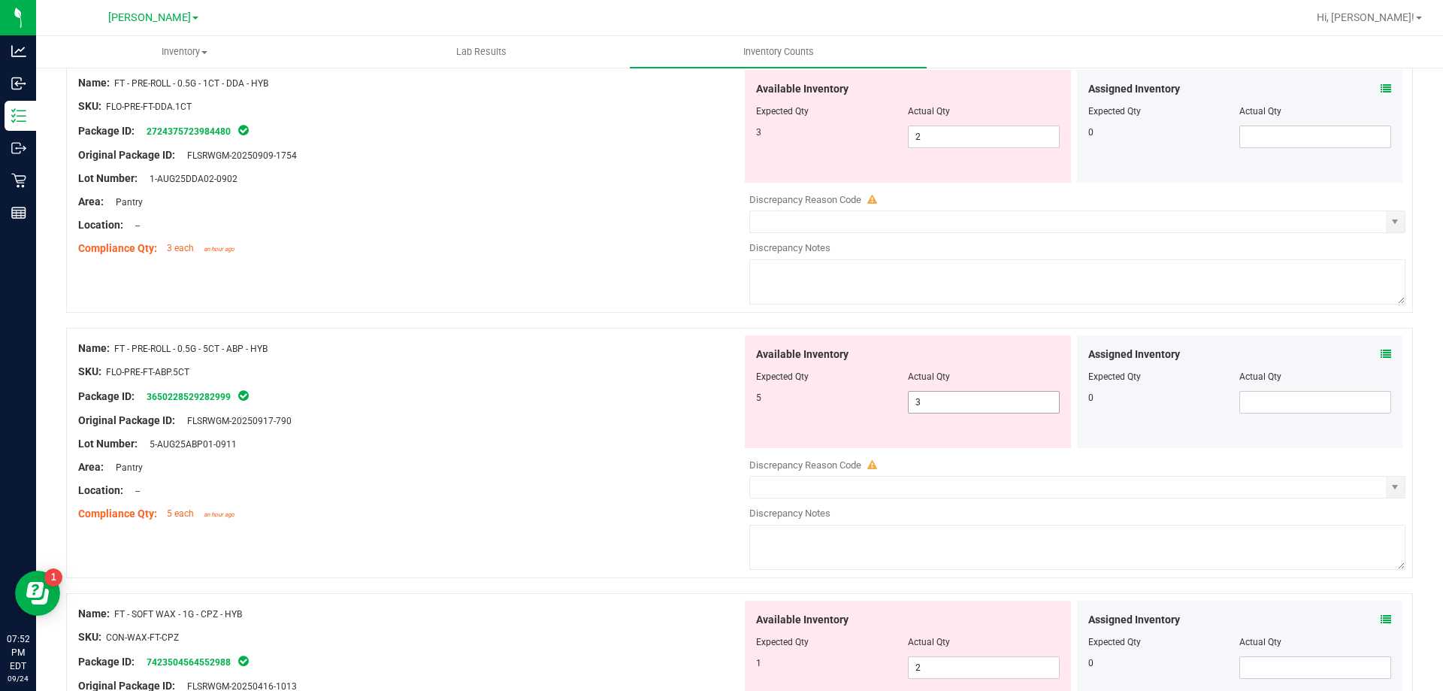
click at [947, 404] on input "3" at bounding box center [984, 402] width 150 height 21
type input "5"
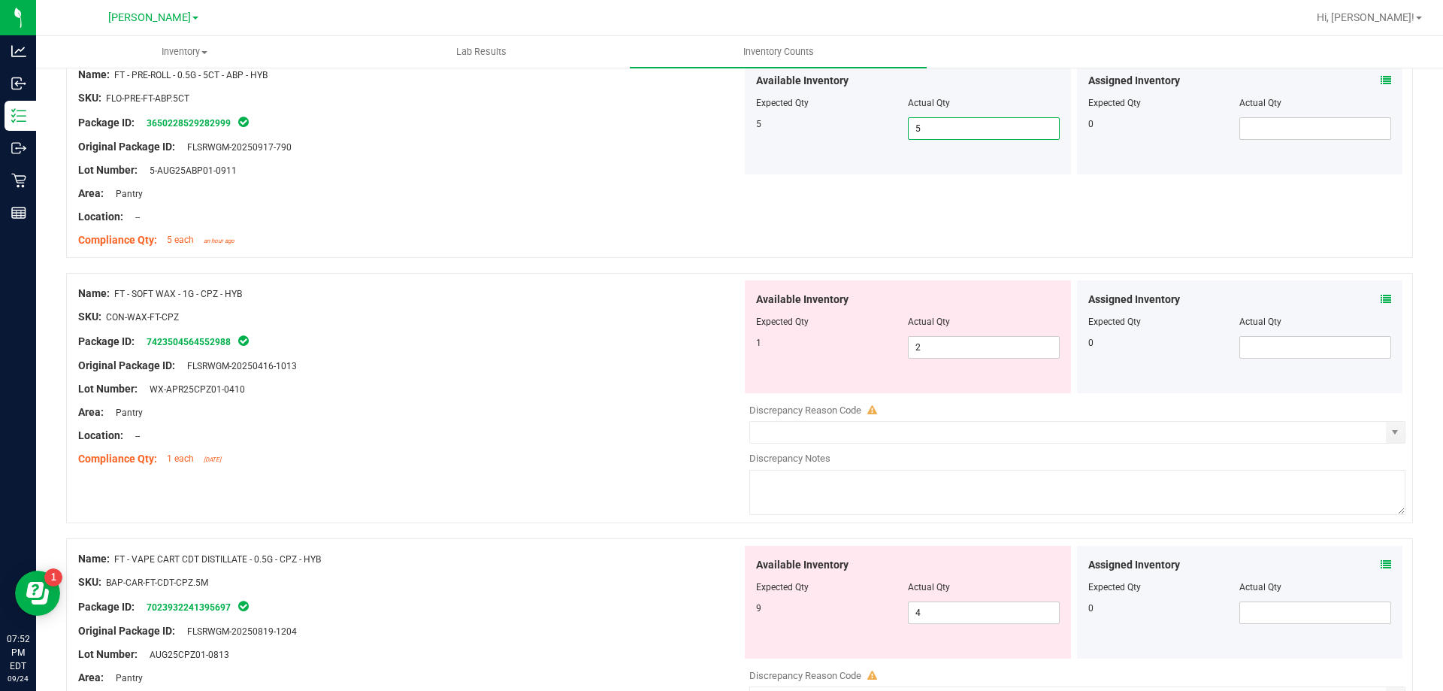
scroll to position [2830, 0]
click at [1006, 350] on input "2" at bounding box center [984, 346] width 150 height 21
click at [1381, 301] on icon at bounding box center [1386, 298] width 11 height 11
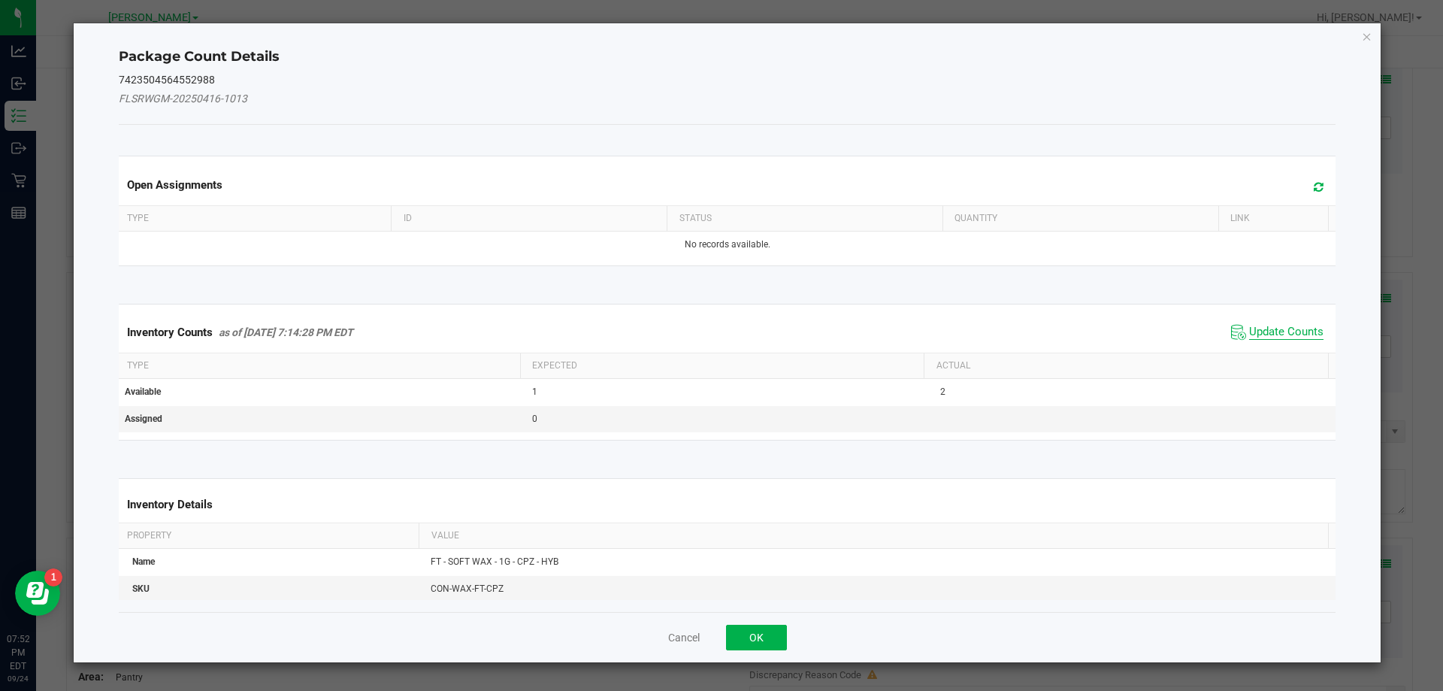
click at [1269, 334] on span "Update Counts" at bounding box center [1286, 332] width 74 height 15
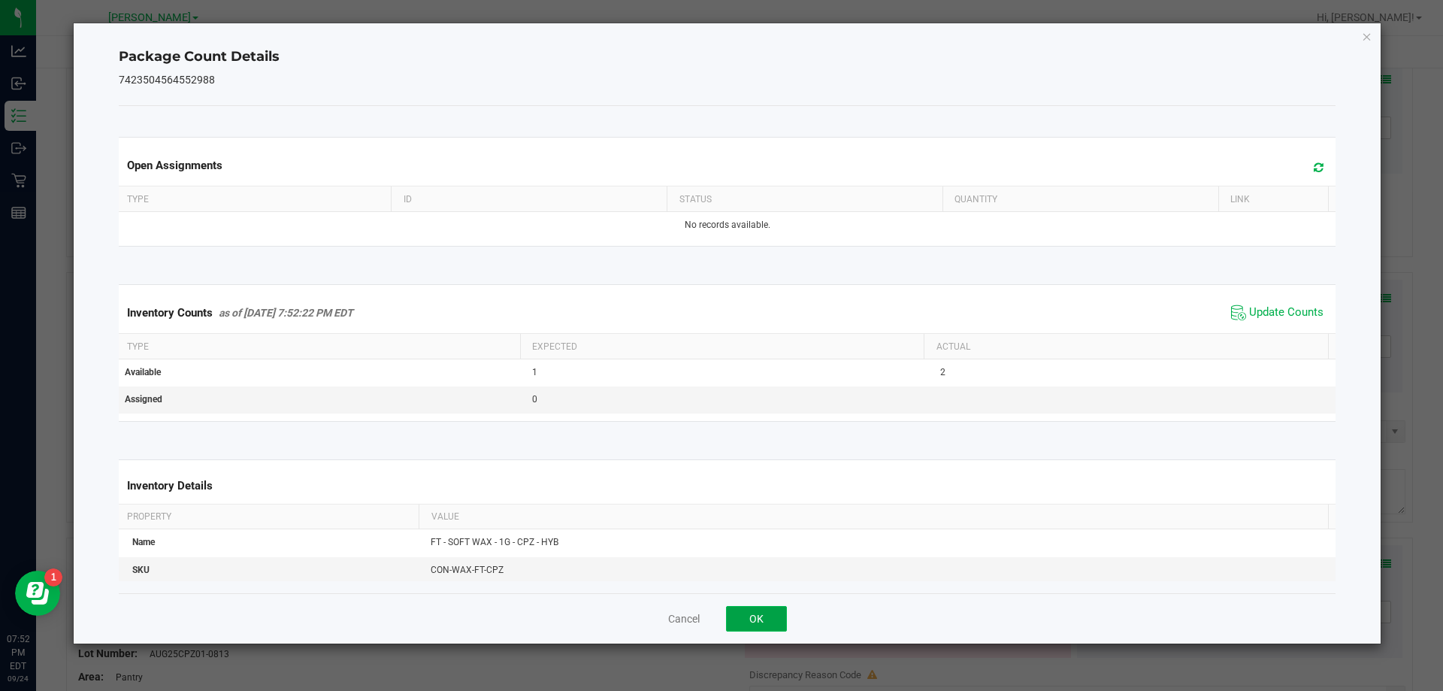
click at [773, 627] on button "OK" at bounding box center [756, 619] width 61 height 26
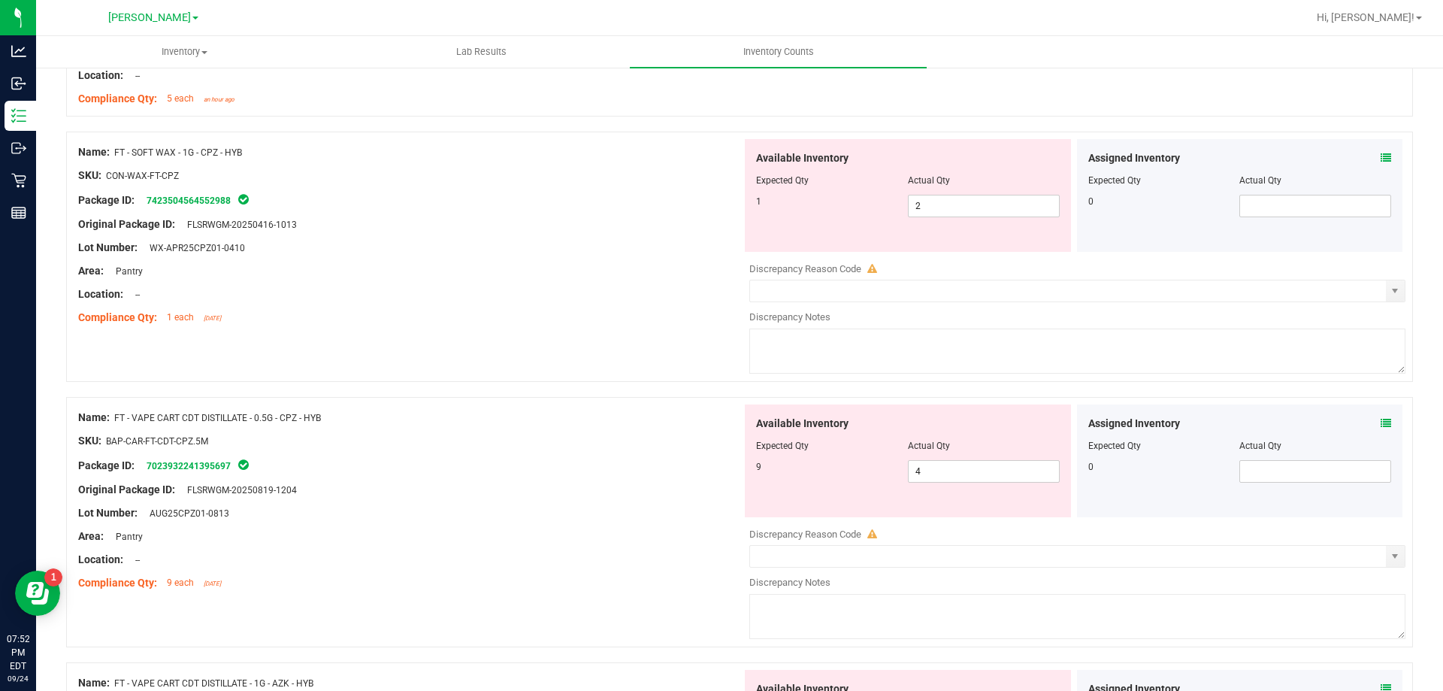
scroll to position [2971, 0]
click at [972, 468] on input "4" at bounding box center [984, 470] width 150 height 21
type input "9"
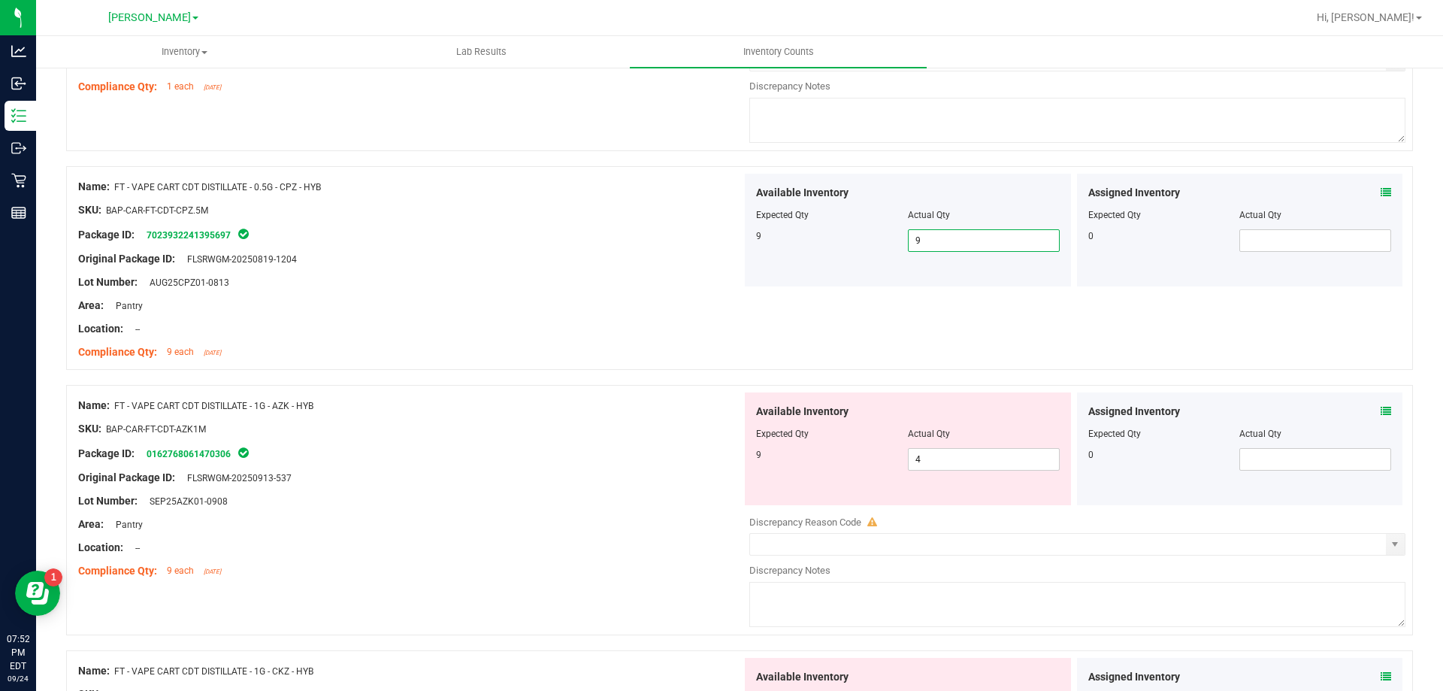
scroll to position [3213, 0]
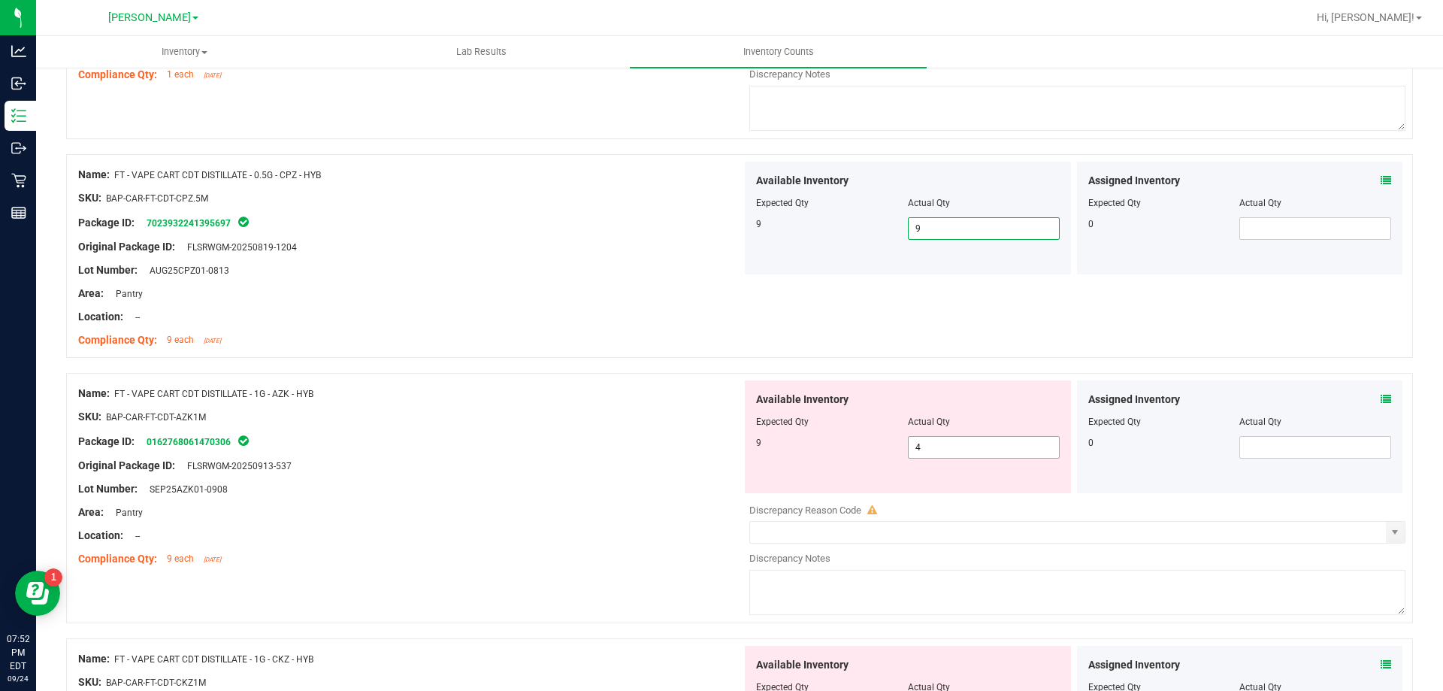
click at [973, 446] on input "4" at bounding box center [984, 447] width 150 height 21
type input "9"
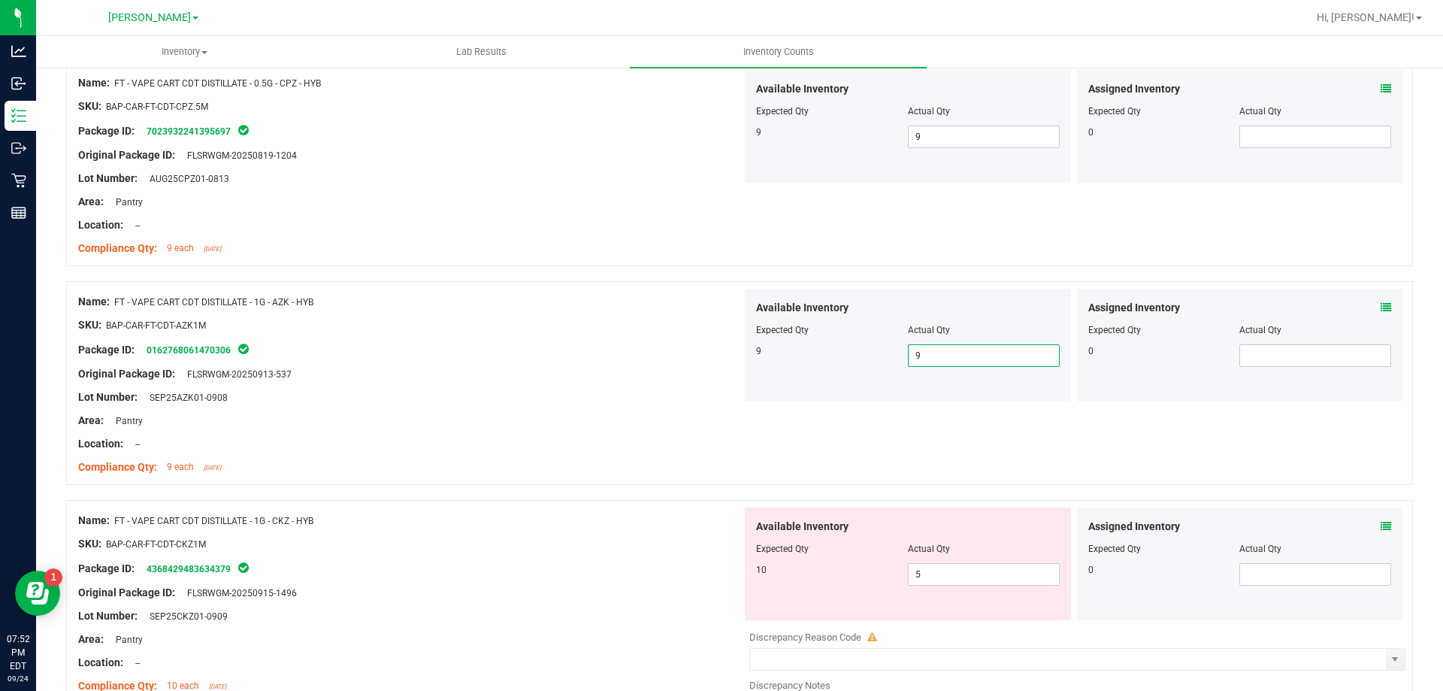
scroll to position [3412, 0]
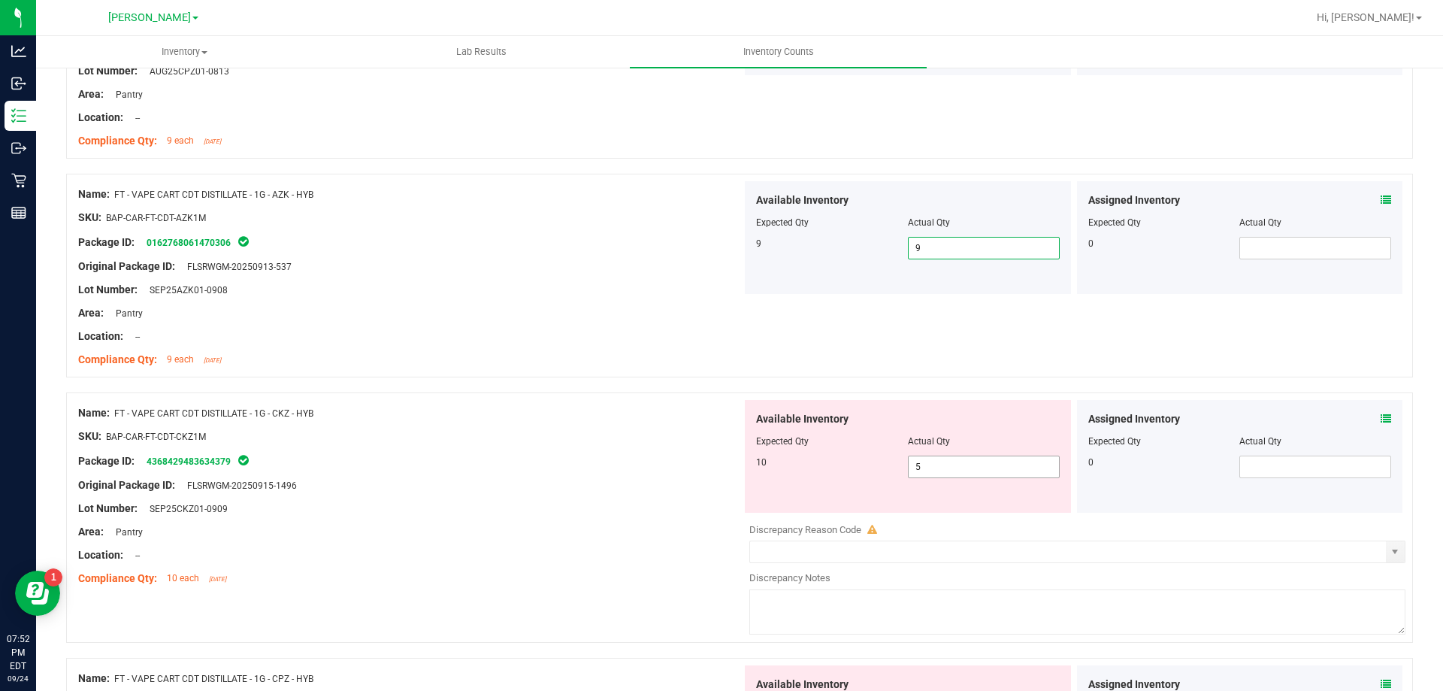
click at [975, 470] on input "5" at bounding box center [984, 466] width 150 height 21
type input "10"
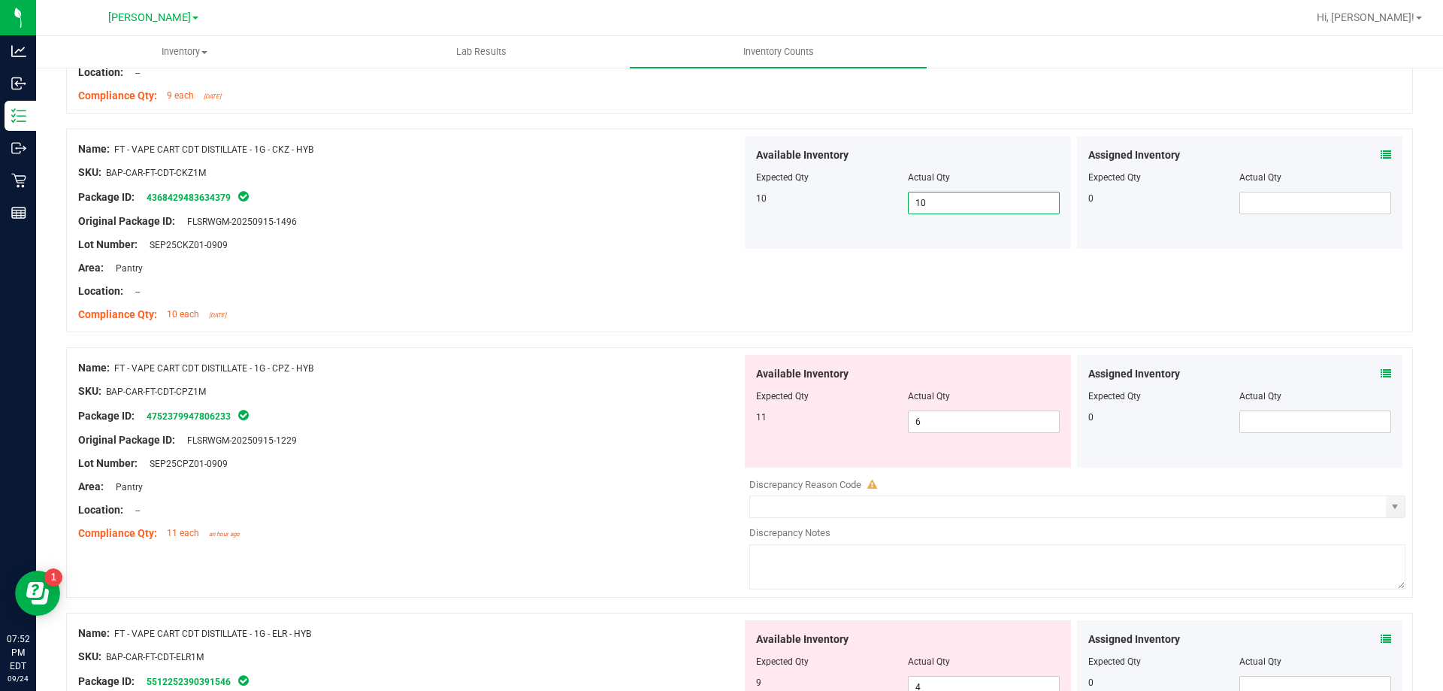
scroll to position [3675, 0]
click at [973, 422] on input "6" at bounding box center [984, 422] width 150 height 21
type input "11"
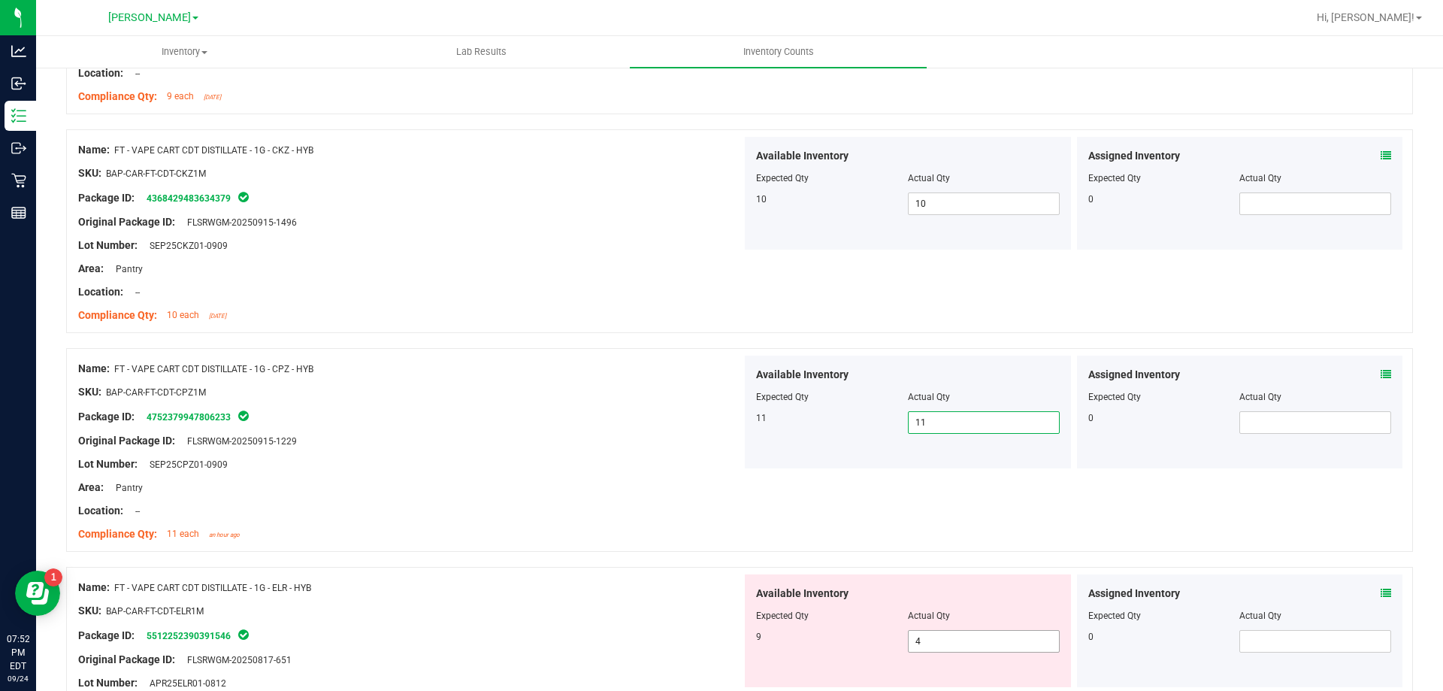
click at [987, 638] on input "4" at bounding box center [984, 641] width 150 height 21
type input "9"
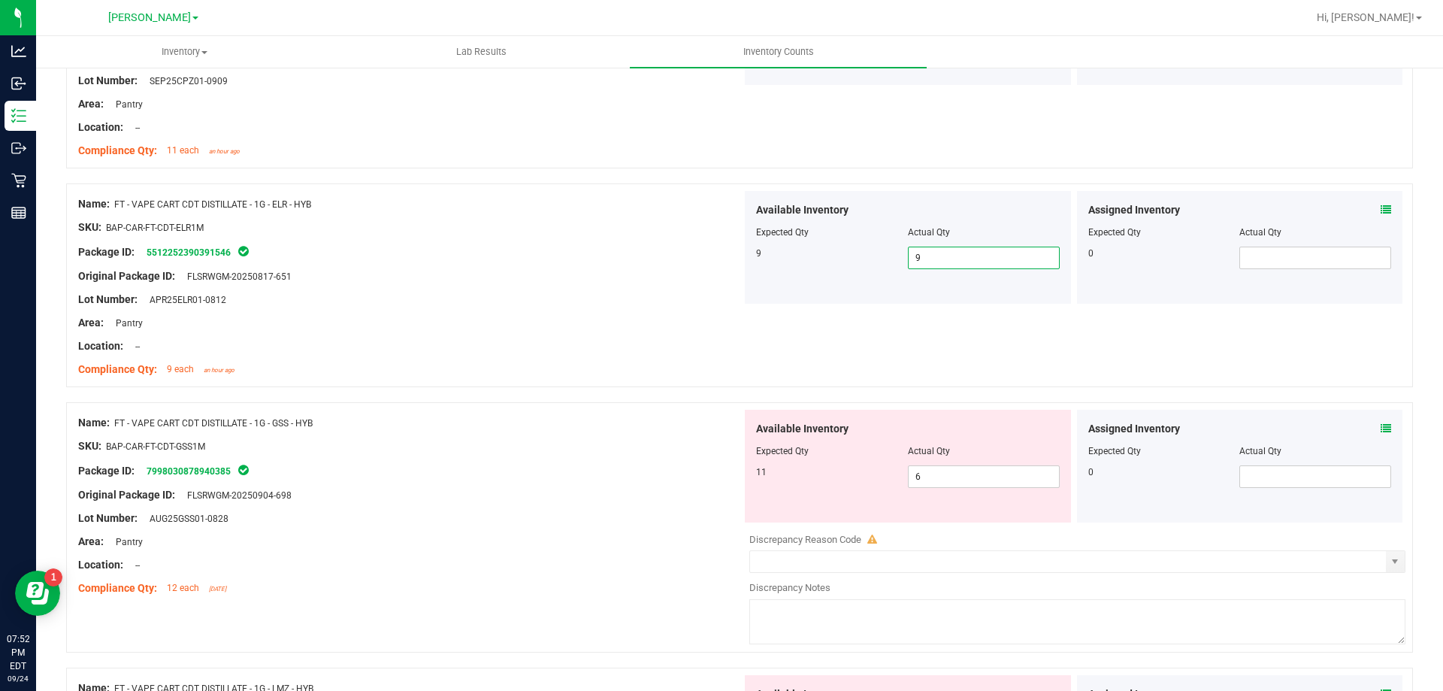
scroll to position [4066, 0]
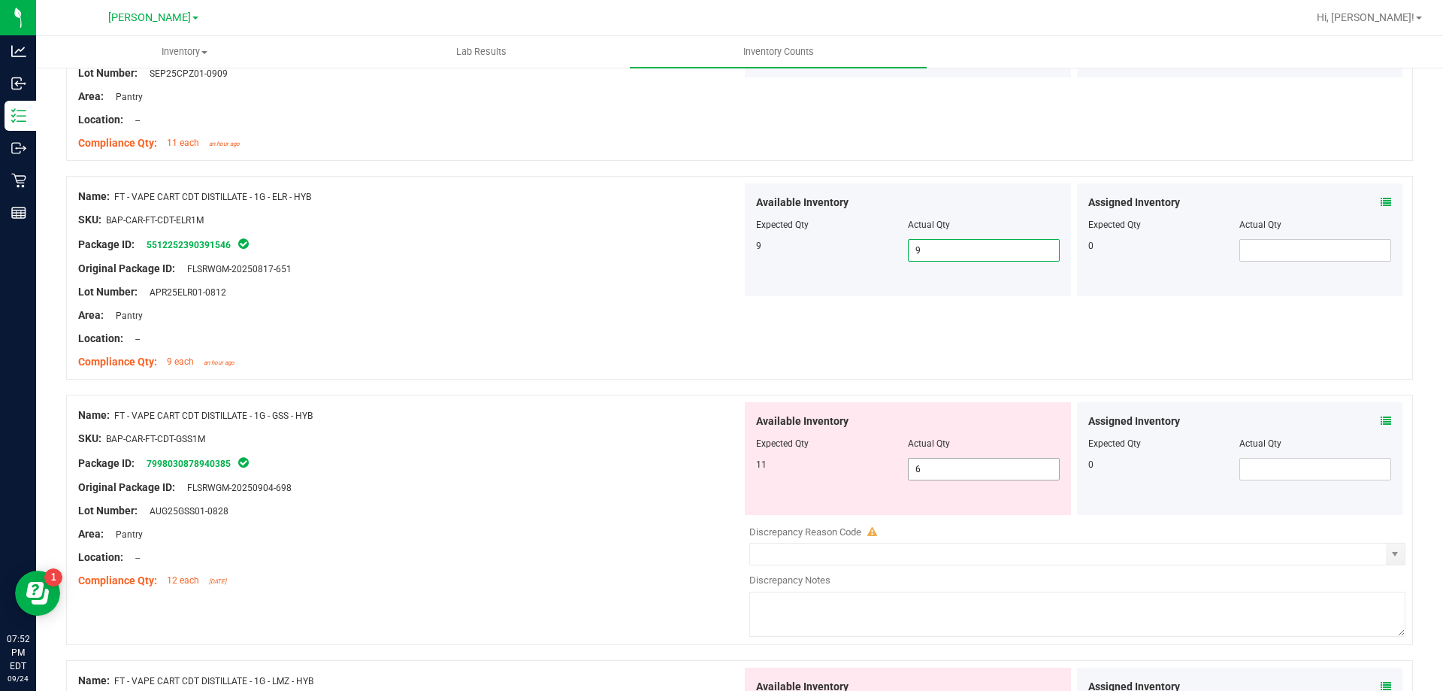
click at [972, 464] on input "6" at bounding box center [984, 468] width 150 height 21
type input "11"
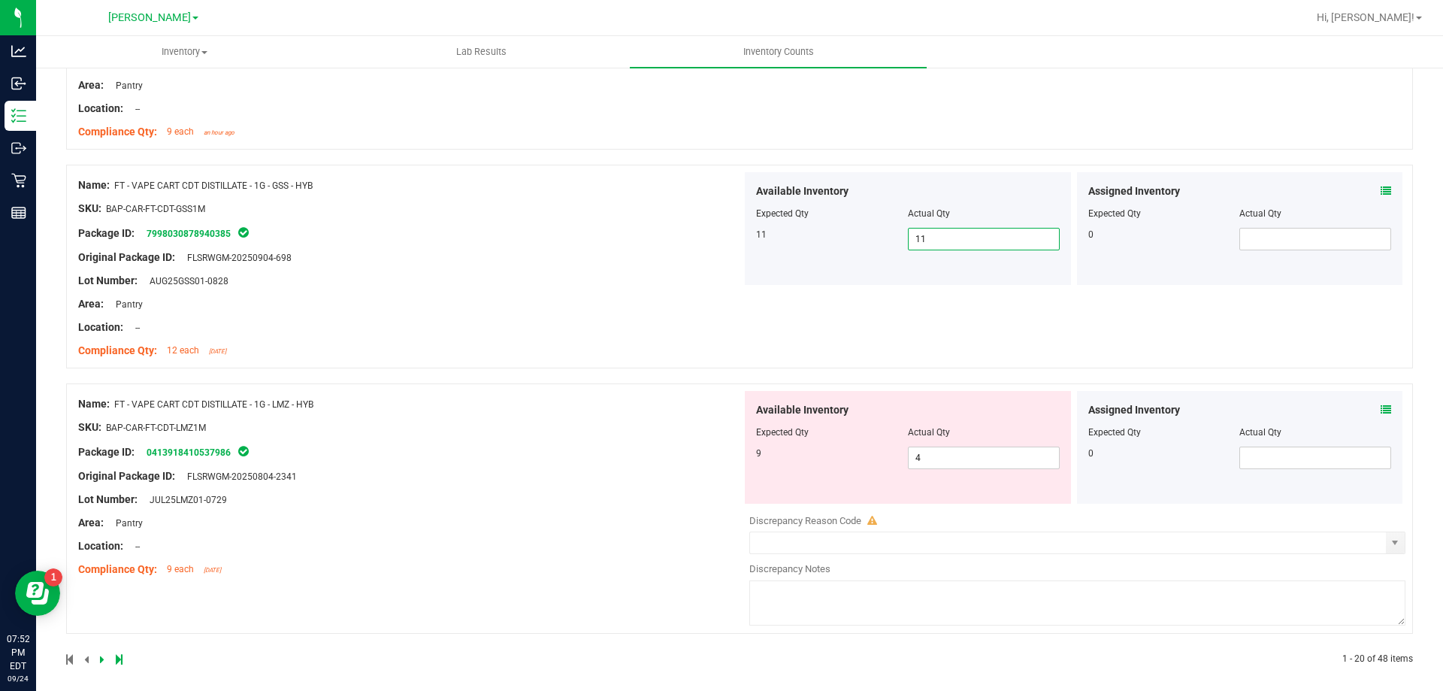
scroll to position [4297, 0]
click at [997, 456] on input "4" at bounding box center [984, 456] width 150 height 21
type input "9"
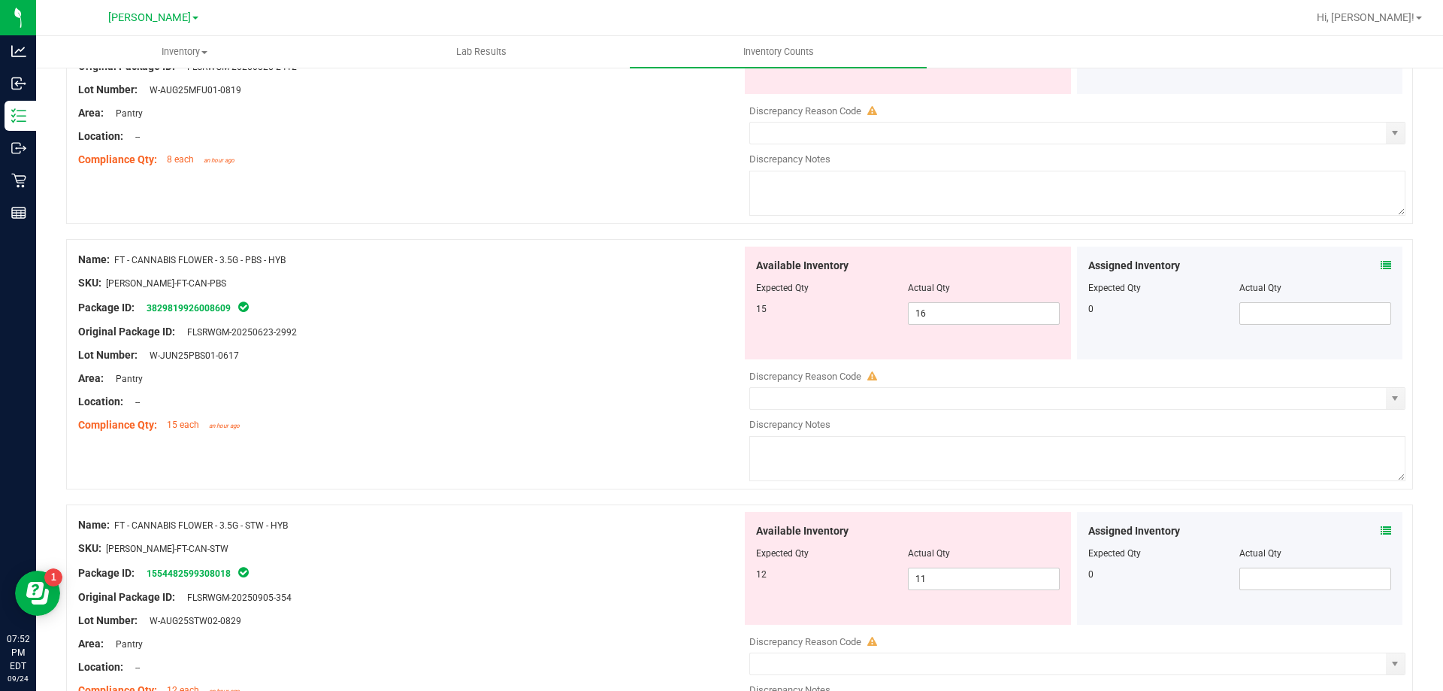
scroll to position [0, 0]
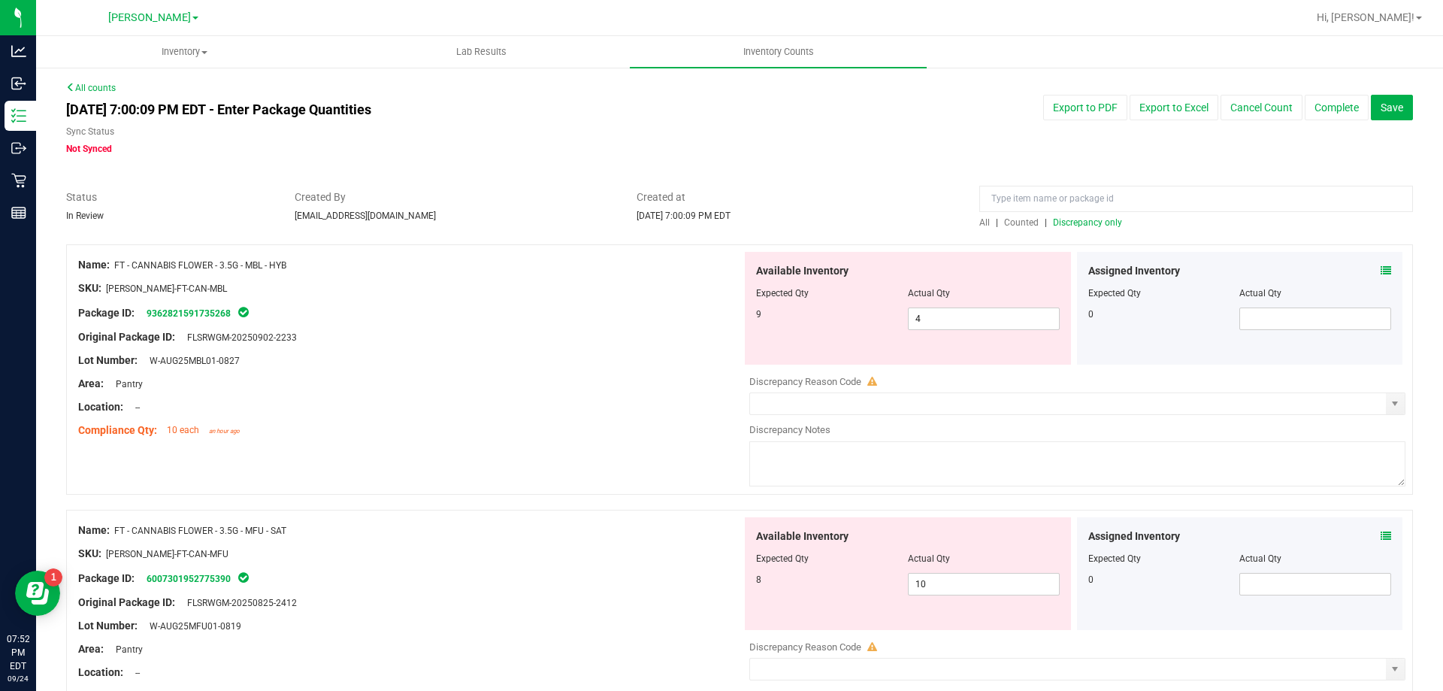
click at [1082, 222] on span "Discrepancy only" at bounding box center [1087, 222] width 69 height 11
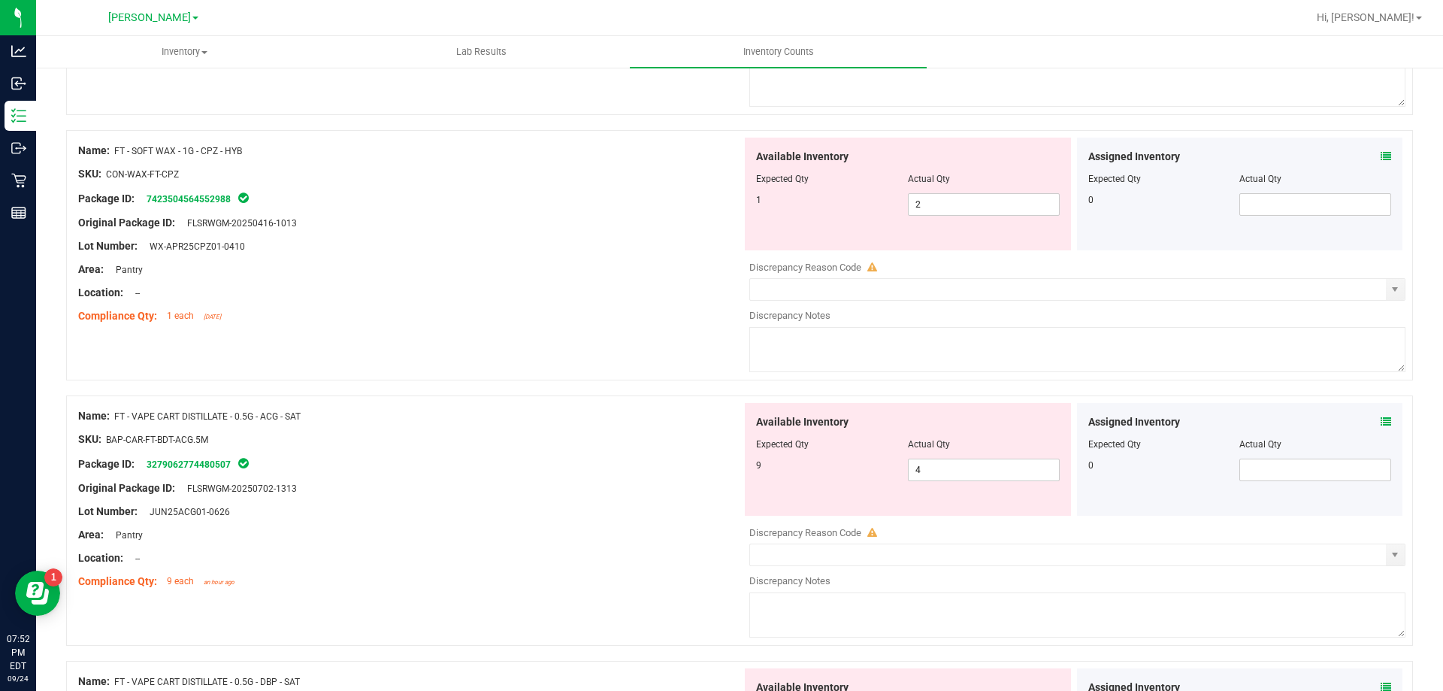
scroll to position [1439, 0]
click at [970, 476] on input "4" at bounding box center [984, 471] width 150 height 21
type input "9"
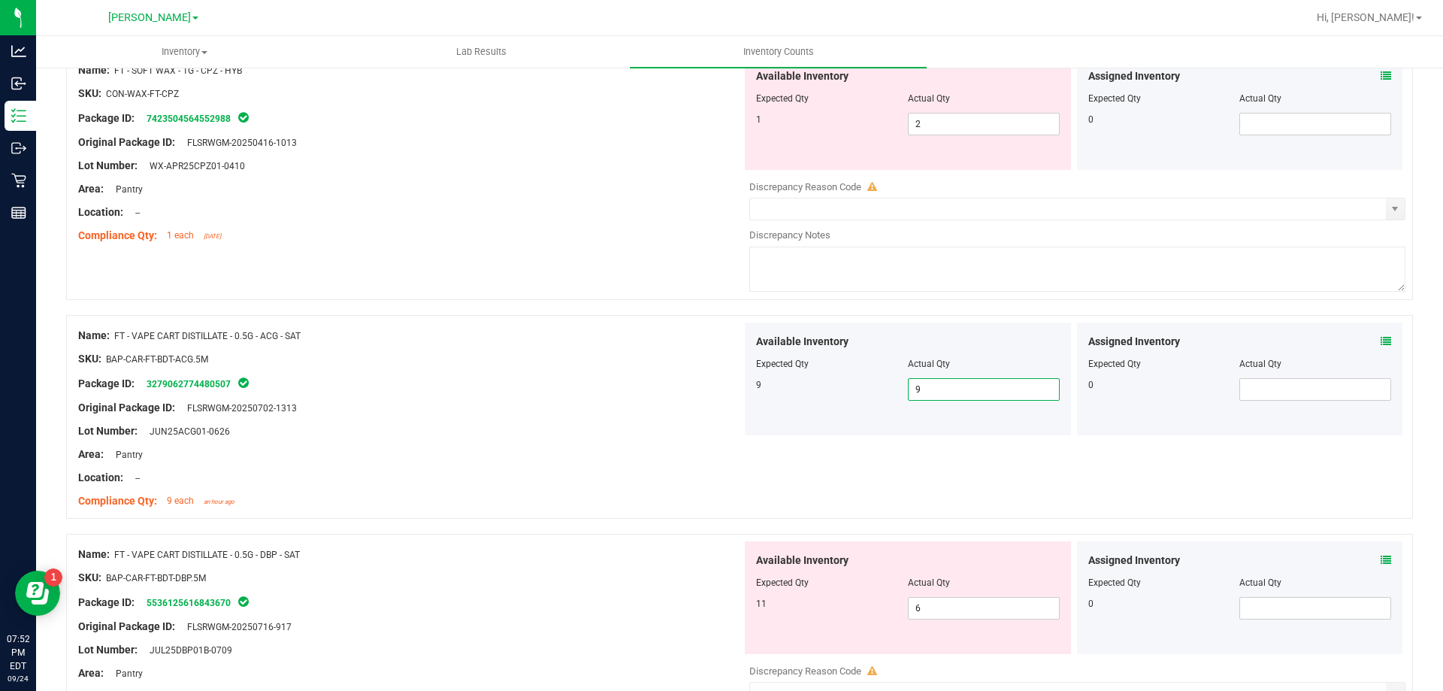
scroll to position [1660, 0]
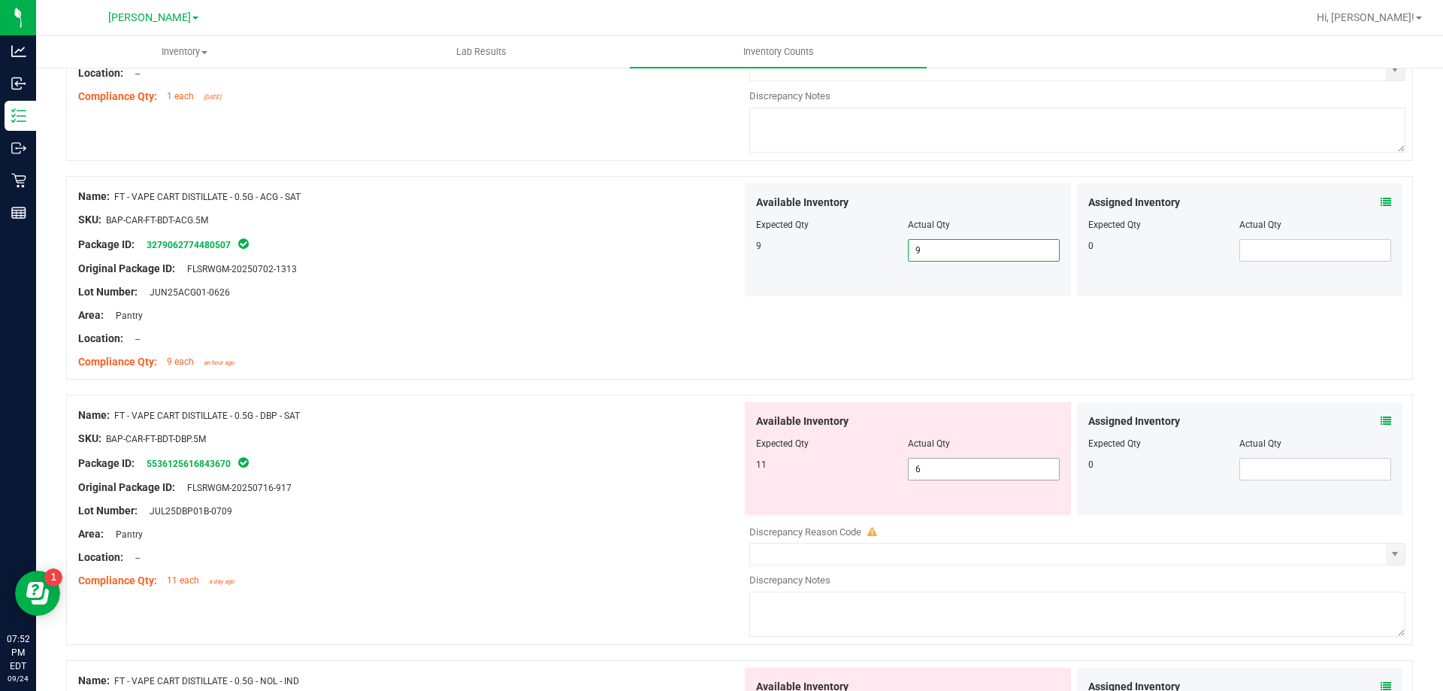
click at [985, 471] on input "6" at bounding box center [984, 468] width 150 height 21
type input "11"
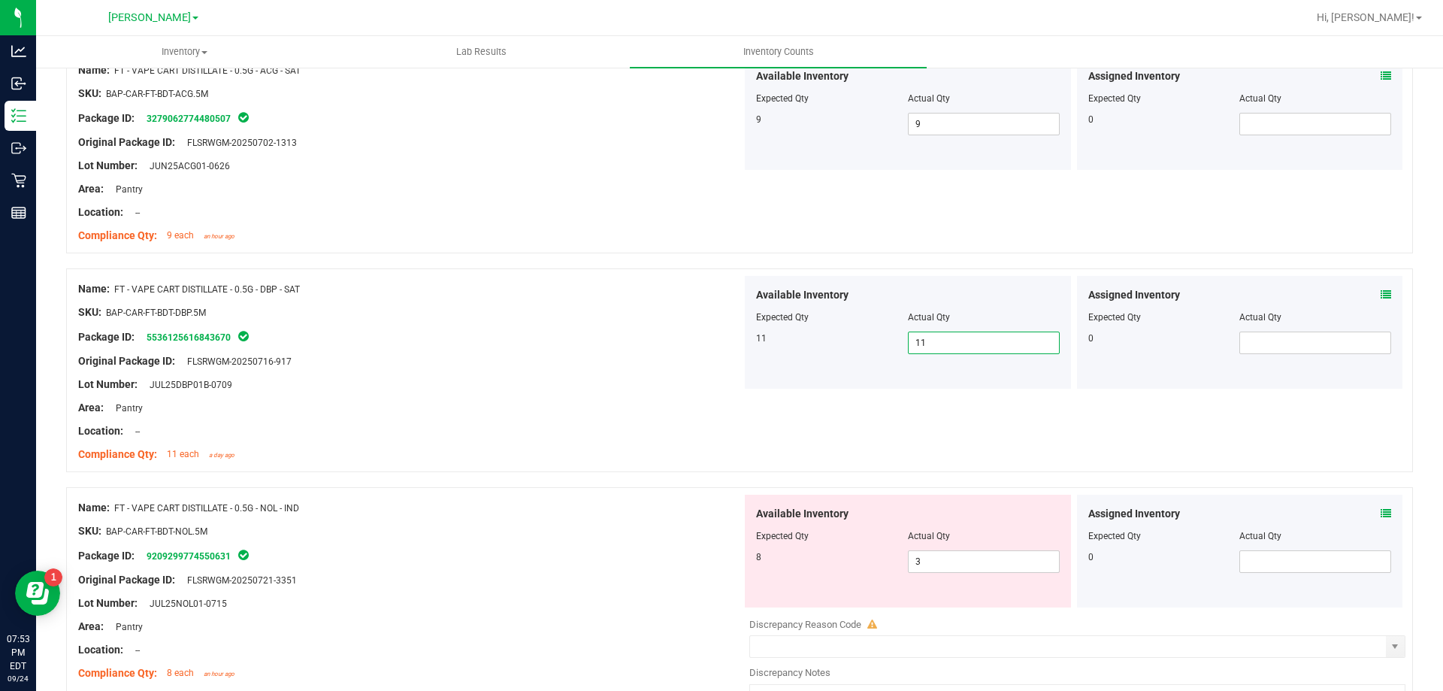
scroll to position [1859, 0]
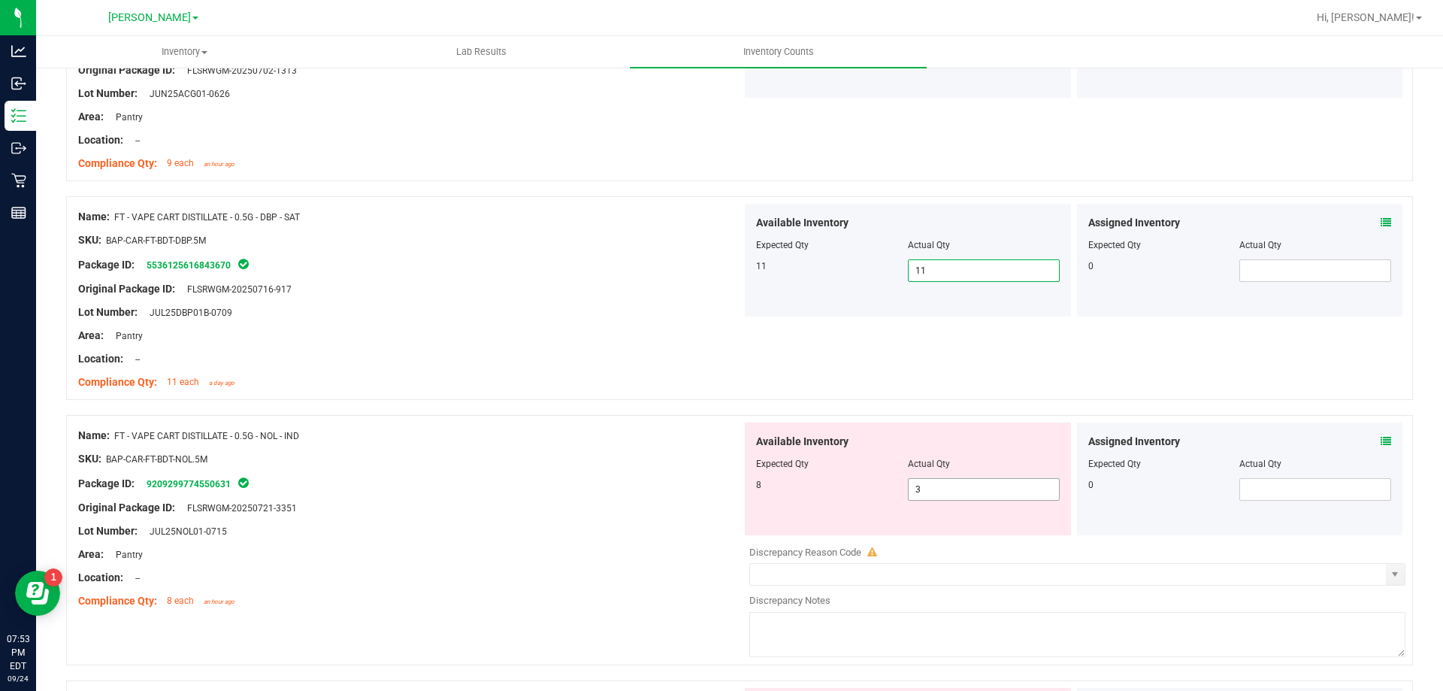
click at [974, 490] on input "3" at bounding box center [984, 489] width 150 height 21
type input "8"
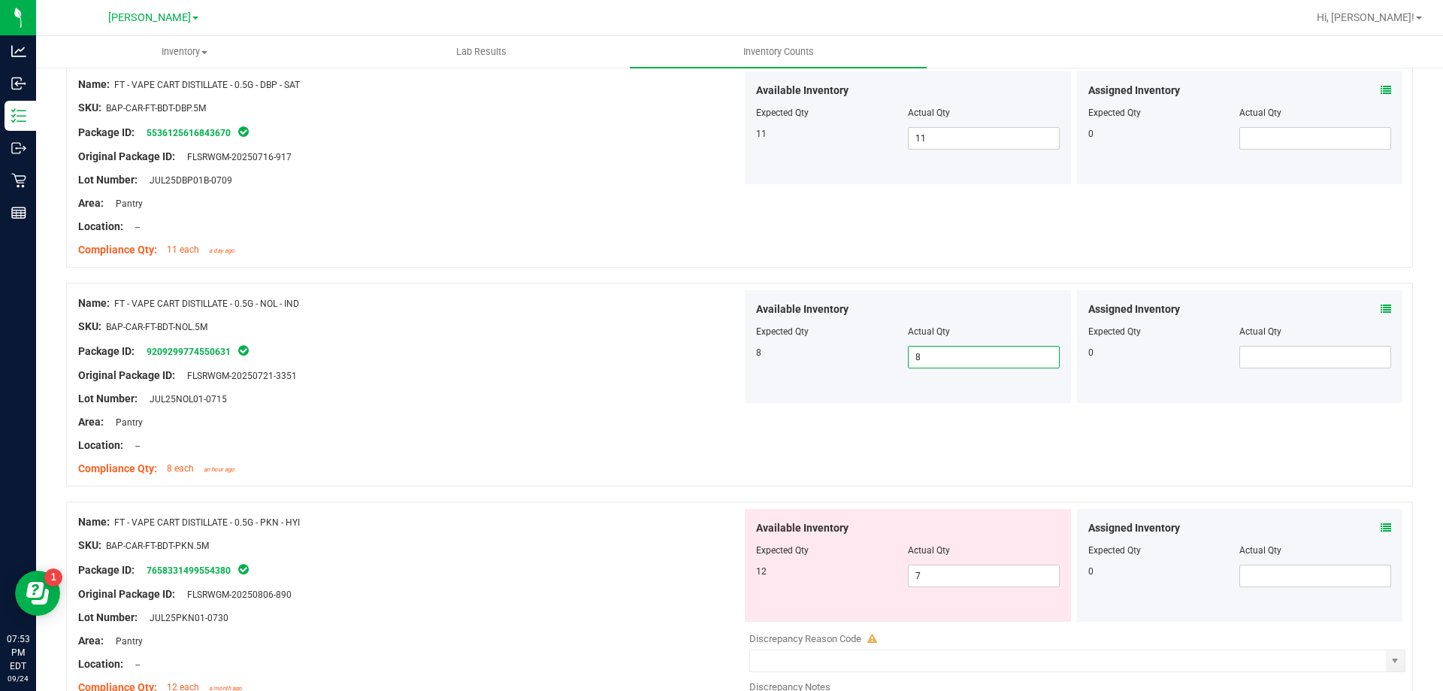
scroll to position [2150, 0]
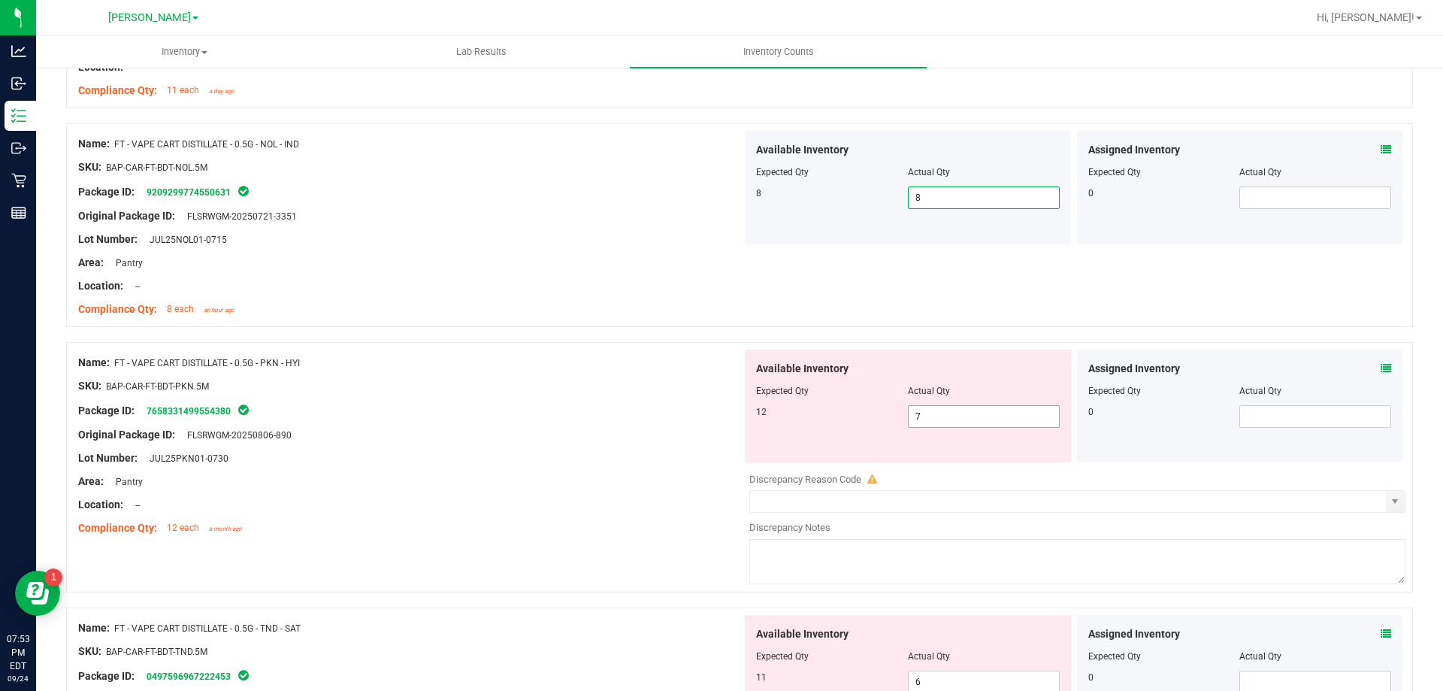
click at [956, 419] on input "7" at bounding box center [984, 416] width 150 height 21
type input "12"
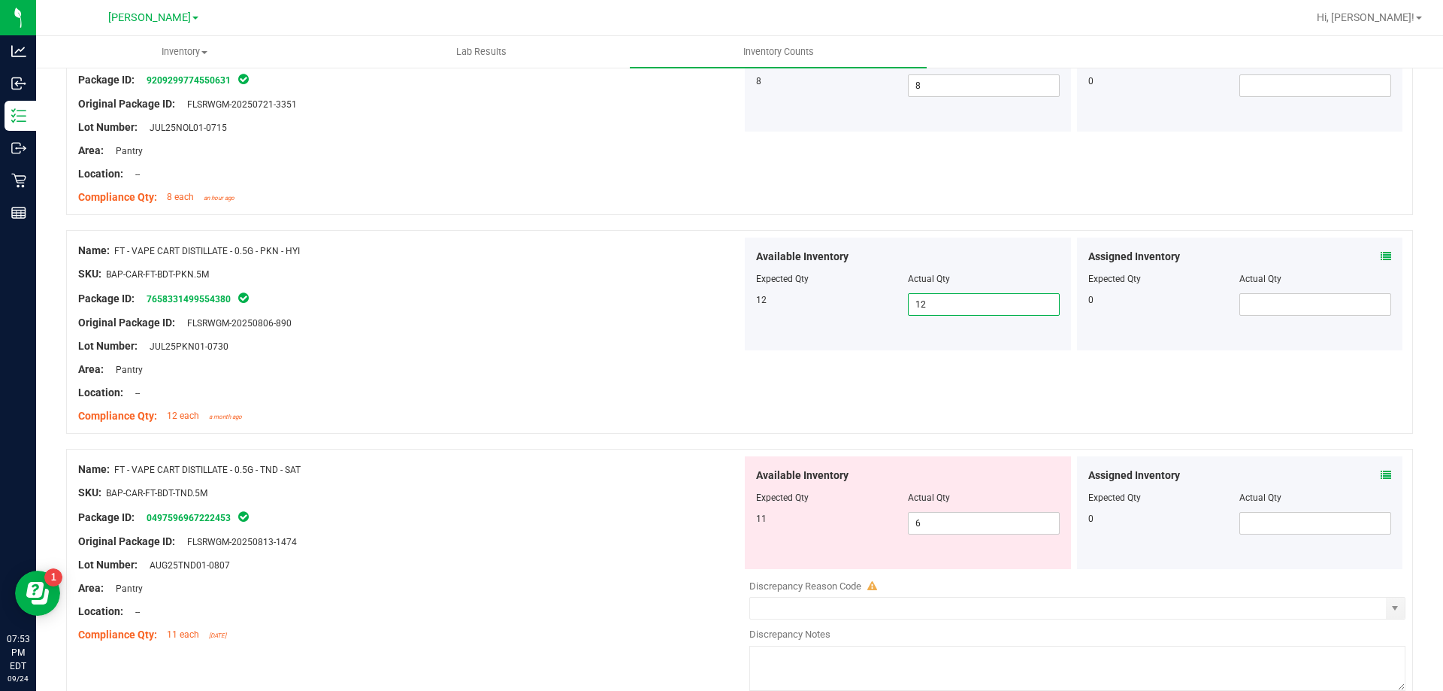
scroll to position [2341, 0]
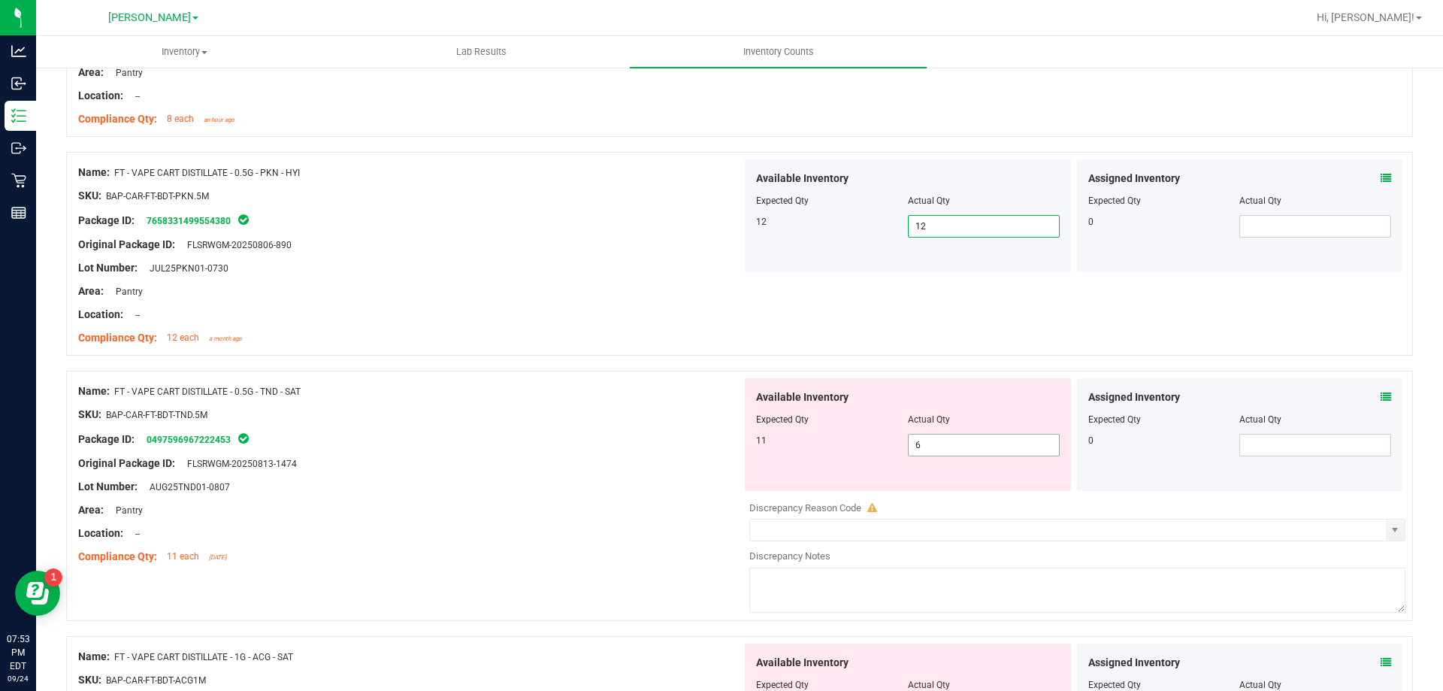
click at [964, 443] on input "6" at bounding box center [984, 444] width 150 height 21
type input "11"
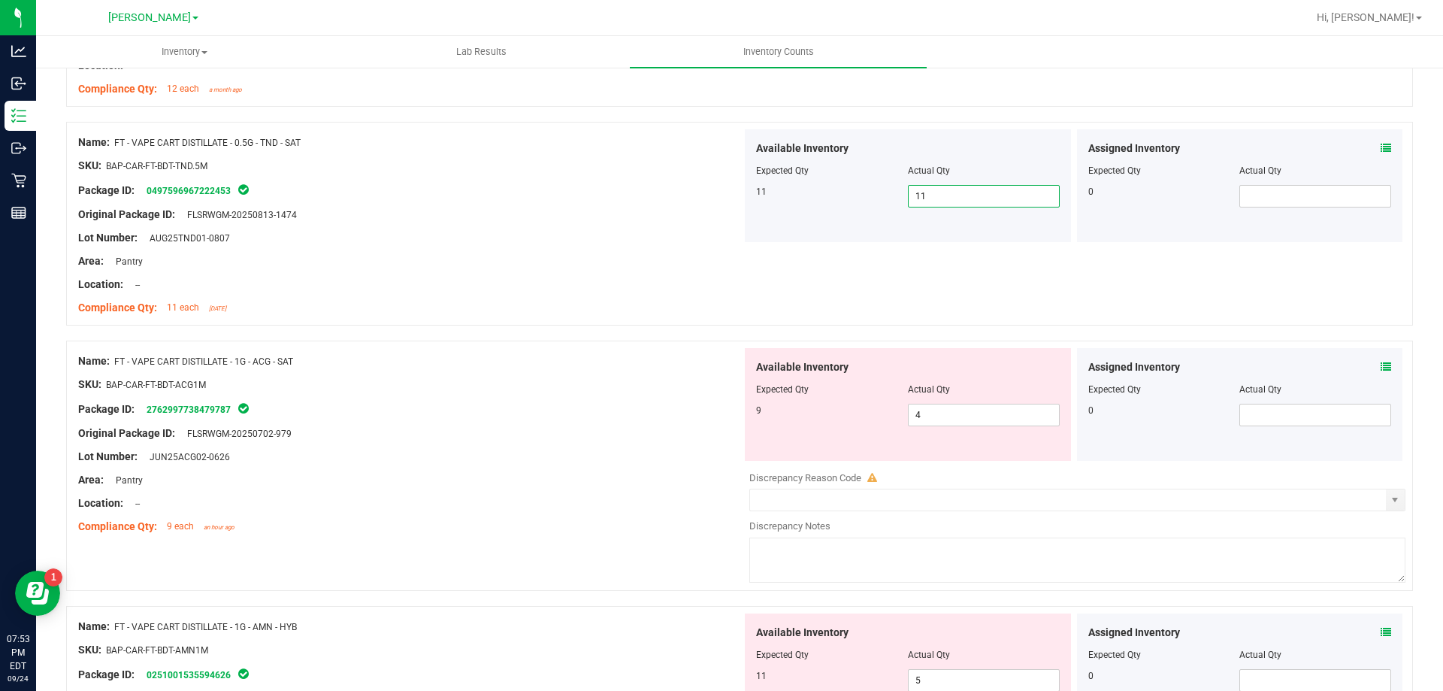
scroll to position [2605, 0]
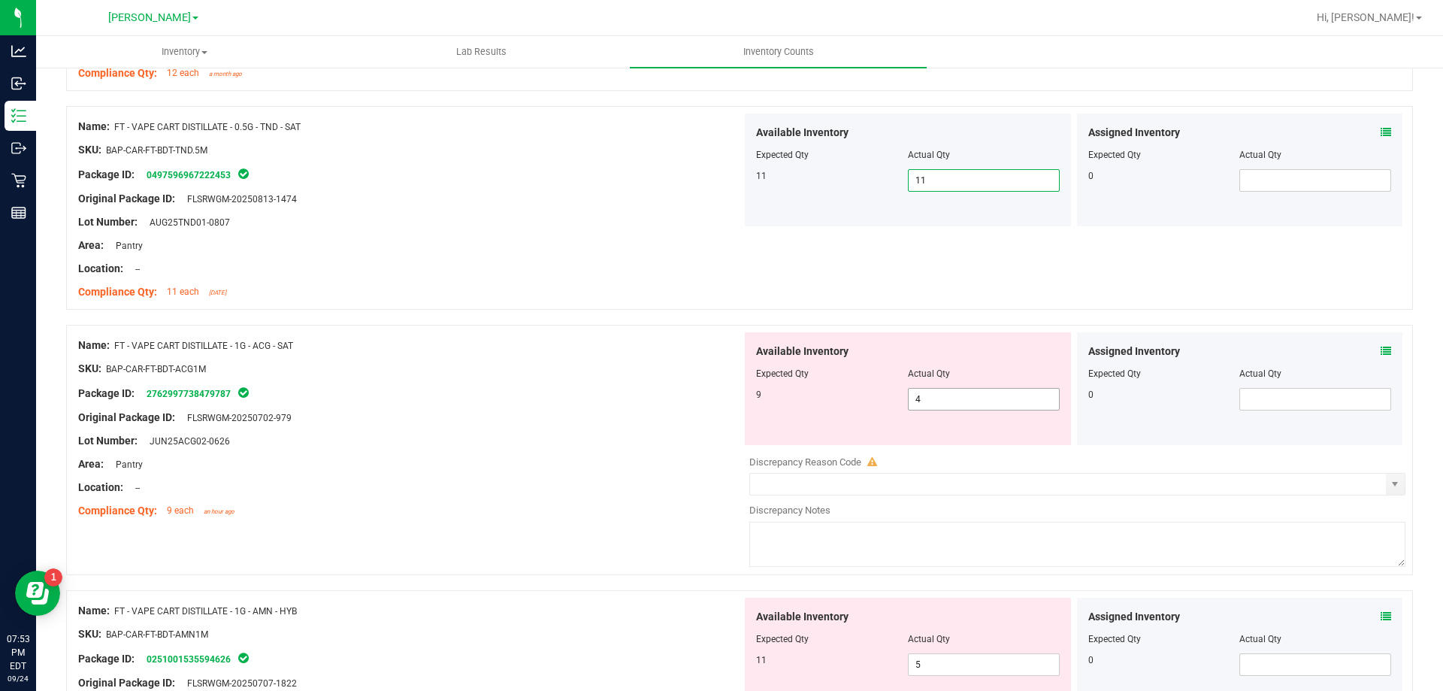
click at [946, 399] on input "4" at bounding box center [984, 399] width 150 height 21
type input "9"
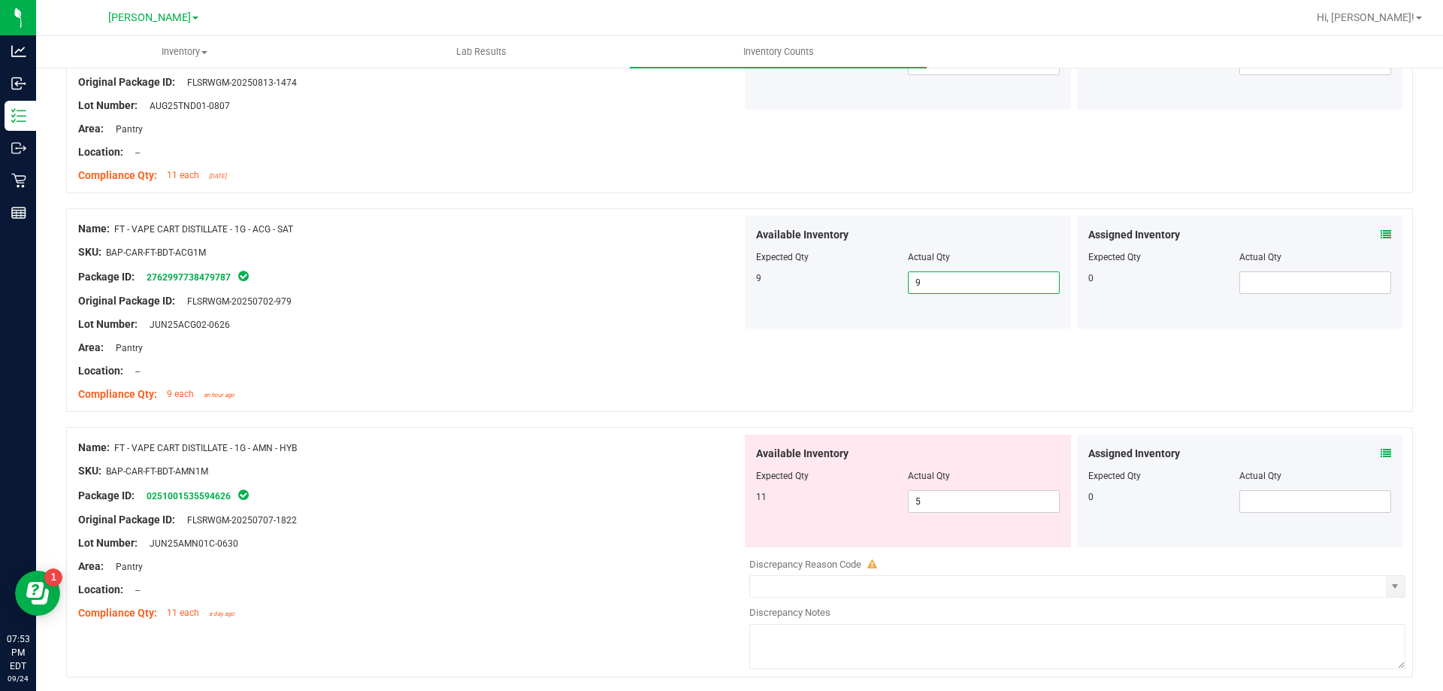
scroll to position [2835, 0]
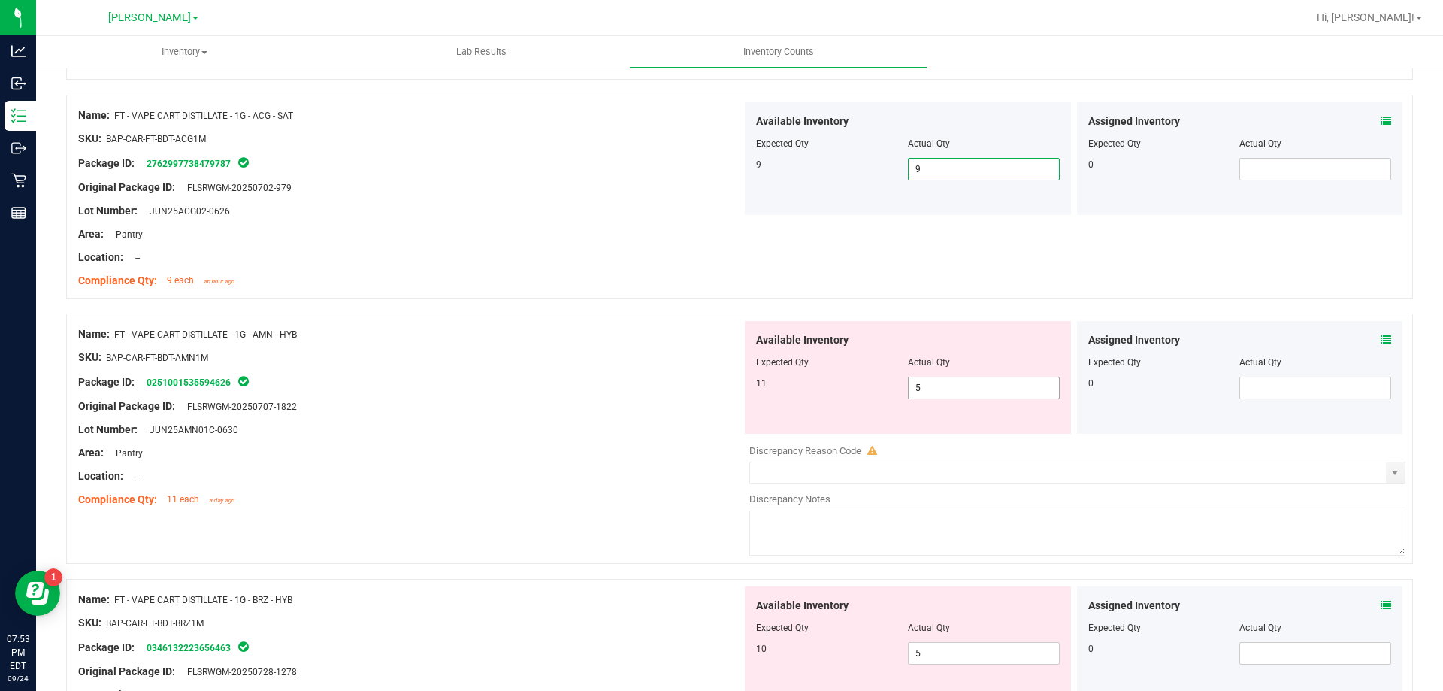
click at [1020, 384] on input "5" at bounding box center [984, 387] width 150 height 21
type input "11"
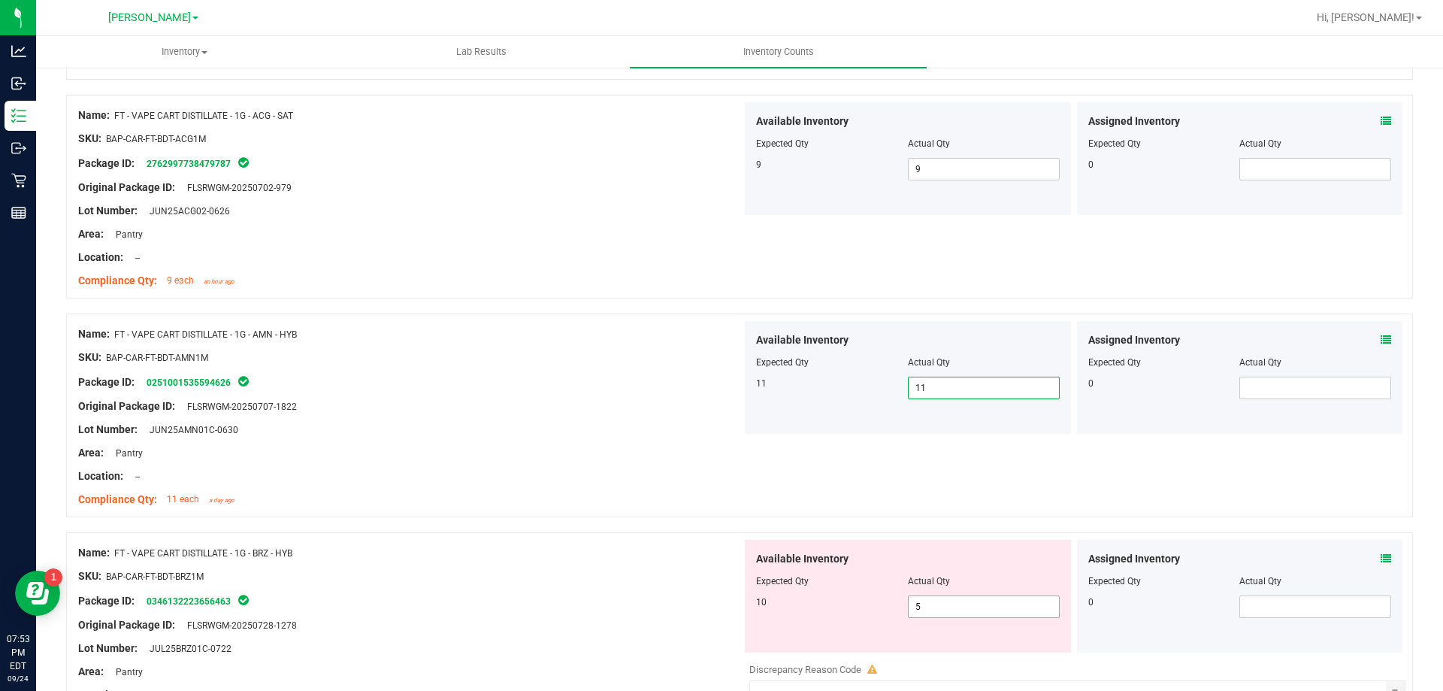
click at [953, 606] on input "5" at bounding box center [984, 606] width 150 height 21
type input "10"
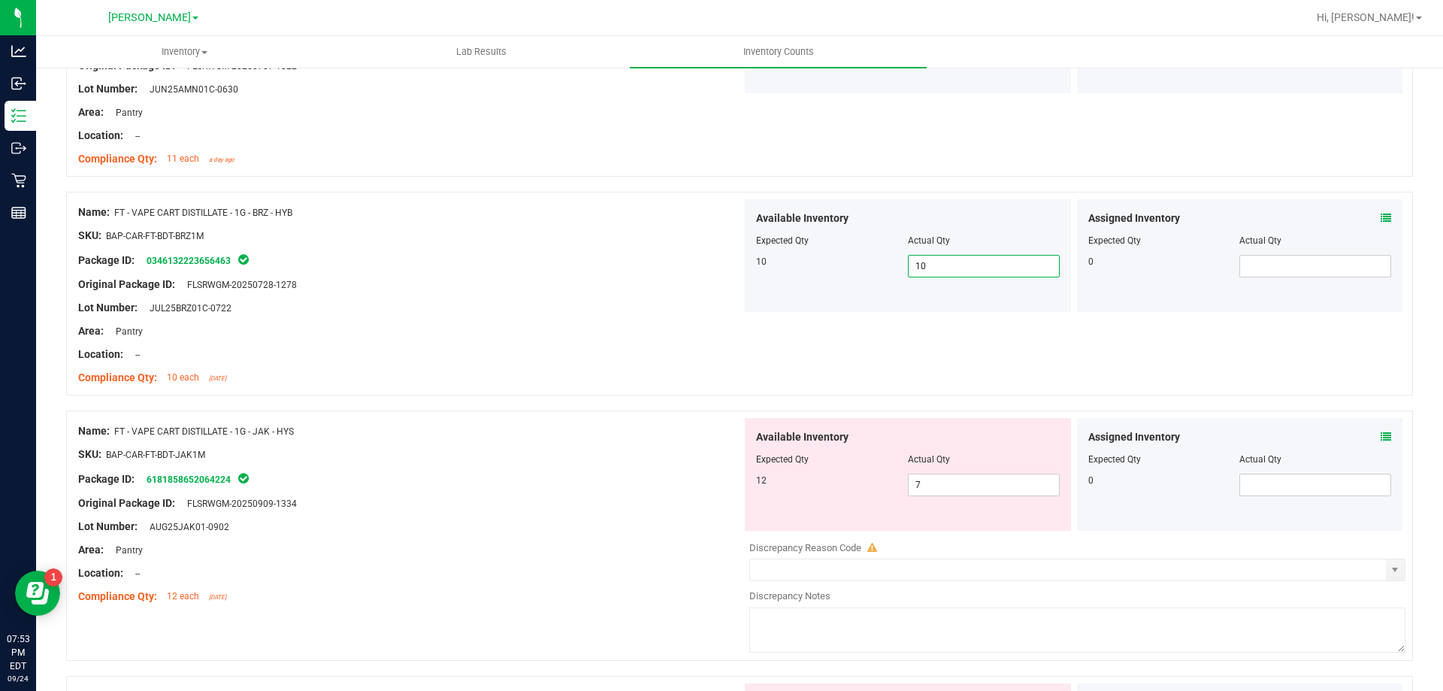
scroll to position [3181, 0]
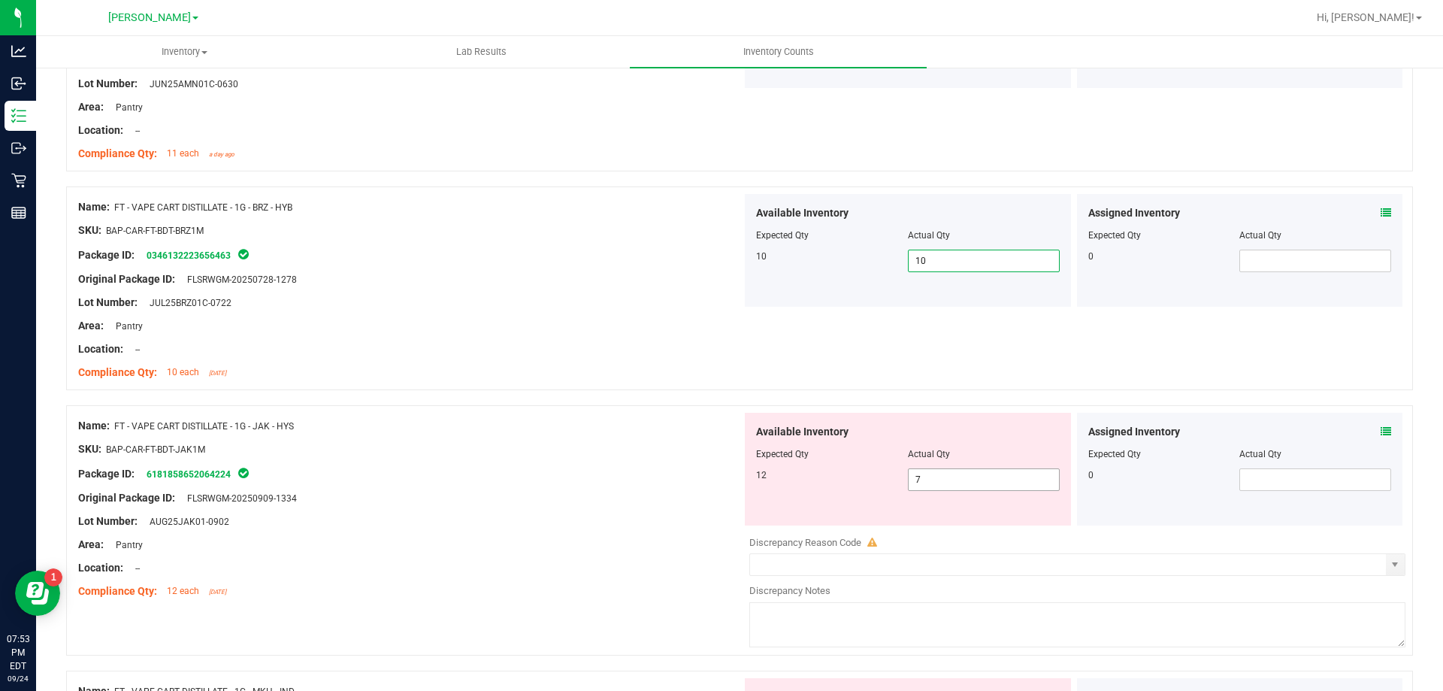
click at [987, 480] on input "7" at bounding box center [984, 479] width 150 height 21
type input "12"
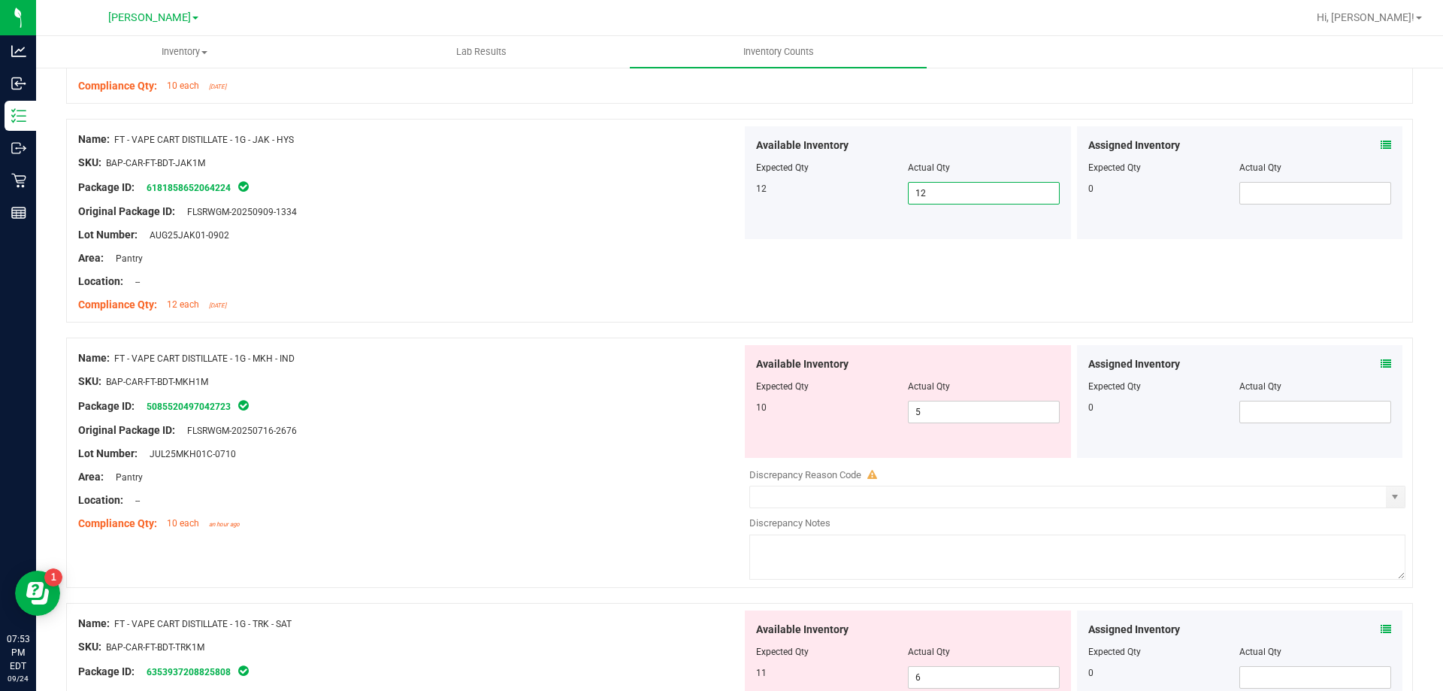
scroll to position [3471, 0]
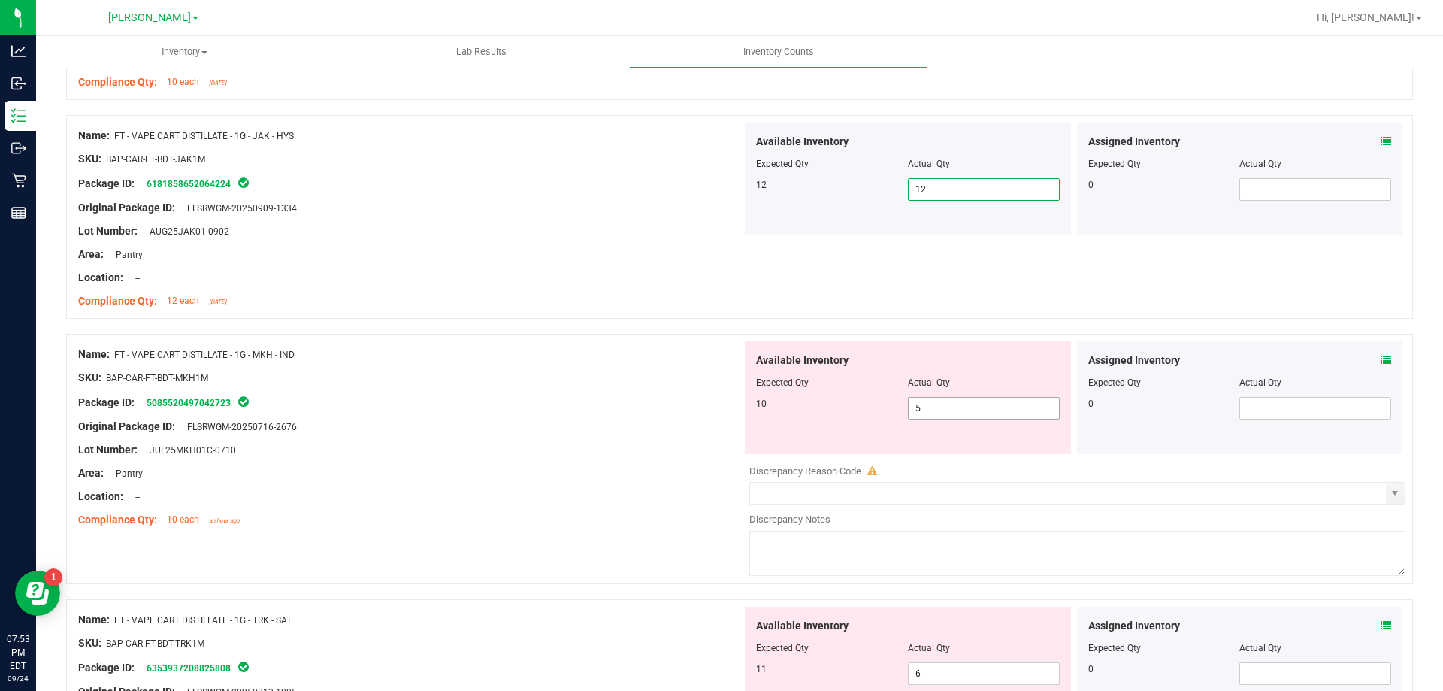
click at [977, 416] on input "5" at bounding box center [984, 408] width 150 height 21
type input "10"
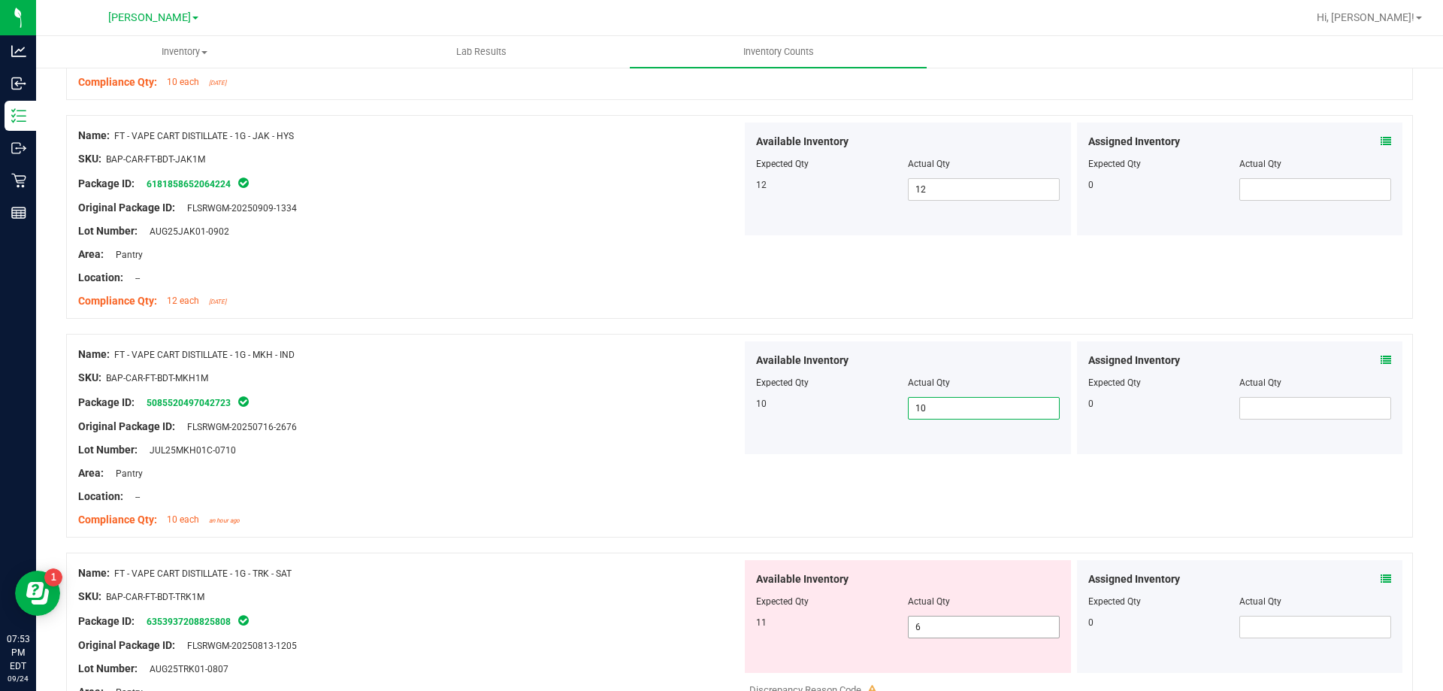
click at [984, 628] on input "6" at bounding box center [984, 626] width 150 height 21
type input "5"
type input "11"
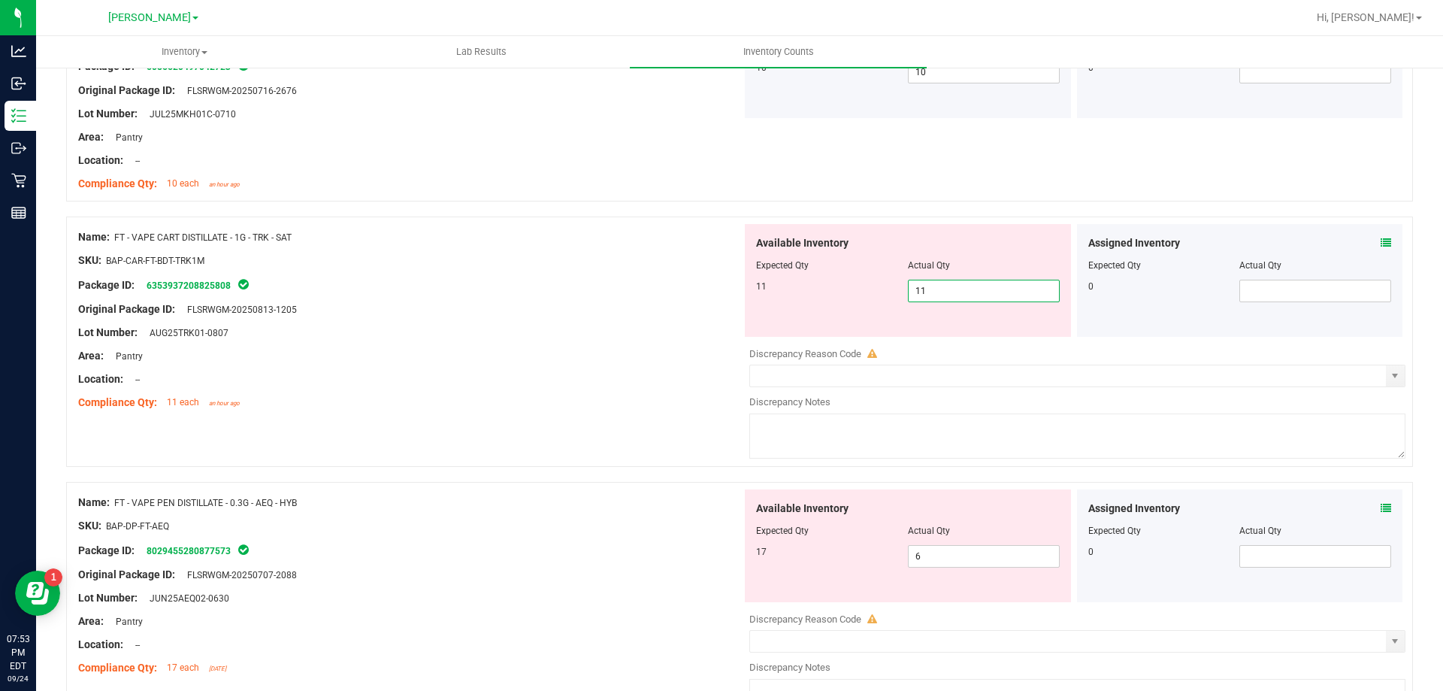
scroll to position [3821, 0]
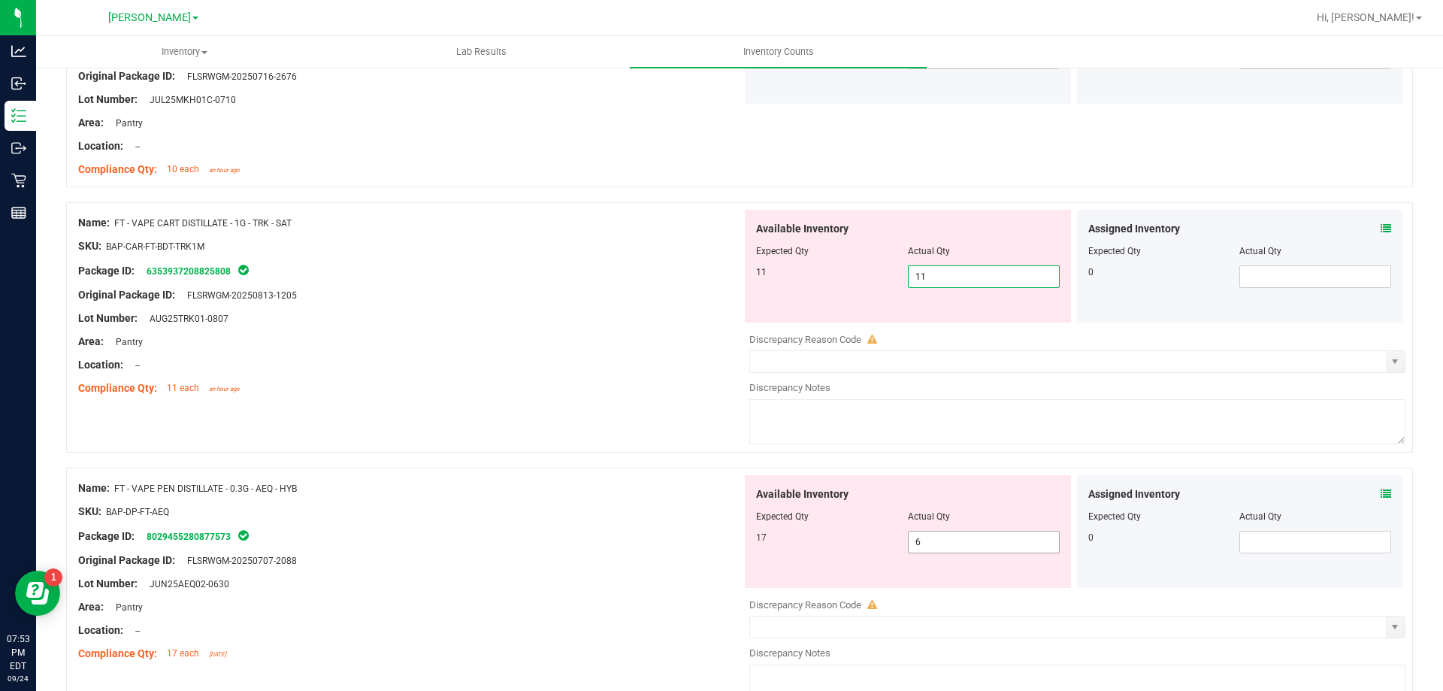
click at [944, 537] on div "Available Inventory Expected Qty Actual Qty 17 6 6" at bounding box center [908, 531] width 326 height 113
type input "11"
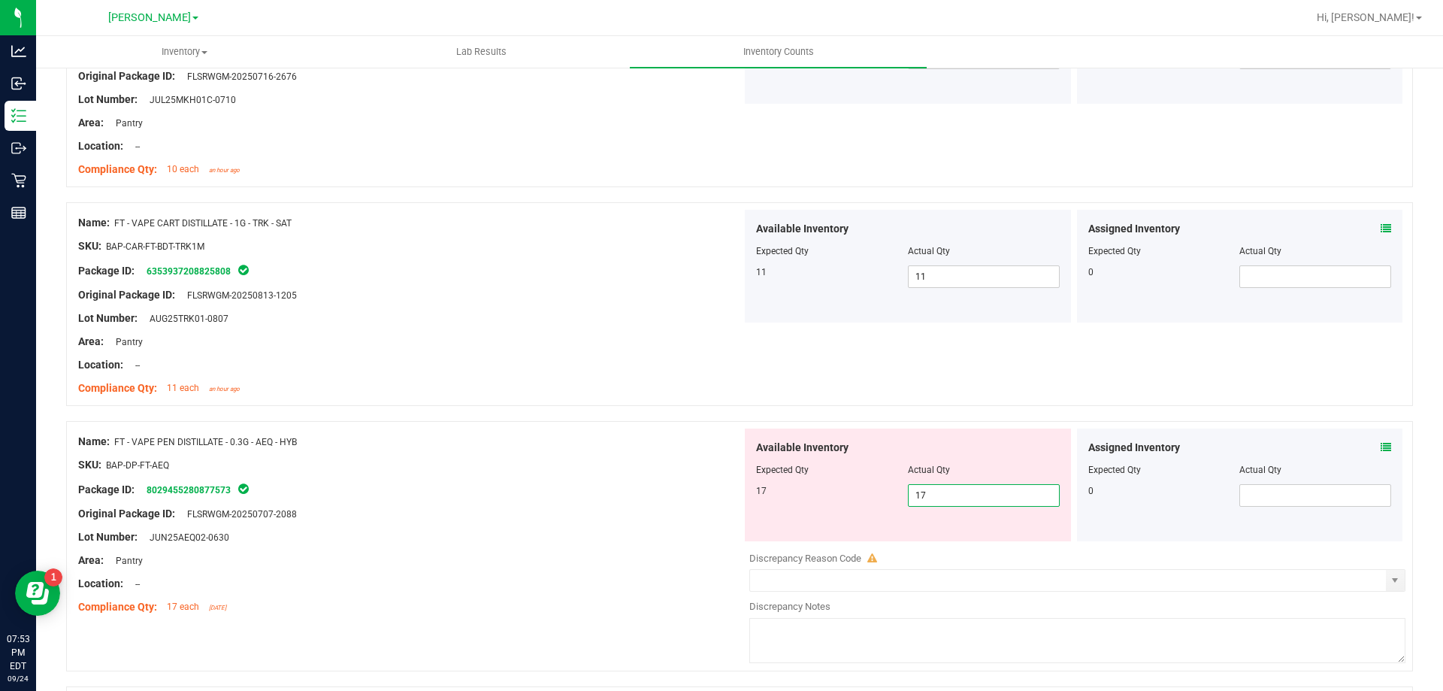
type input "17"
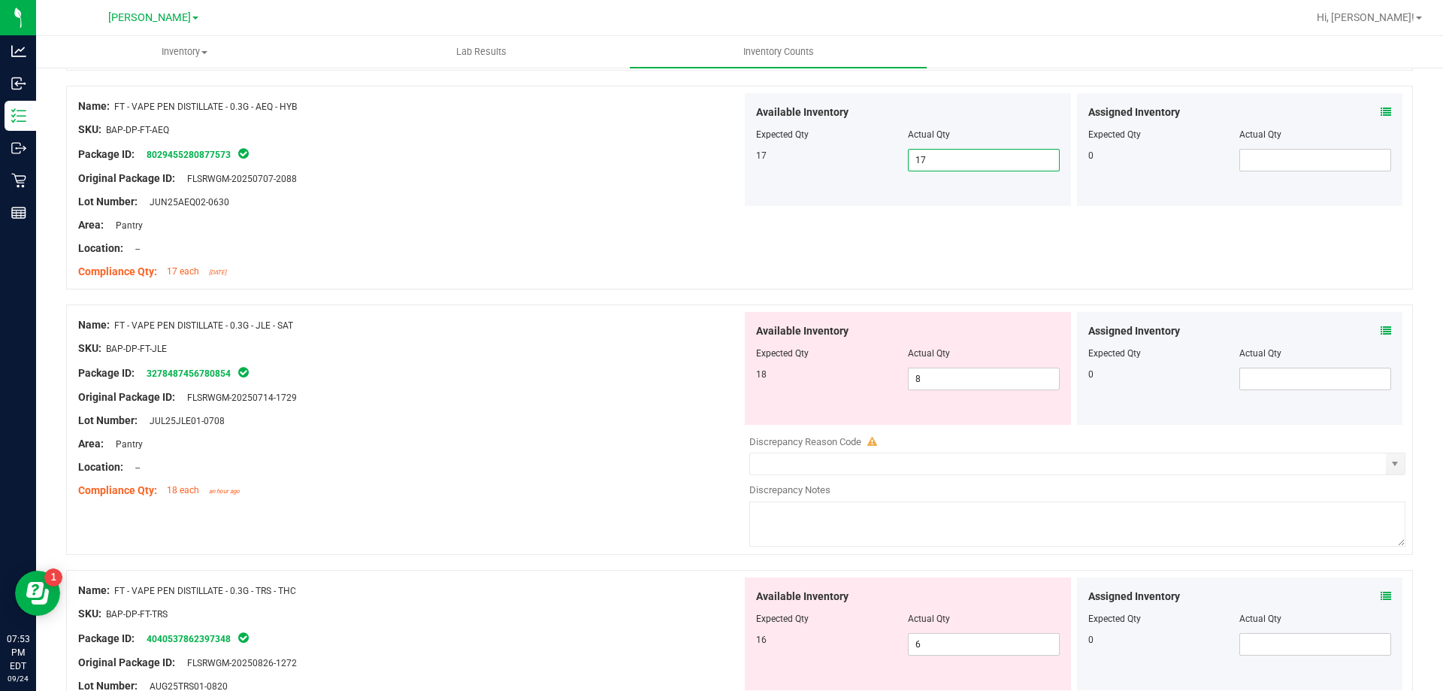
scroll to position [4159, 0]
click at [991, 374] on input "8" at bounding box center [984, 376] width 150 height 21
type input "18"
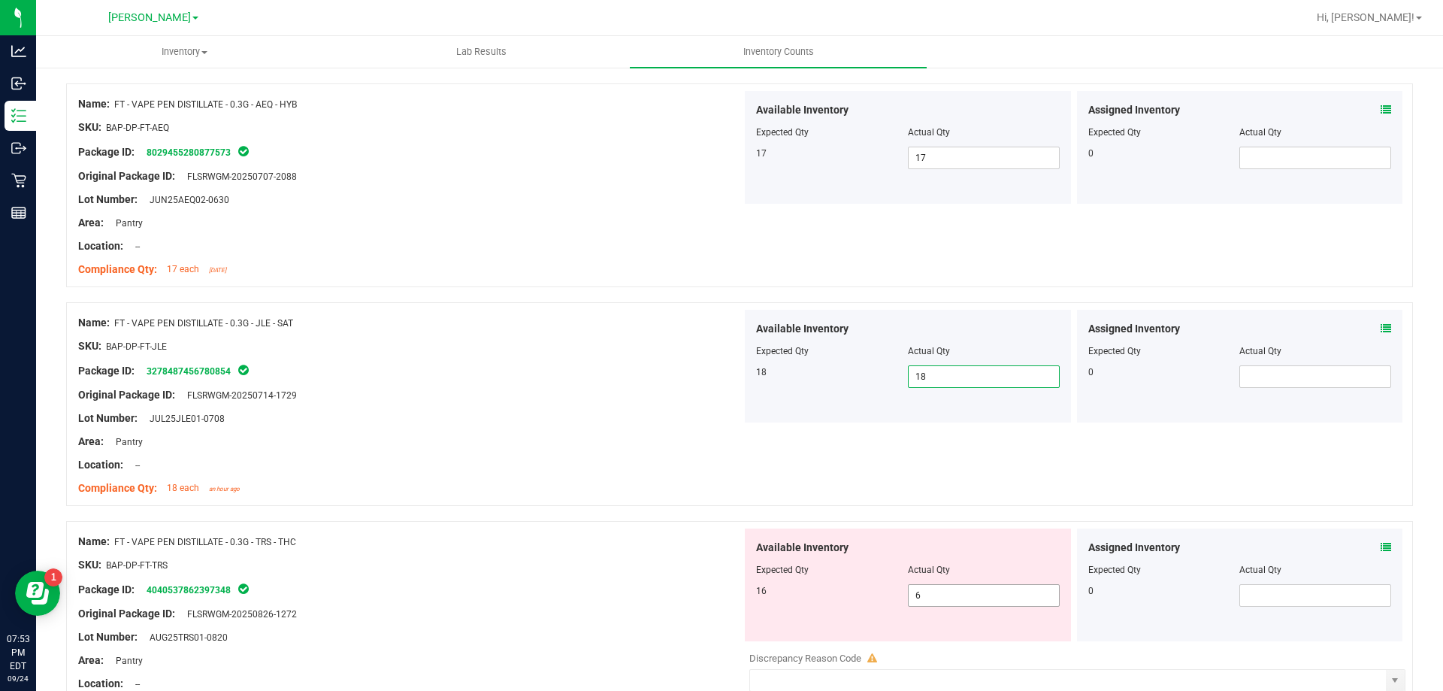
click at [969, 596] on input "6" at bounding box center [984, 595] width 150 height 21
type input "16"
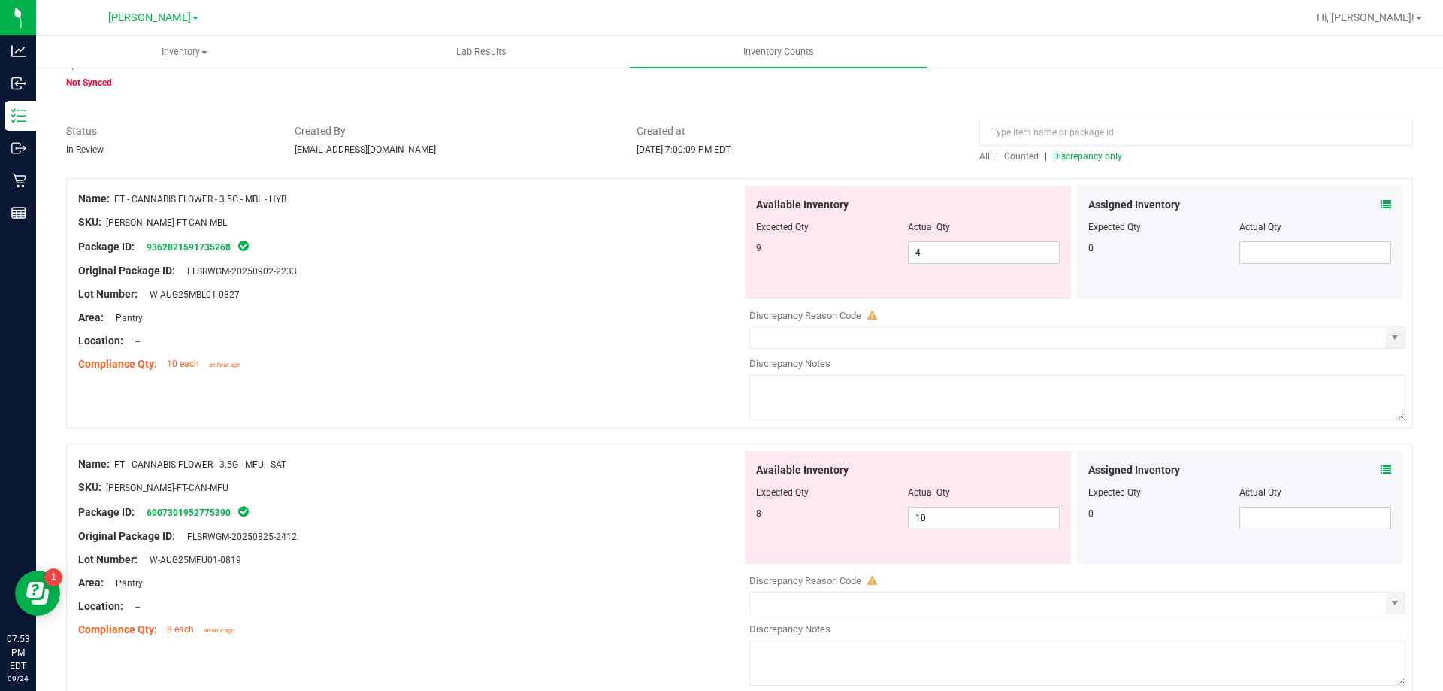
scroll to position [0, 0]
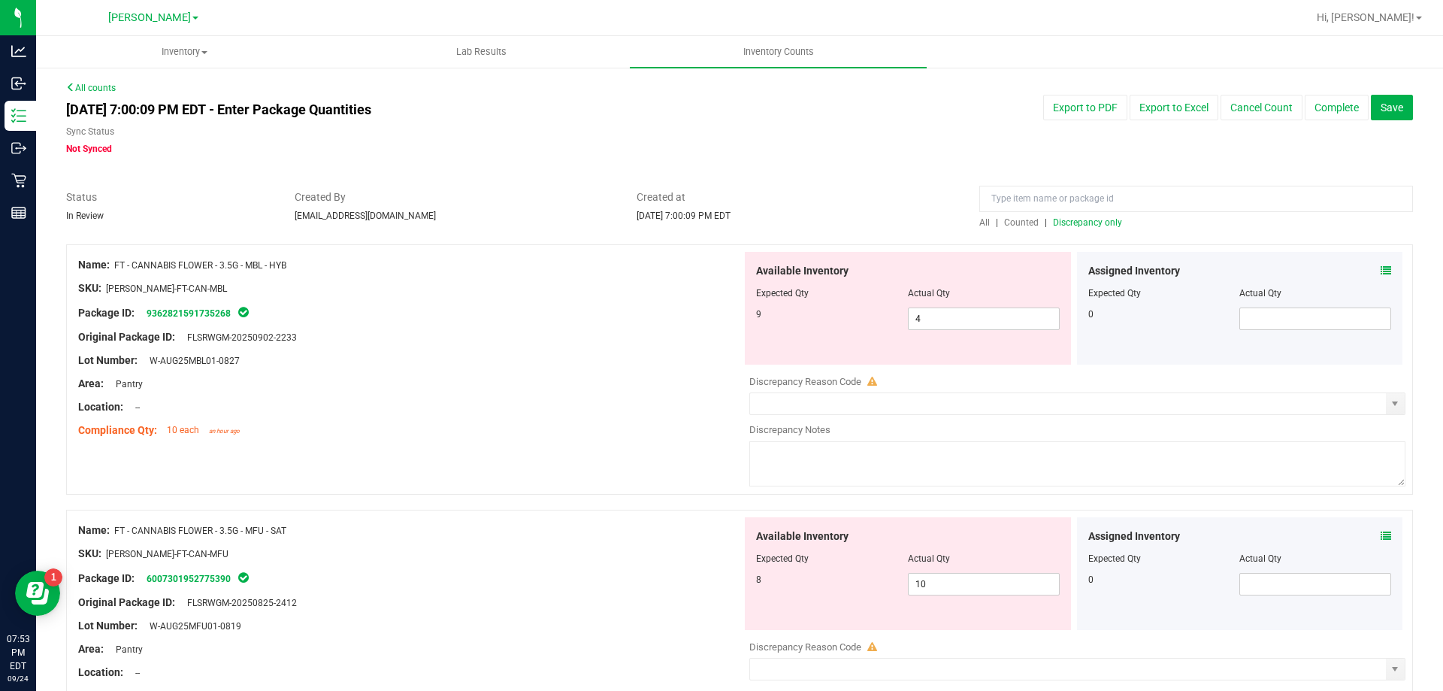
click at [1093, 224] on span "Discrepancy only" at bounding box center [1087, 222] width 69 height 11
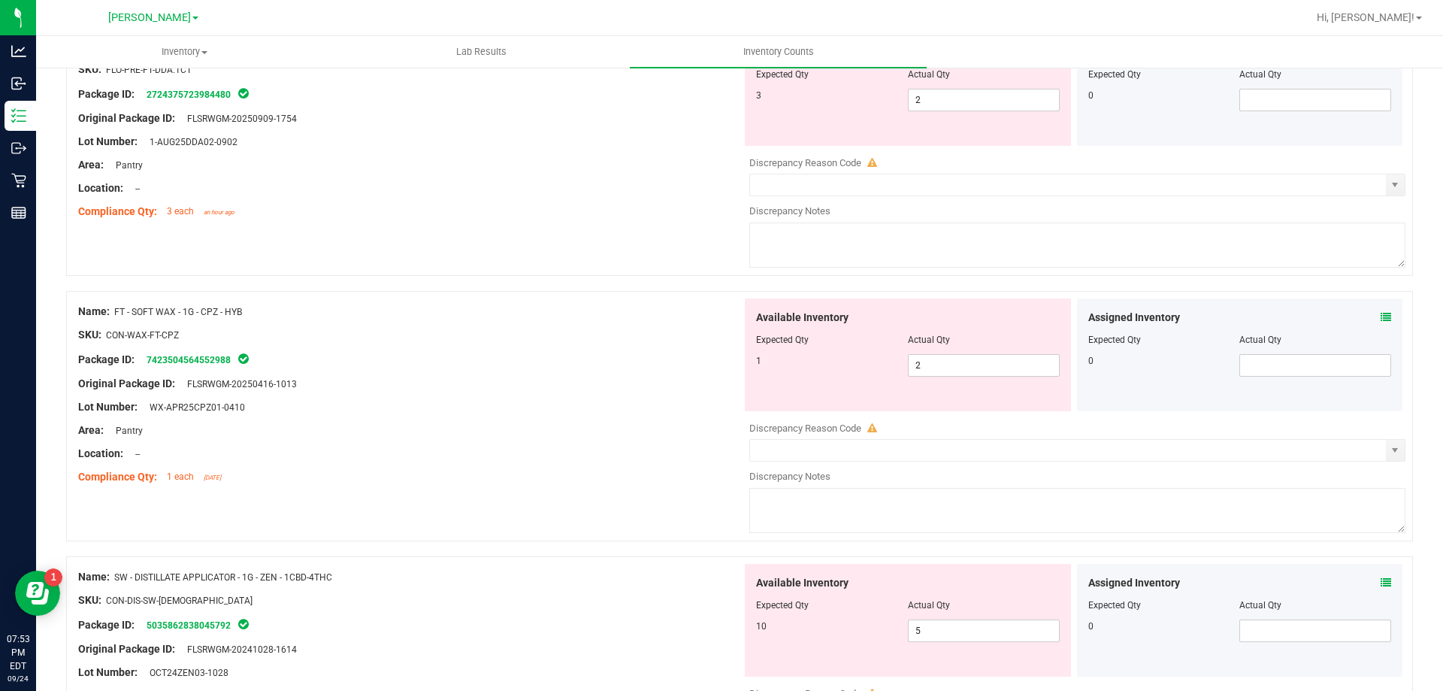
scroll to position [1353, 0]
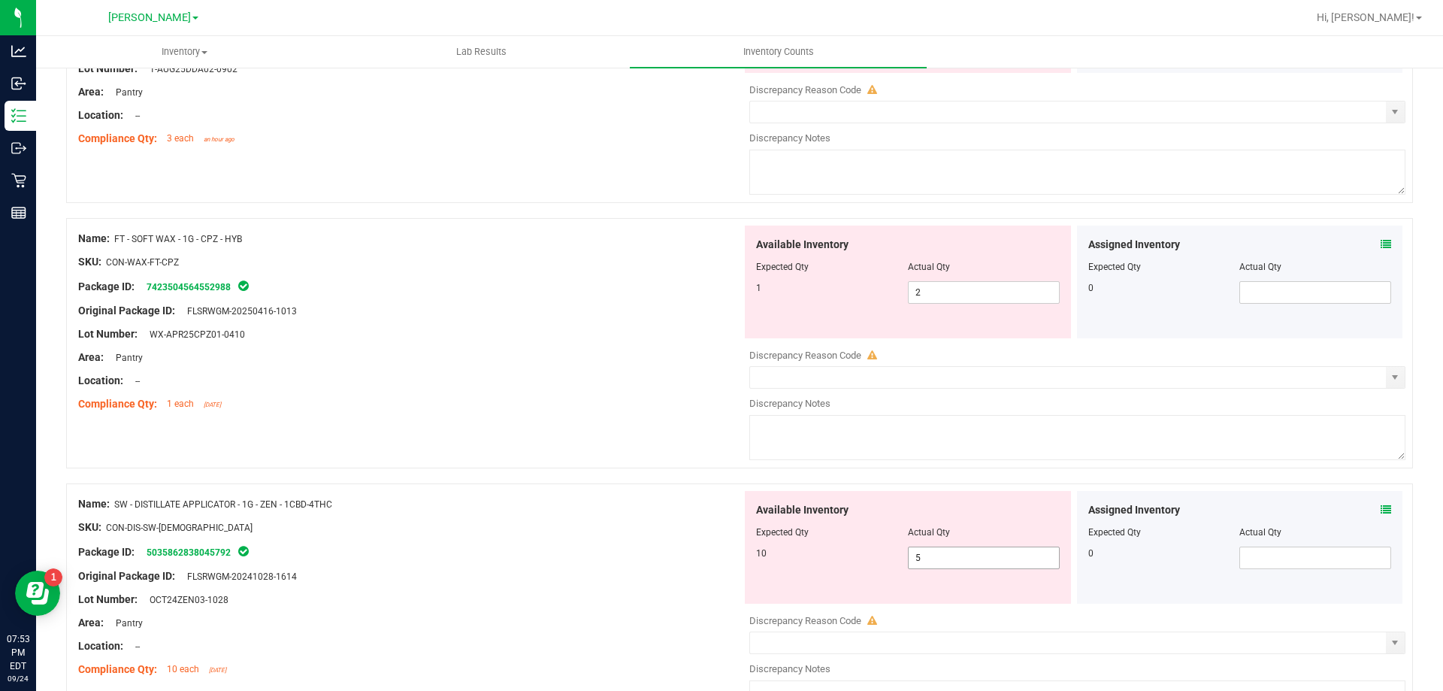
click at [985, 556] on span "5 5" at bounding box center [984, 557] width 152 height 23
type input "10"
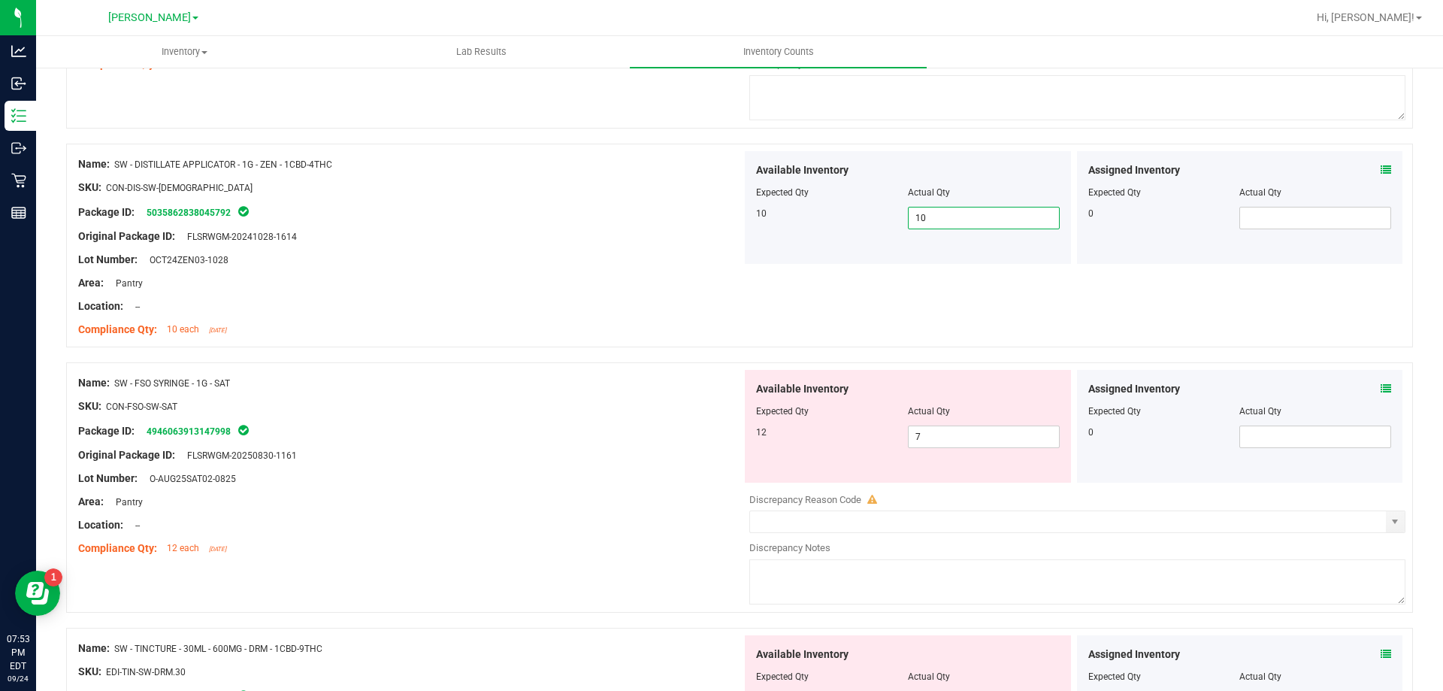
scroll to position [1719, 0]
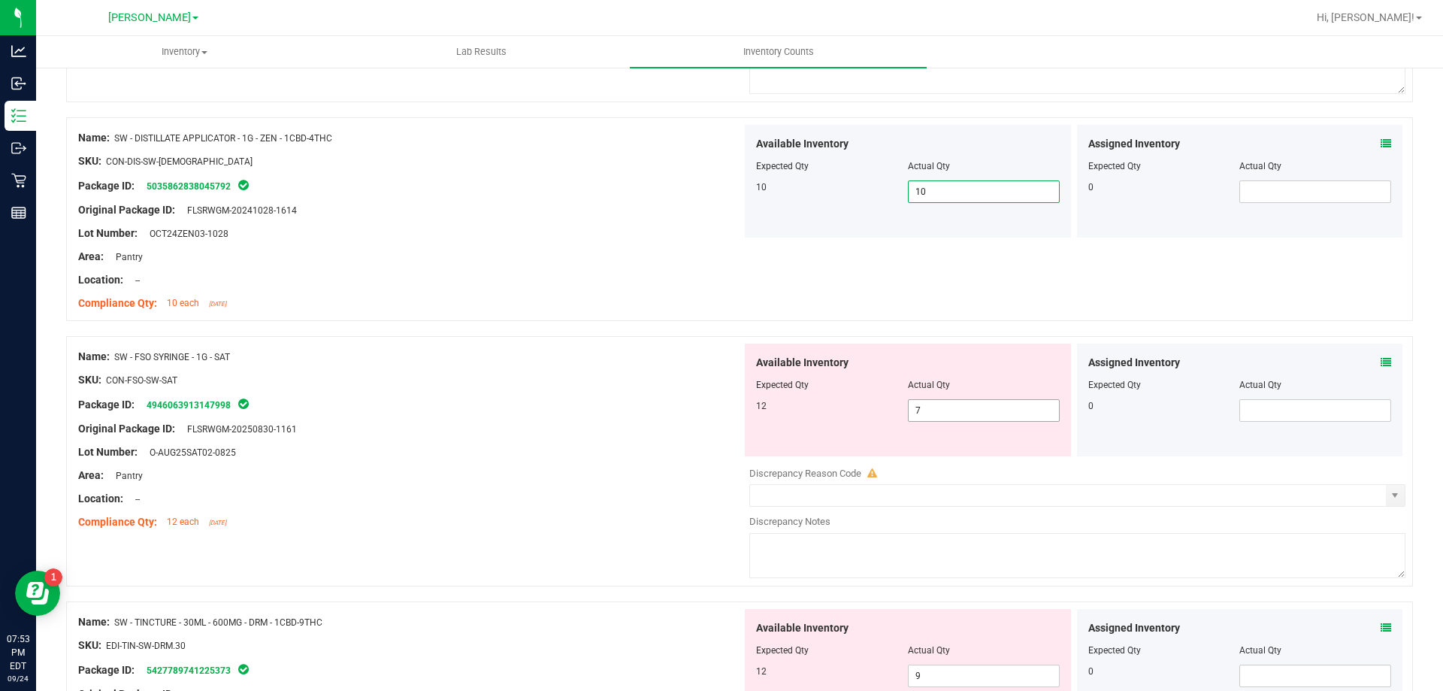
click at [972, 413] on input "7" at bounding box center [984, 410] width 150 height 21
type input "12"
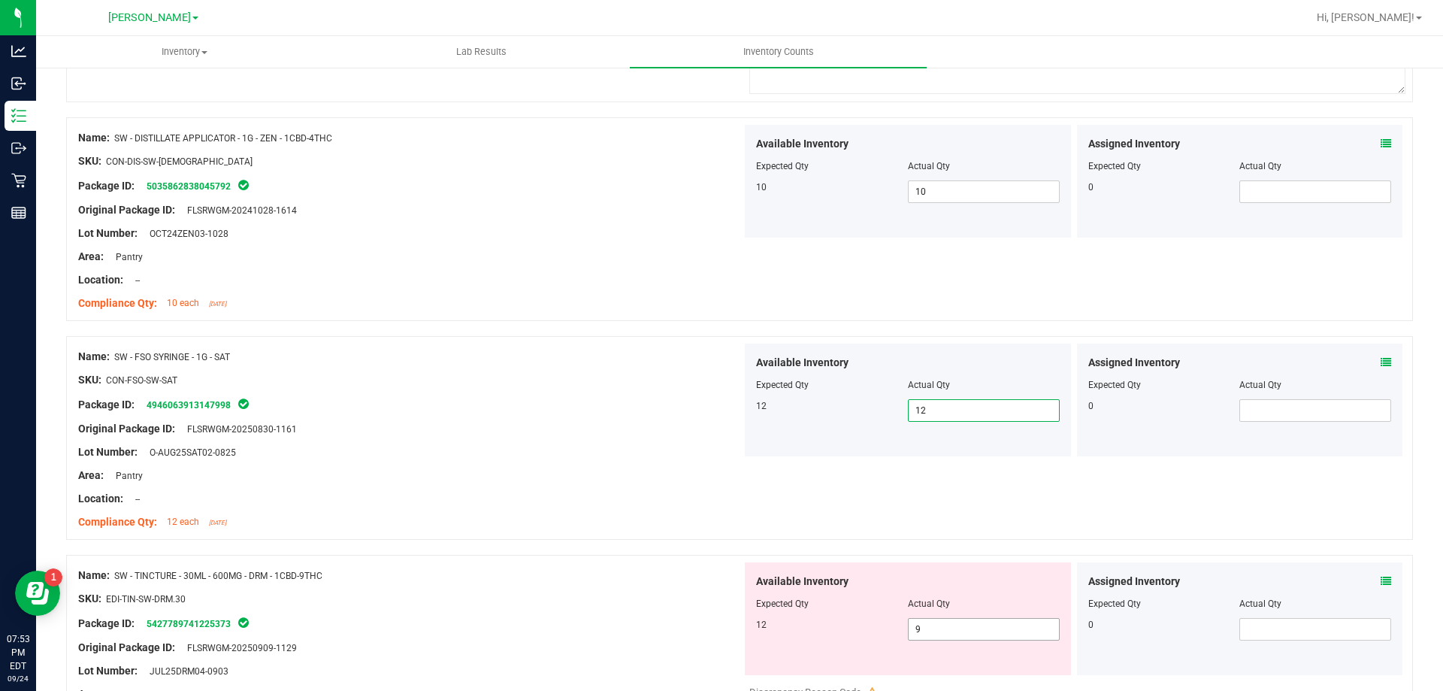
click at [1010, 629] on input "9" at bounding box center [984, 629] width 150 height 21
type input "12"
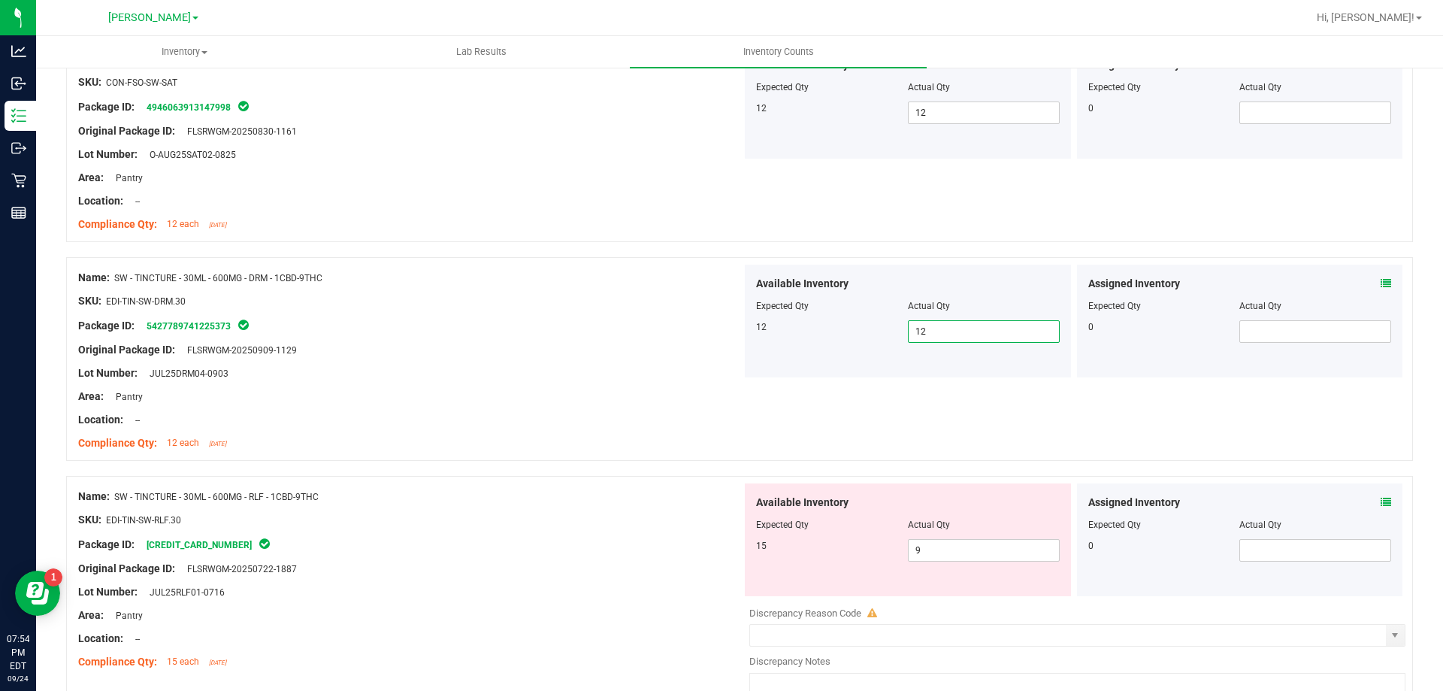
scroll to position [2044, 0]
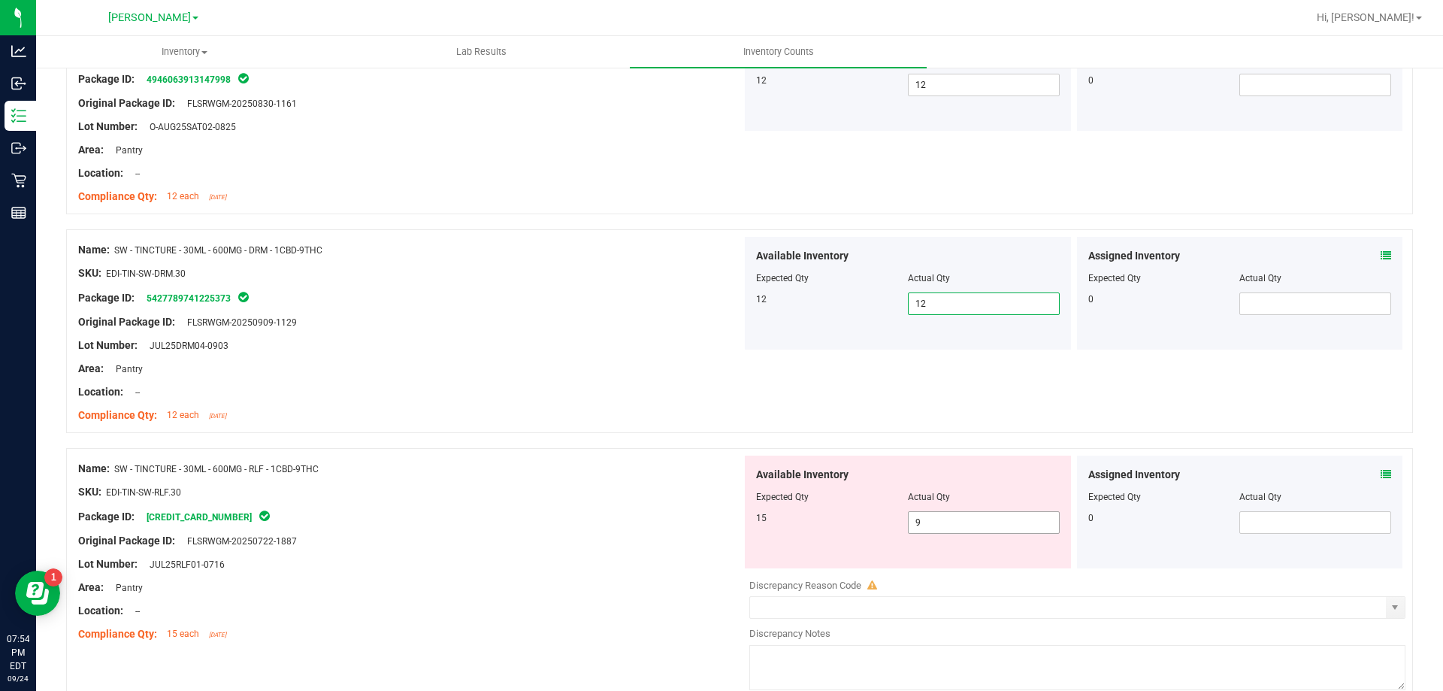
click at [973, 521] on input "9" at bounding box center [984, 522] width 150 height 21
type input "15"
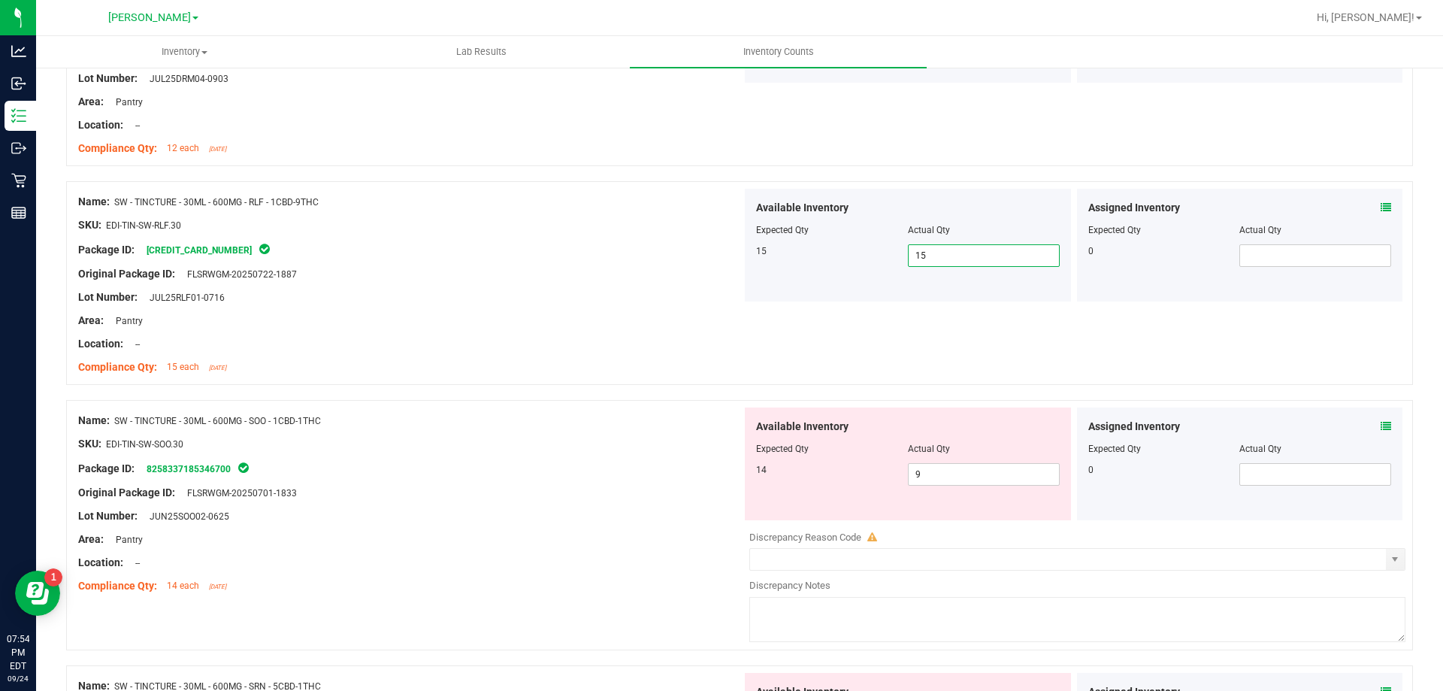
scroll to position [2316, 0]
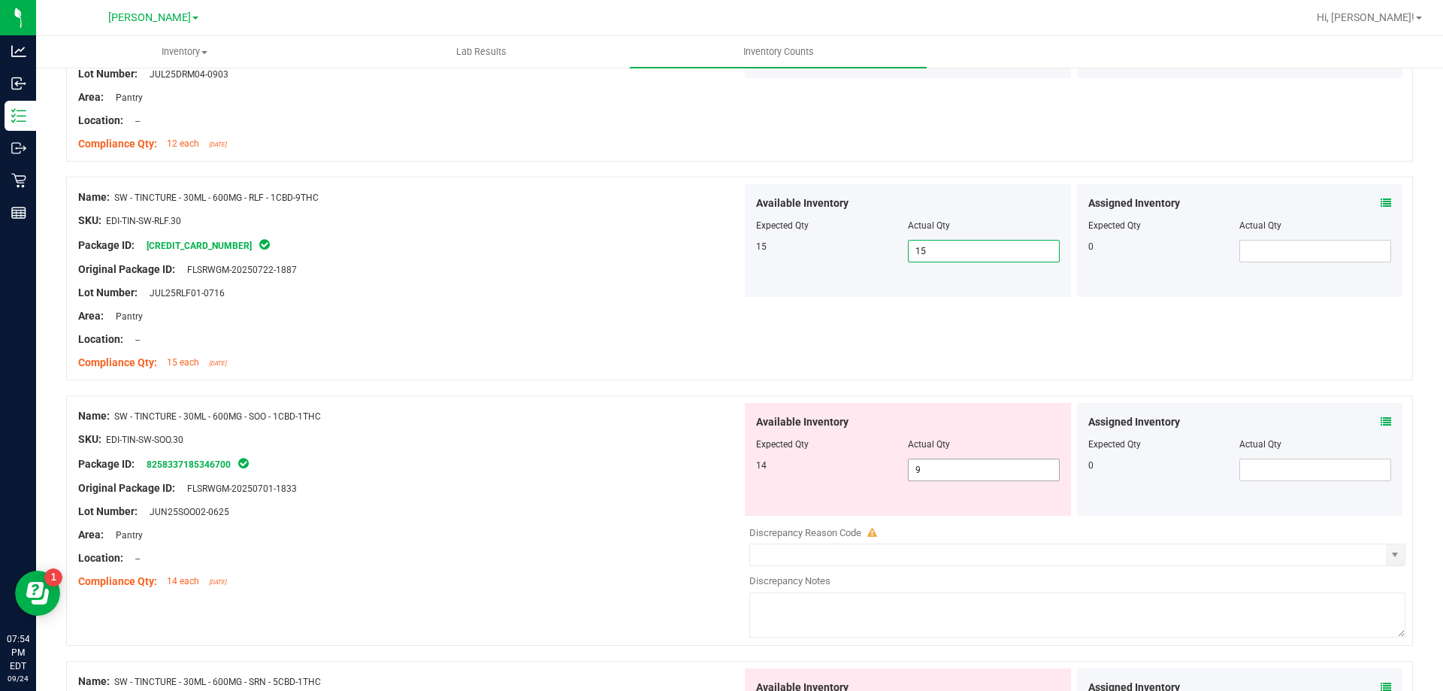
click at [976, 465] on input "9" at bounding box center [984, 469] width 150 height 21
type input "14"
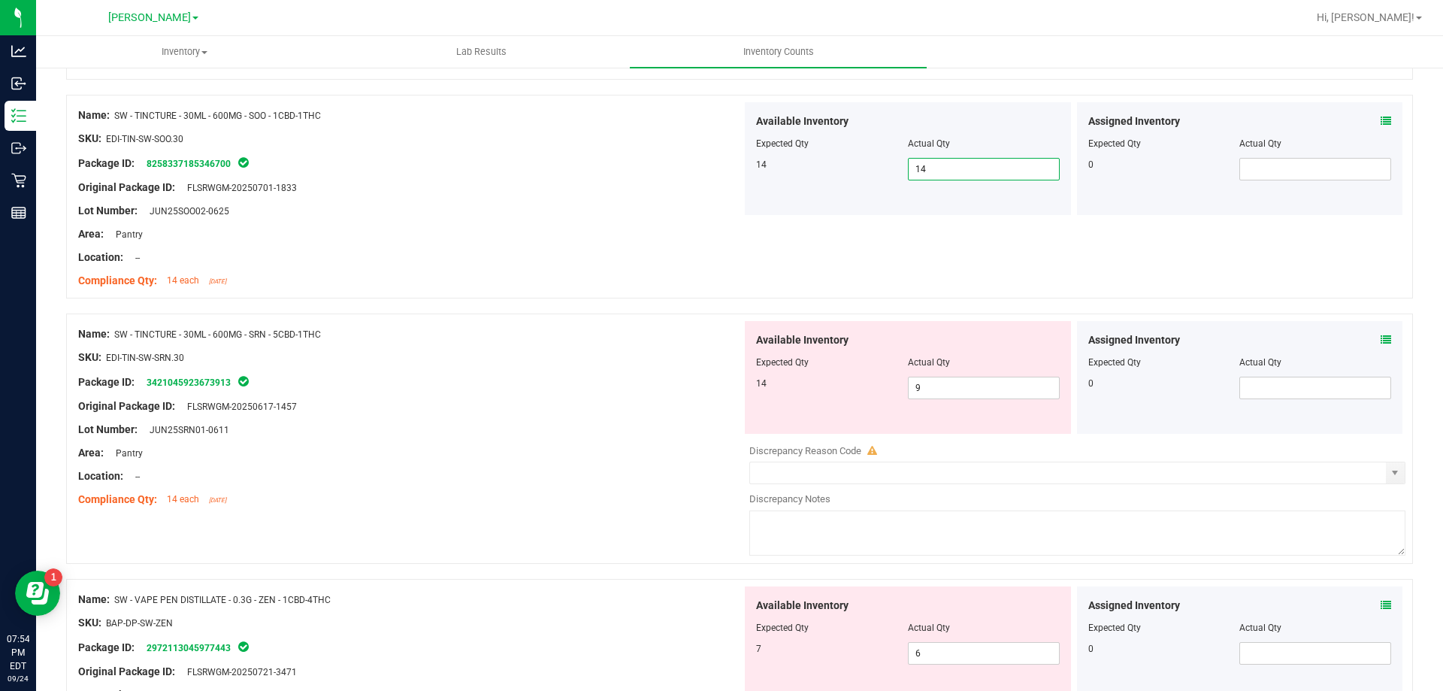
scroll to position [2623, 0]
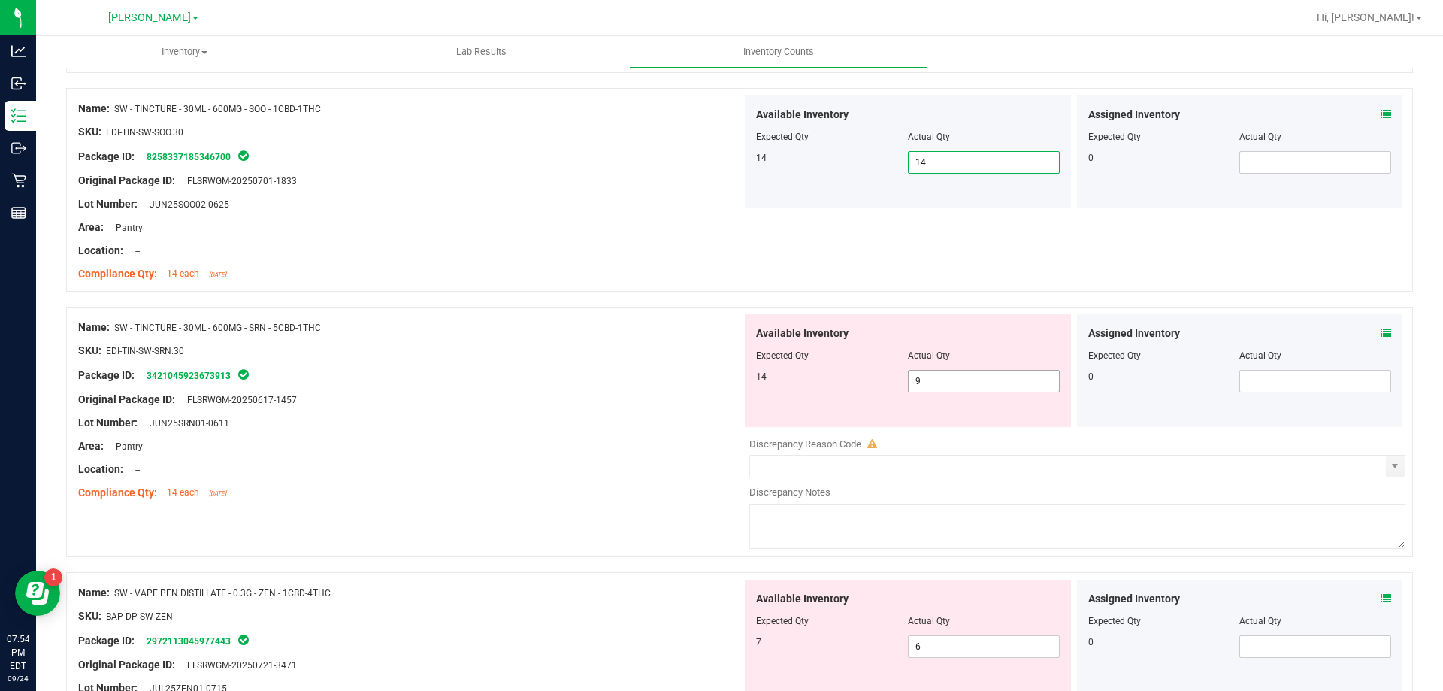
click at [963, 382] on input "9" at bounding box center [984, 381] width 150 height 21
type input "14"
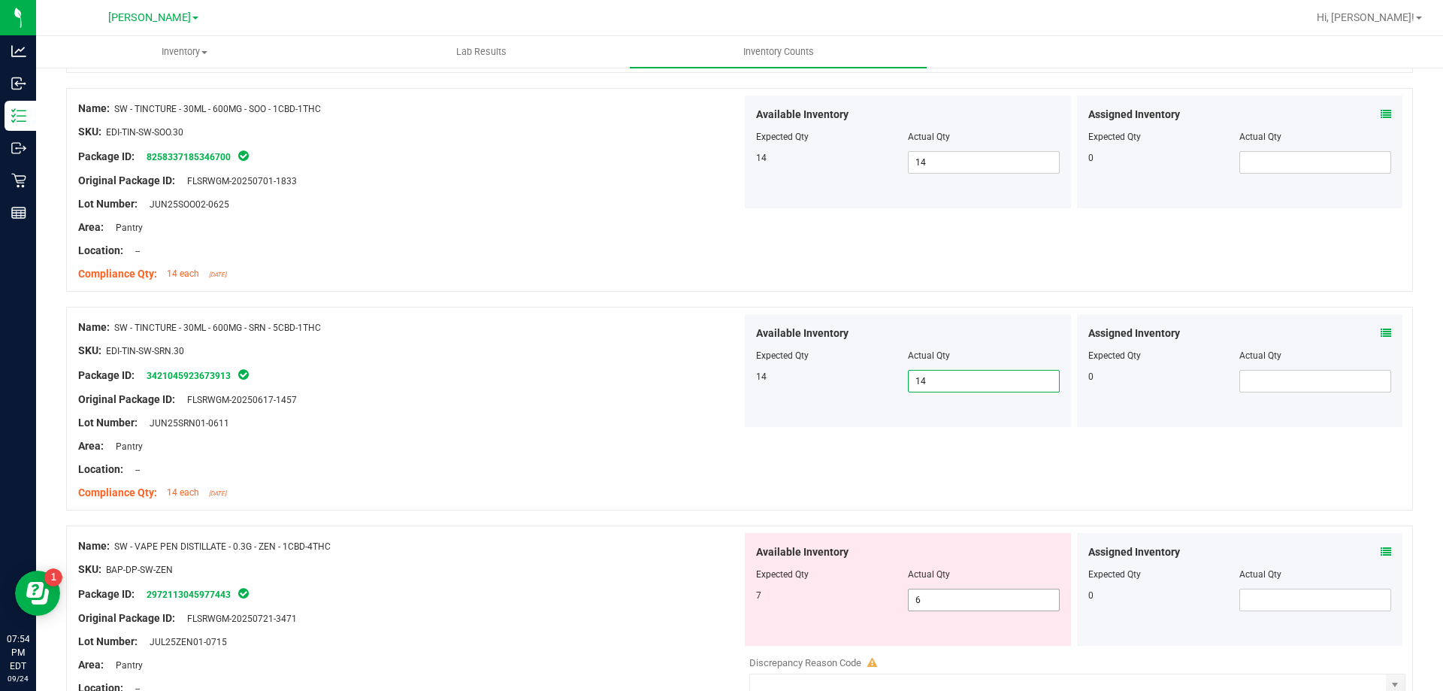
click at [973, 603] on input "6" at bounding box center [984, 599] width 150 height 21
type input "7"
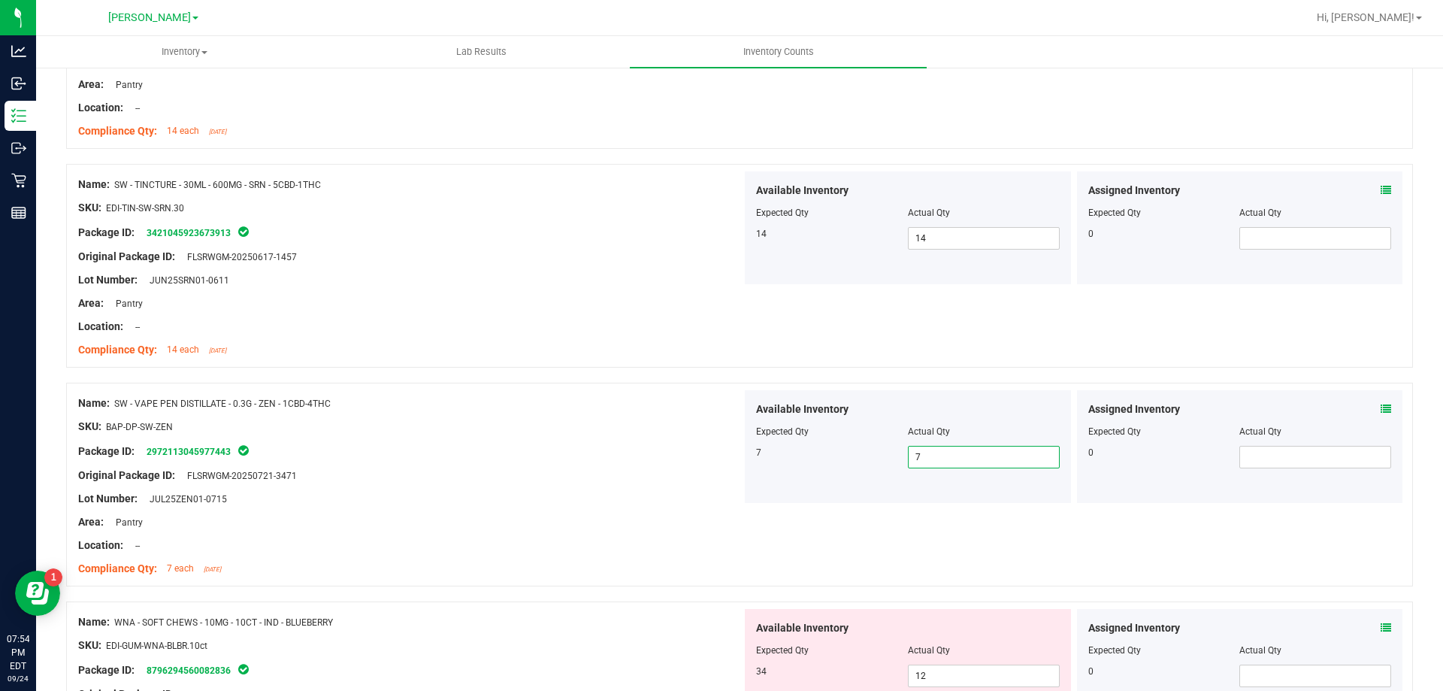
scroll to position [2996, 0]
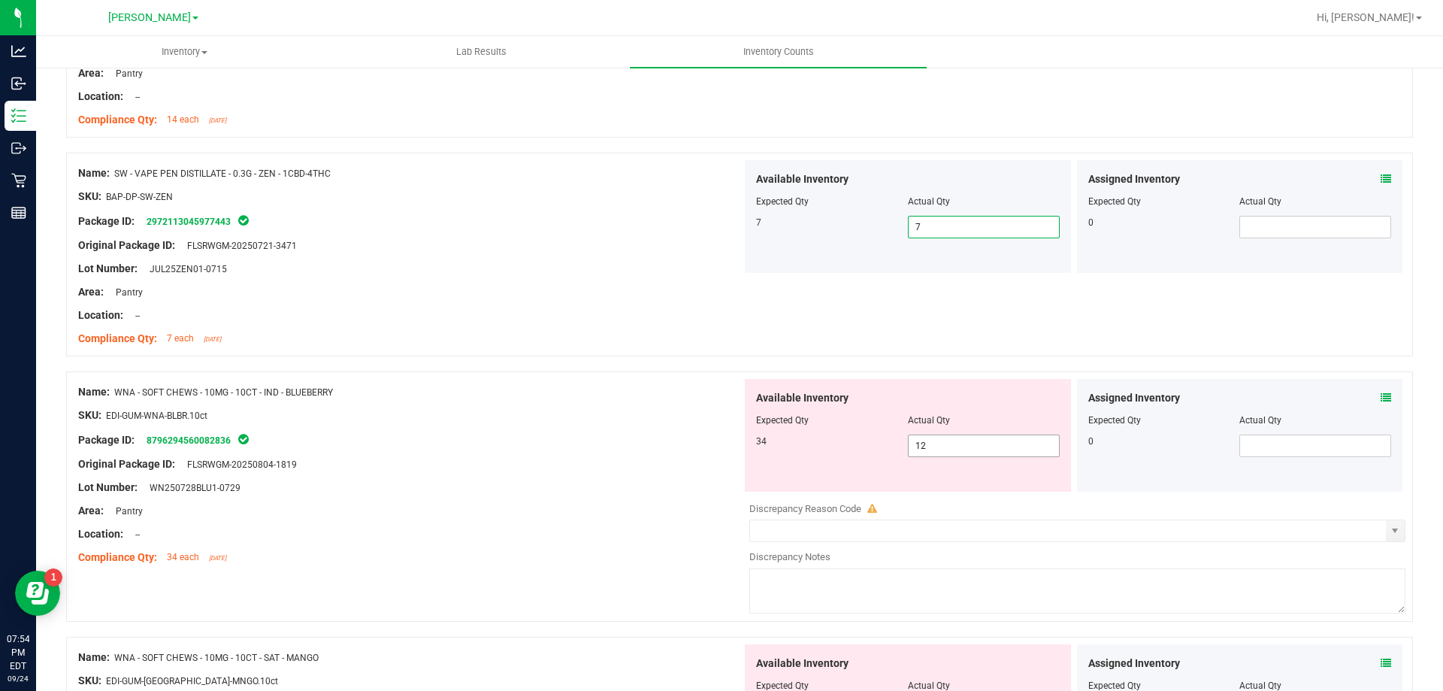
click at [968, 445] on input "12" at bounding box center [984, 445] width 150 height 21
click at [970, 445] on input "12" at bounding box center [984, 445] width 150 height 21
type input "1"
type input "34"
click at [643, 579] on div "Name: WNA - SOFT CHEWS - 10MG - 10CT - IND - BLUEBERRY SKU: EDI-GUM-WNA-BLBR.10…" at bounding box center [739, 503] width 1347 height 265
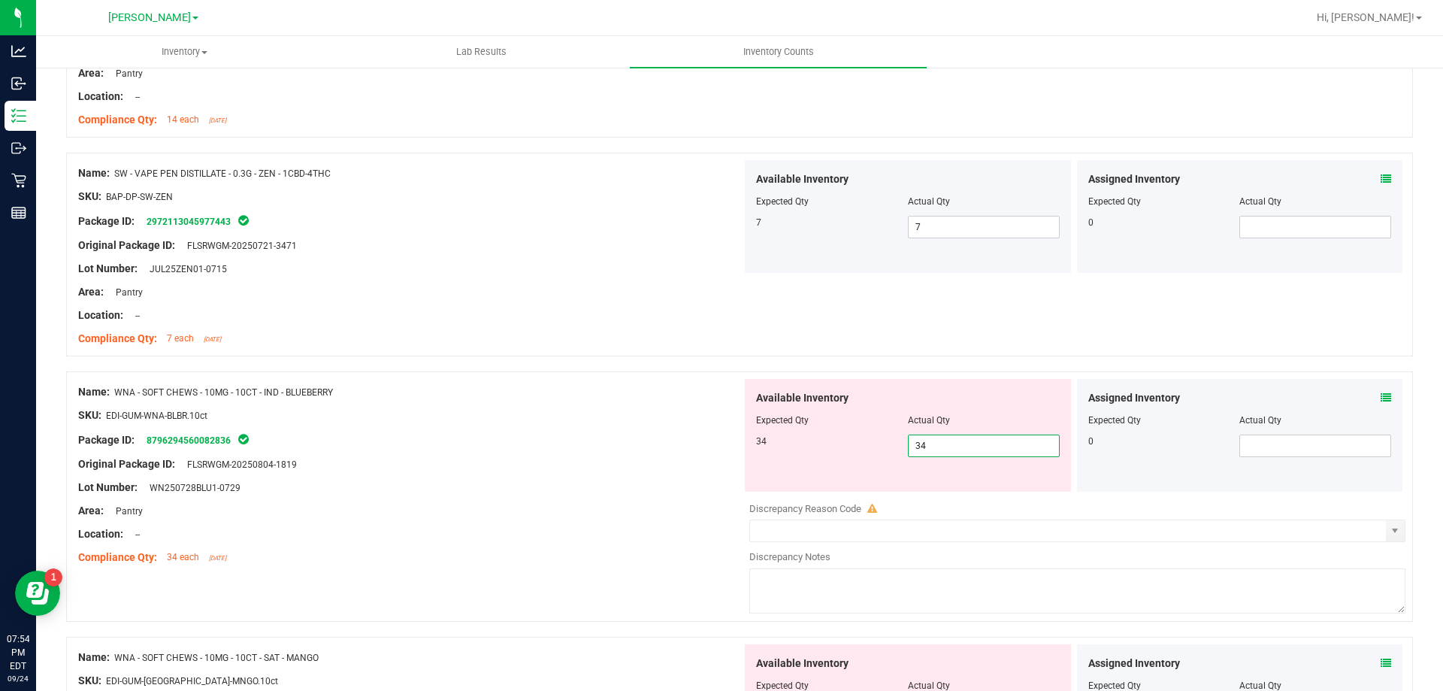
type input "34"
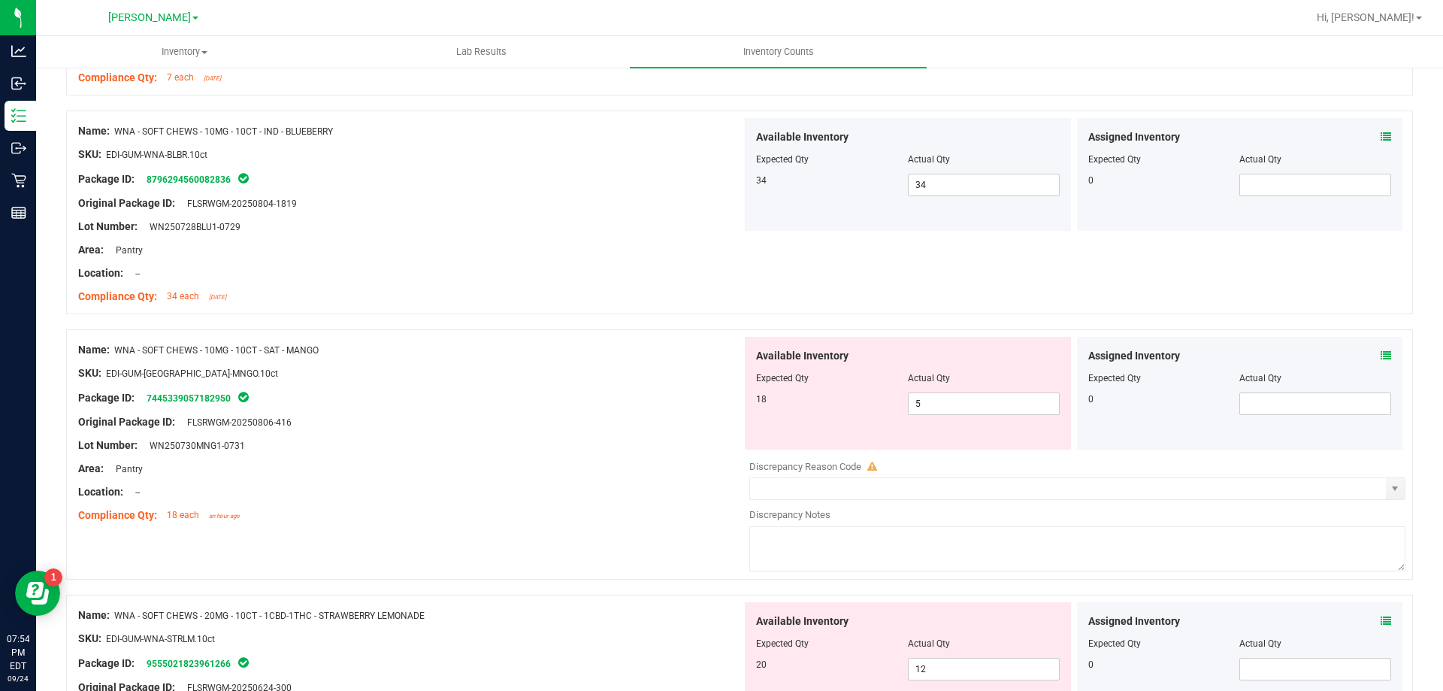
scroll to position [3258, 0]
click at [976, 401] on input "5" at bounding box center [984, 402] width 150 height 21
type input "18"
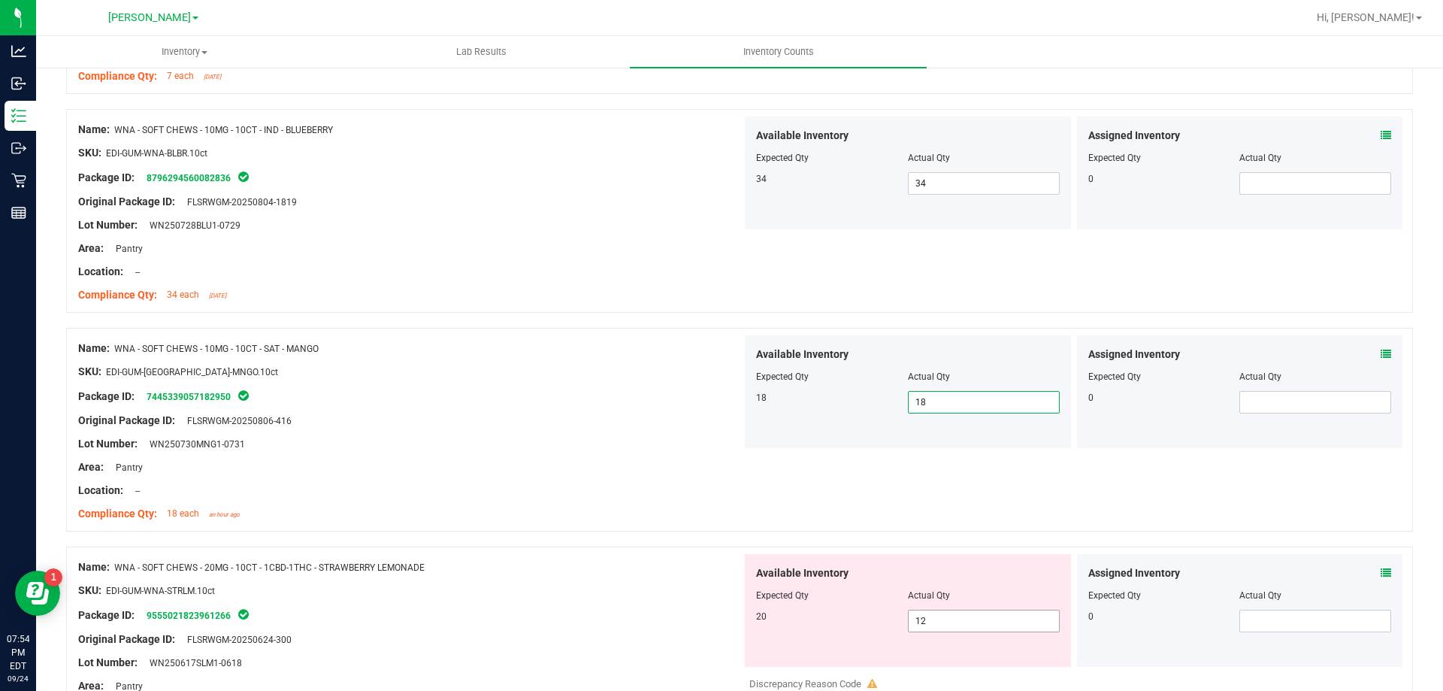
click at [972, 625] on input "12" at bounding box center [984, 620] width 150 height 21
type input "1"
type input "20"
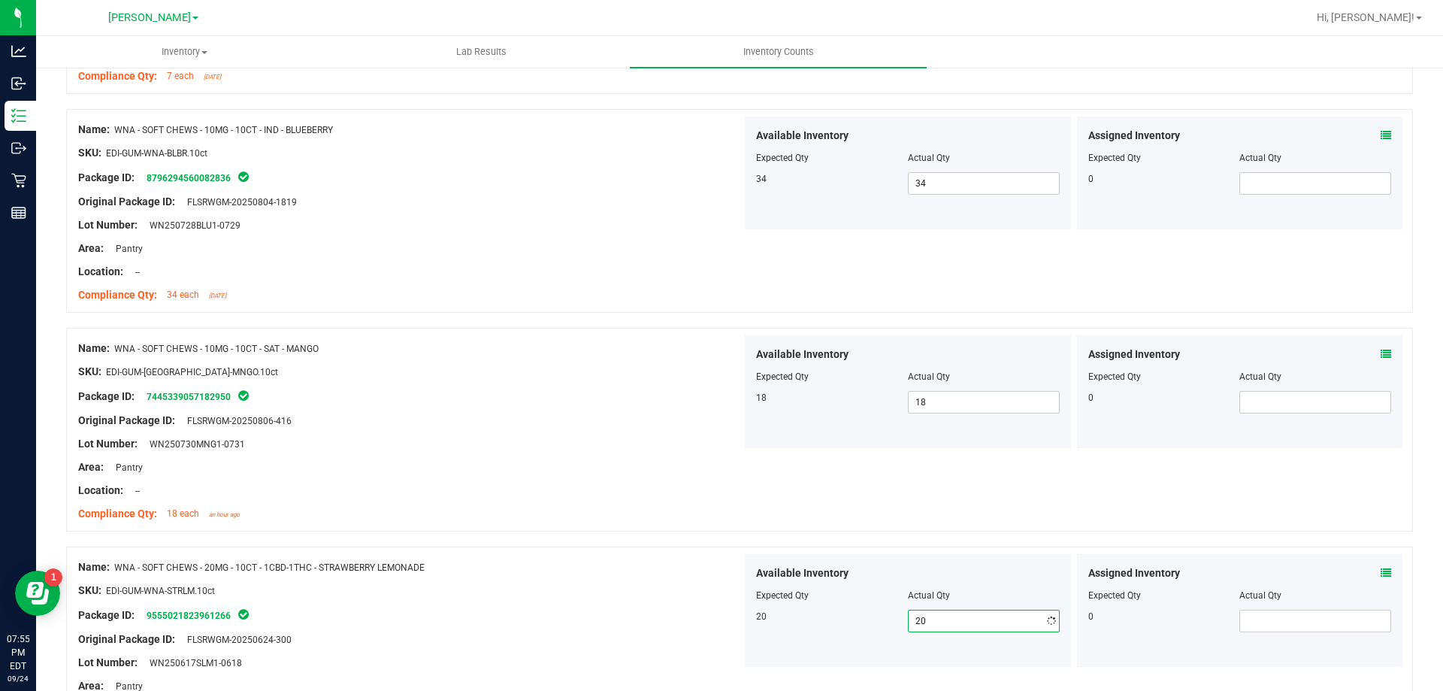
type input "20"
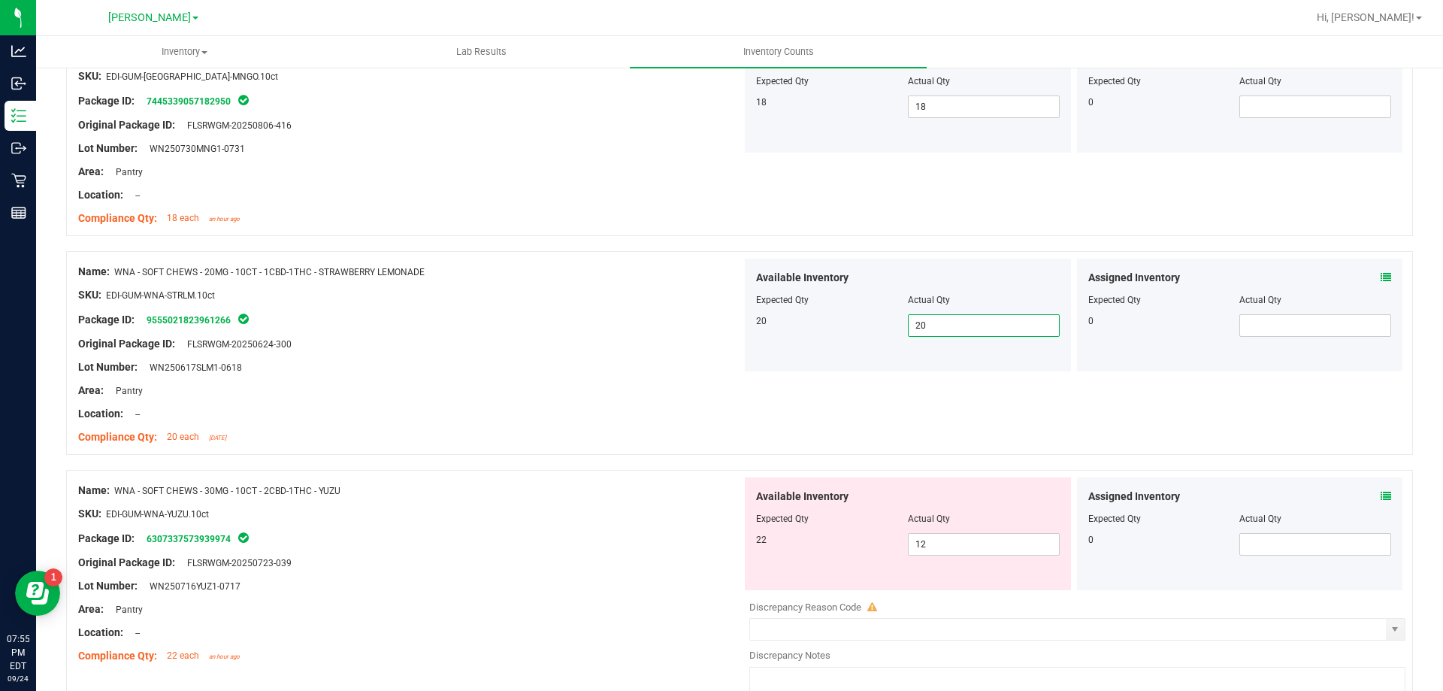
scroll to position [3556, 0]
click at [992, 542] on input "12" at bounding box center [984, 541] width 150 height 21
type input "1"
type input "22"
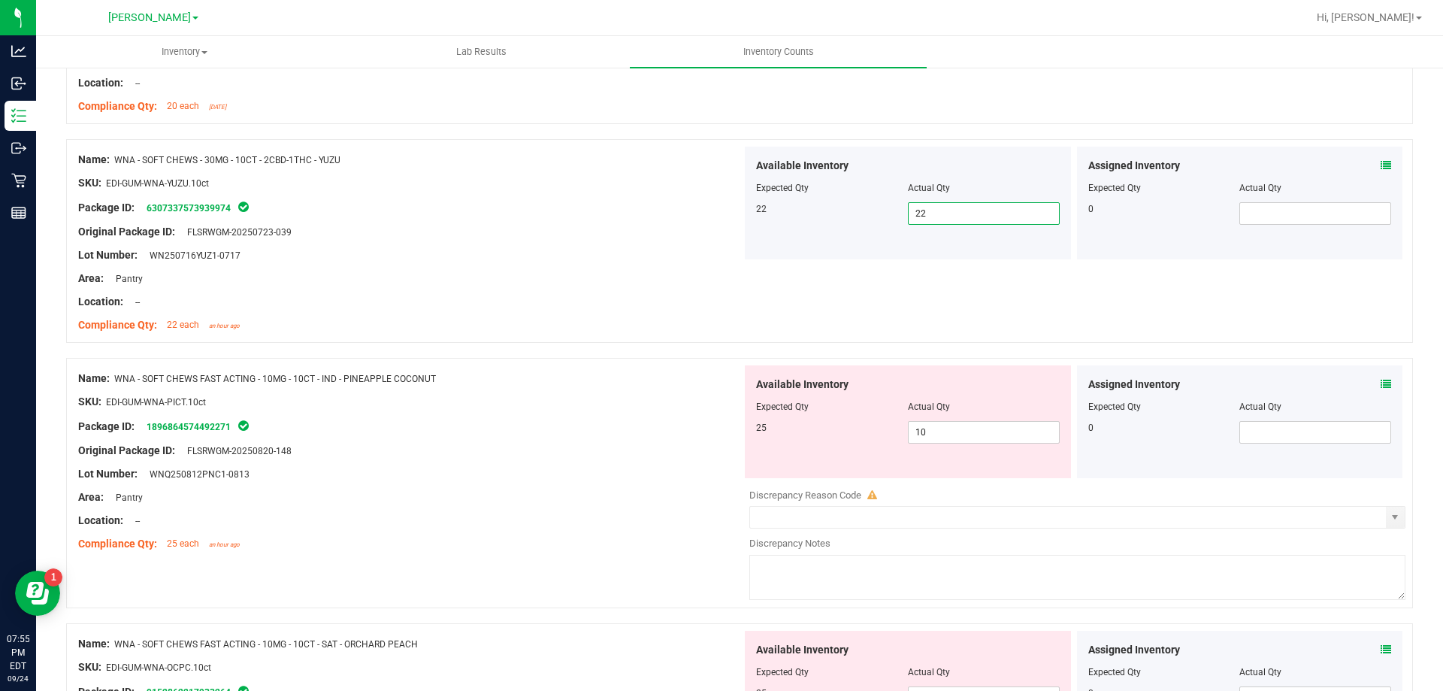
scroll to position [3906, 0]
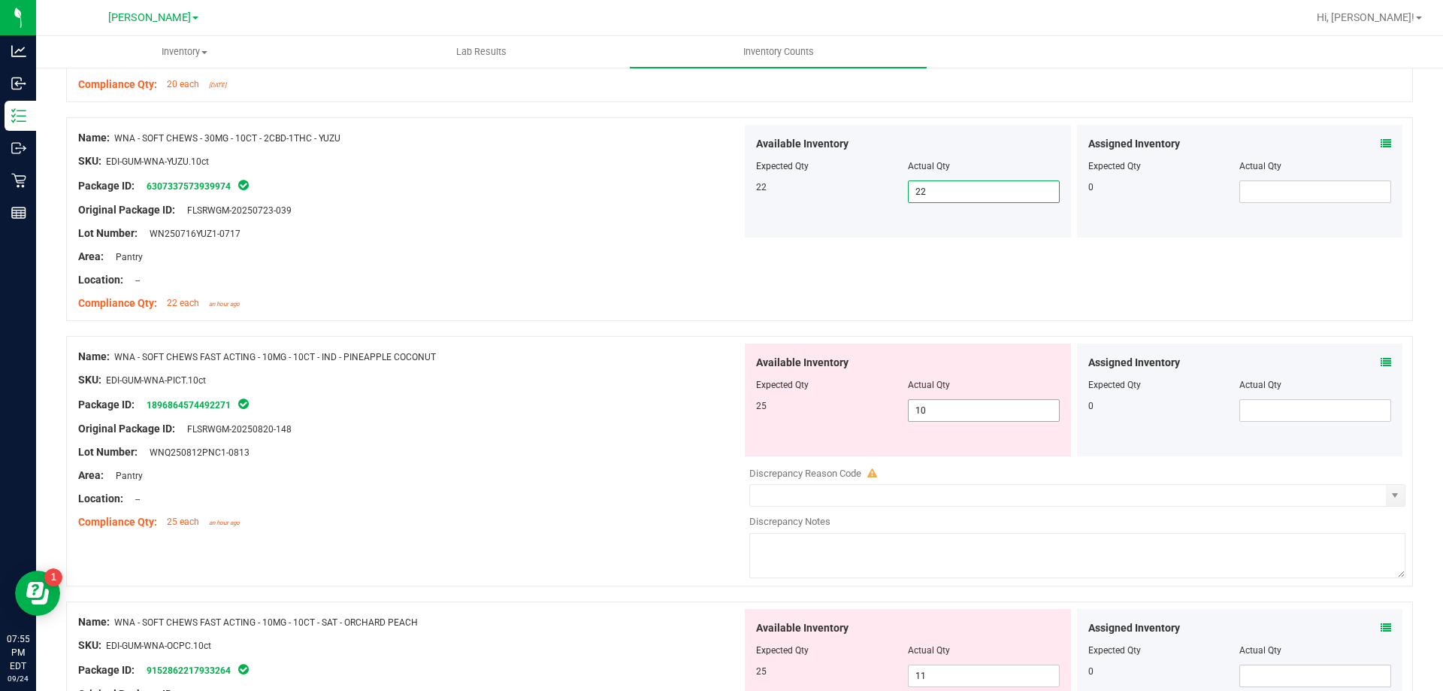
click at [971, 410] on input "10" at bounding box center [984, 410] width 150 height 21
type input "1"
type input "25"
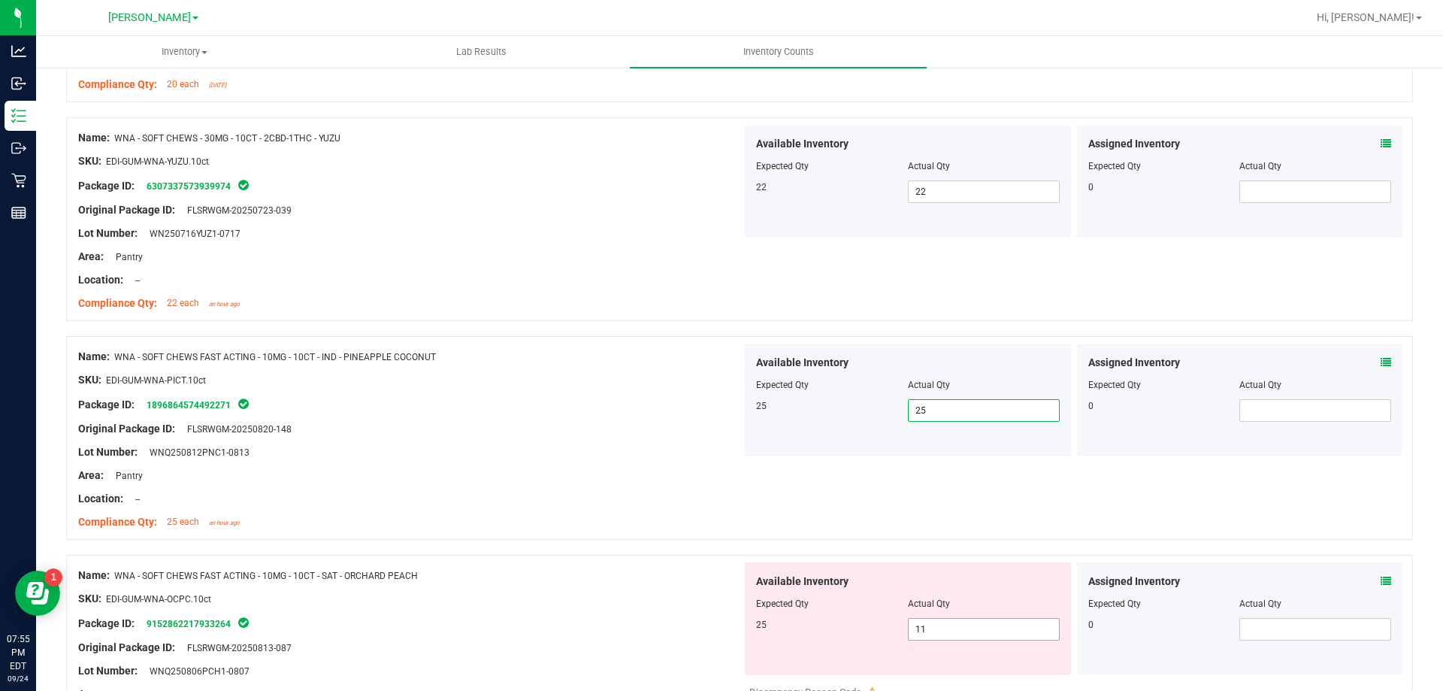
click at [980, 629] on input "11" at bounding box center [984, 629] width 150 height 21
type input "1"
type input "25"
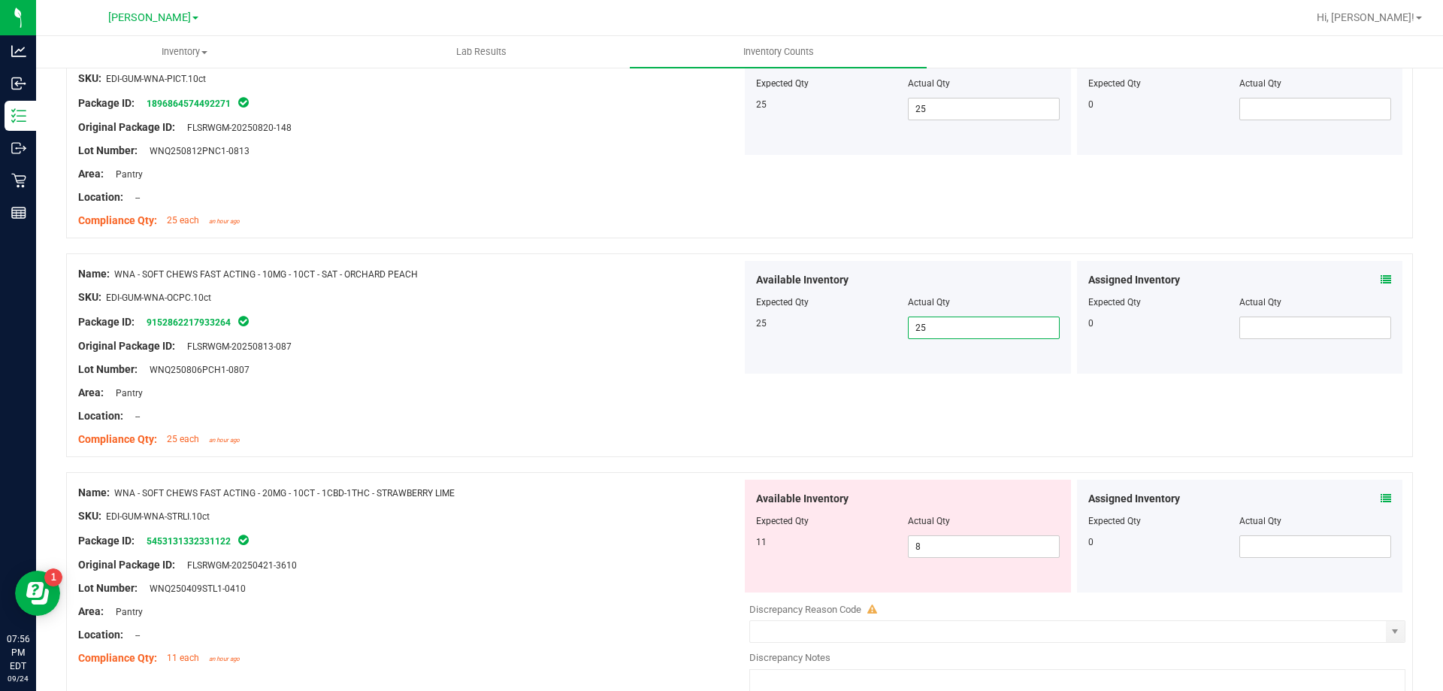
scroll to position [4214, 0]
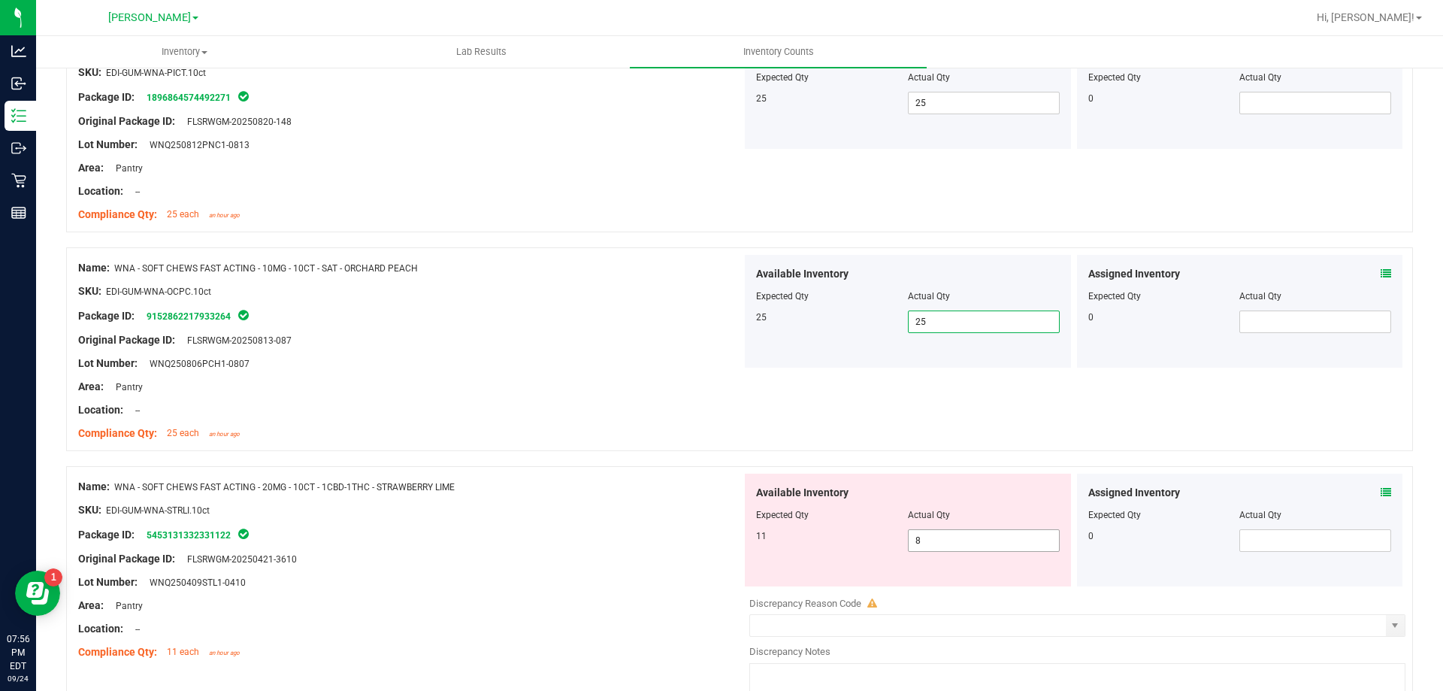
click at [994, 540] on input "8" at bounding box center [984, 540] width 150 height 21
type input "11"
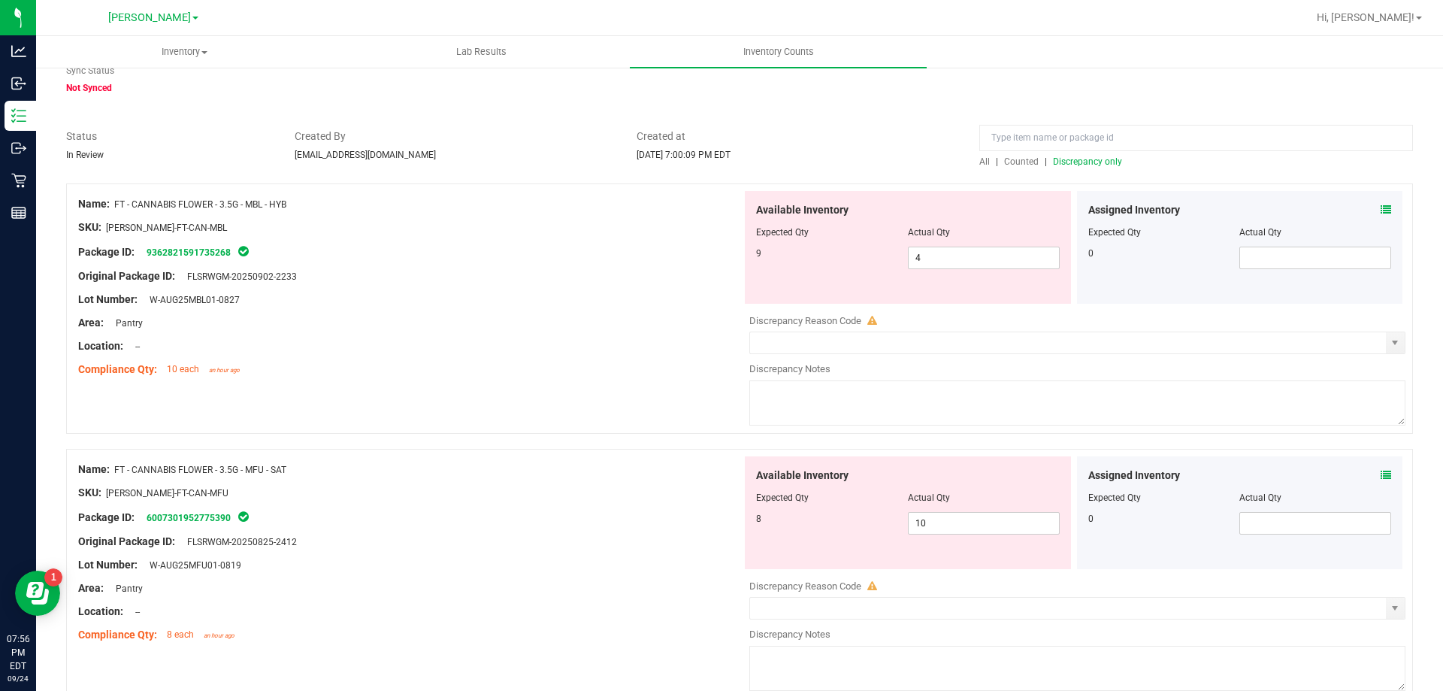
scroll to position [0, 0]
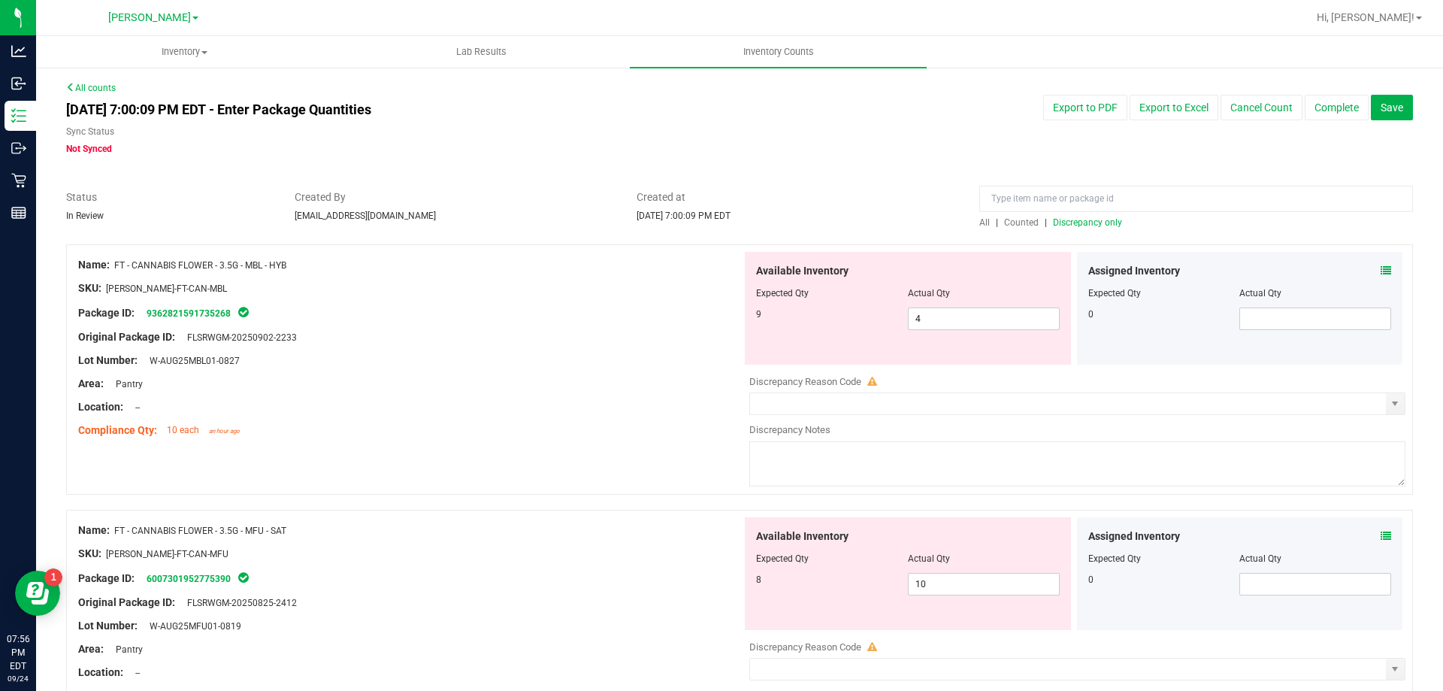
click at [1089, 226] on span "Discrepancy only" at bounding box center [1087, 222] width 69 height 11
click at [561, 311] on div "Package ID: 9362821591735268" at bounding box center [410, 313] width 664 height 18
click at [1384, 101] on span "Save" at bounding box center [1392, 107] width 23 height 12
